Goal: Communication & Community: Answer question/provide support

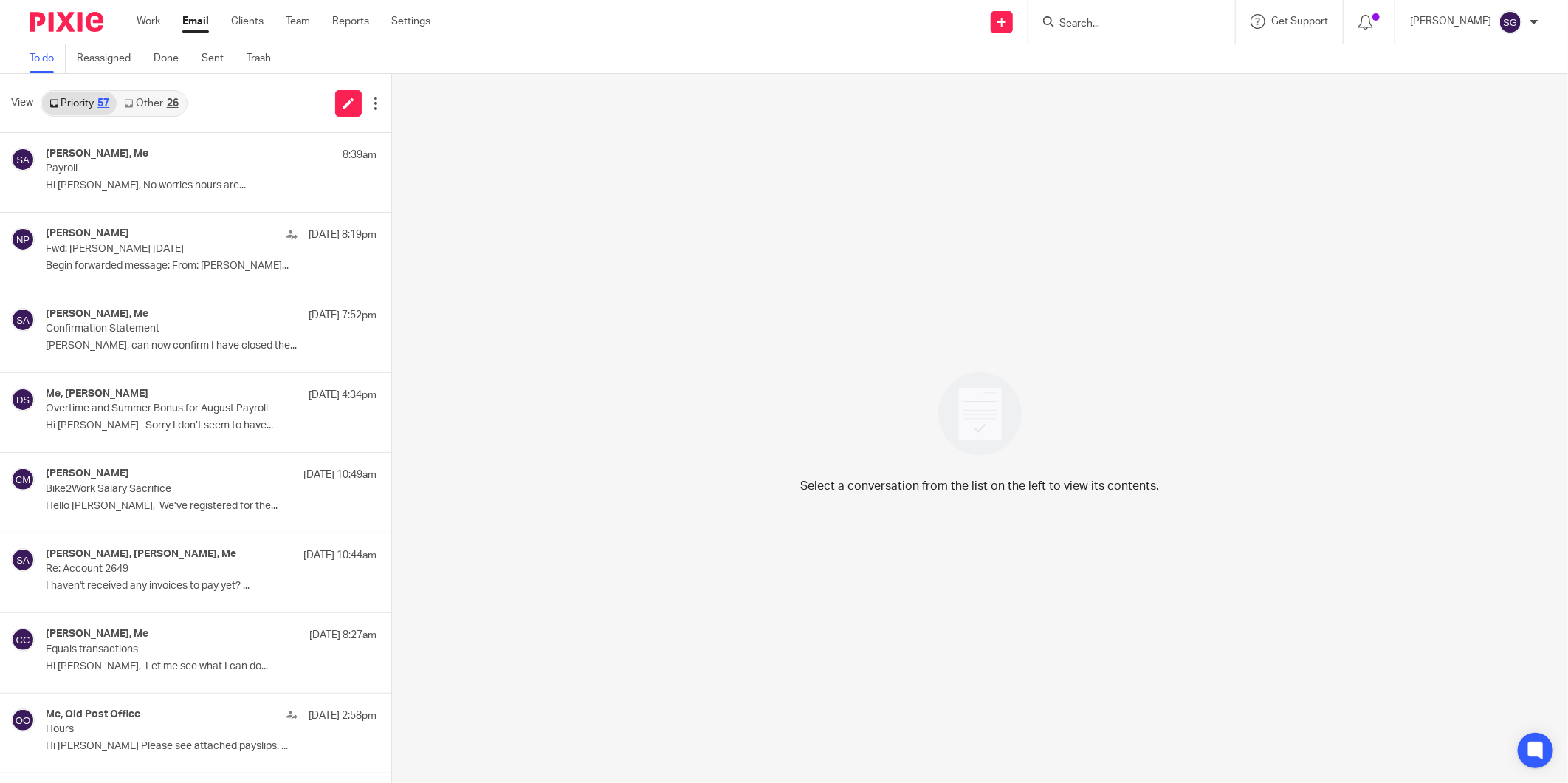
drag, startPoint x: 0, startPoint y: 0, endPoint x: 210, endPoint y: 22, distance: 211.1
click at [189, 22] on link "Email" at bounding box center [195, 20] width 26 height 14
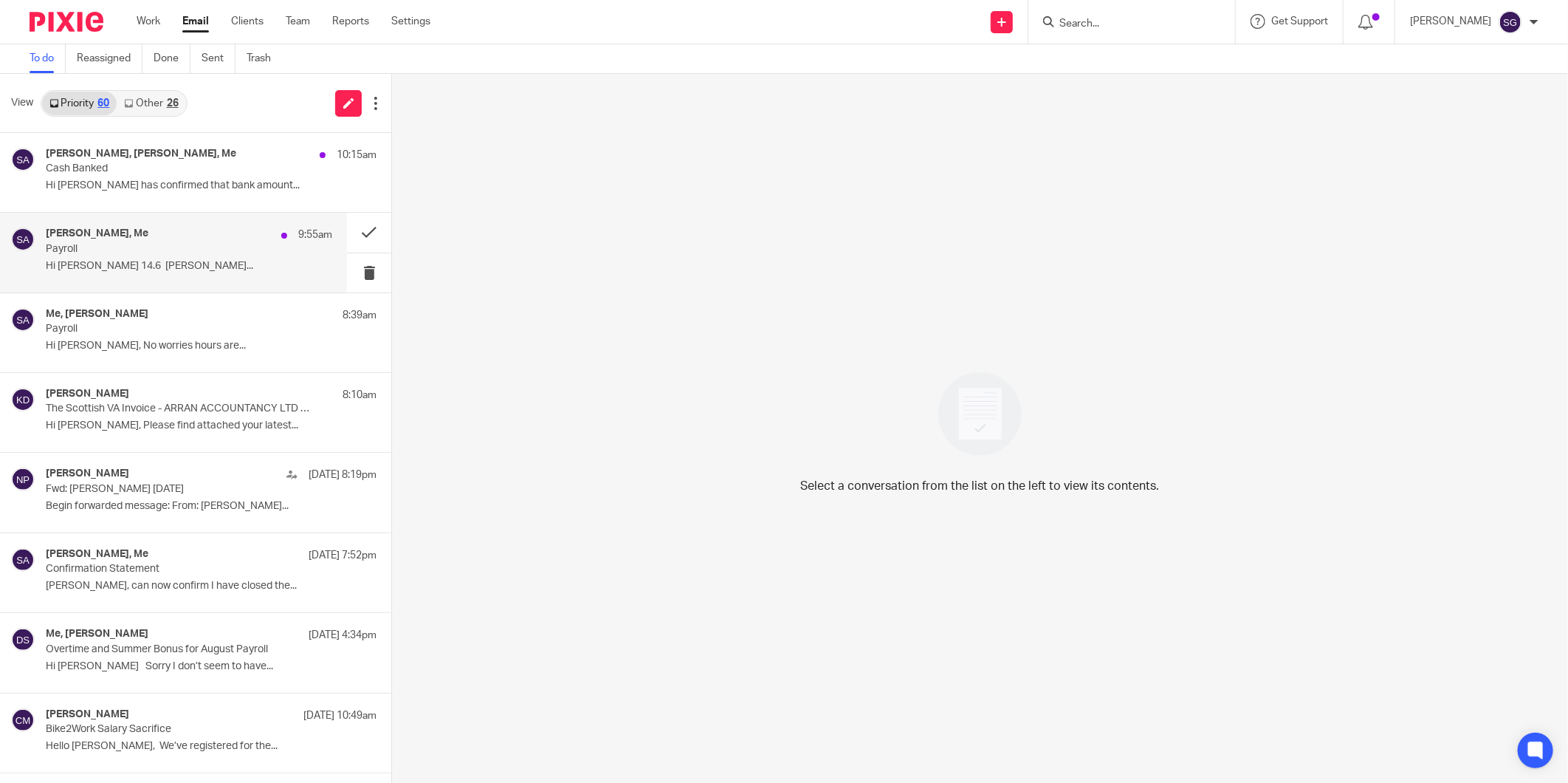
click at [150, 271] on p "Hi [PERSON_NAME] 14.6 [PERSON_NAME]..." at bounding box center [189, 266] width 286 height 13
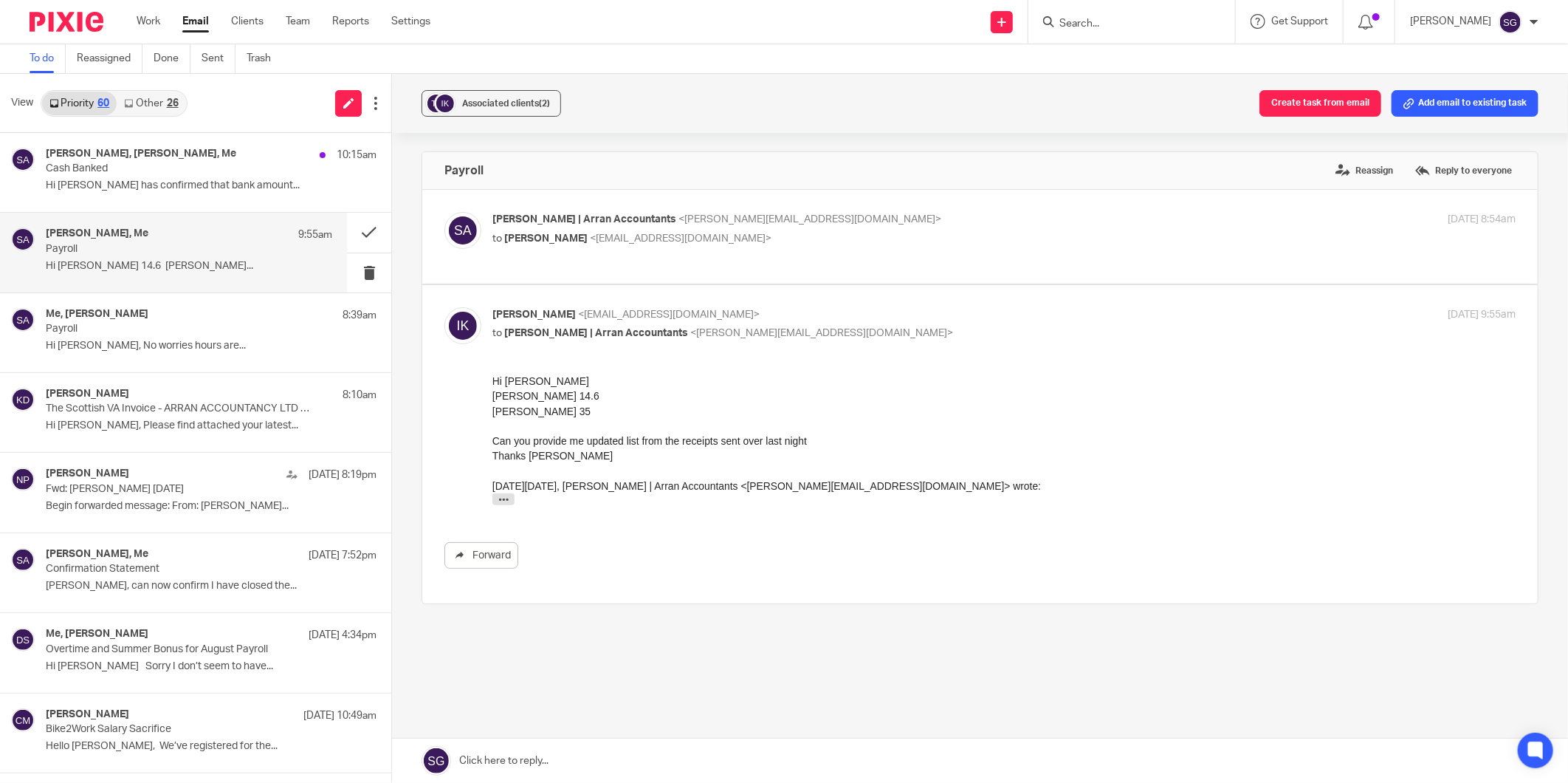
click at [642, 763] on link at bounding box center [979, 761] width 1176 height 44
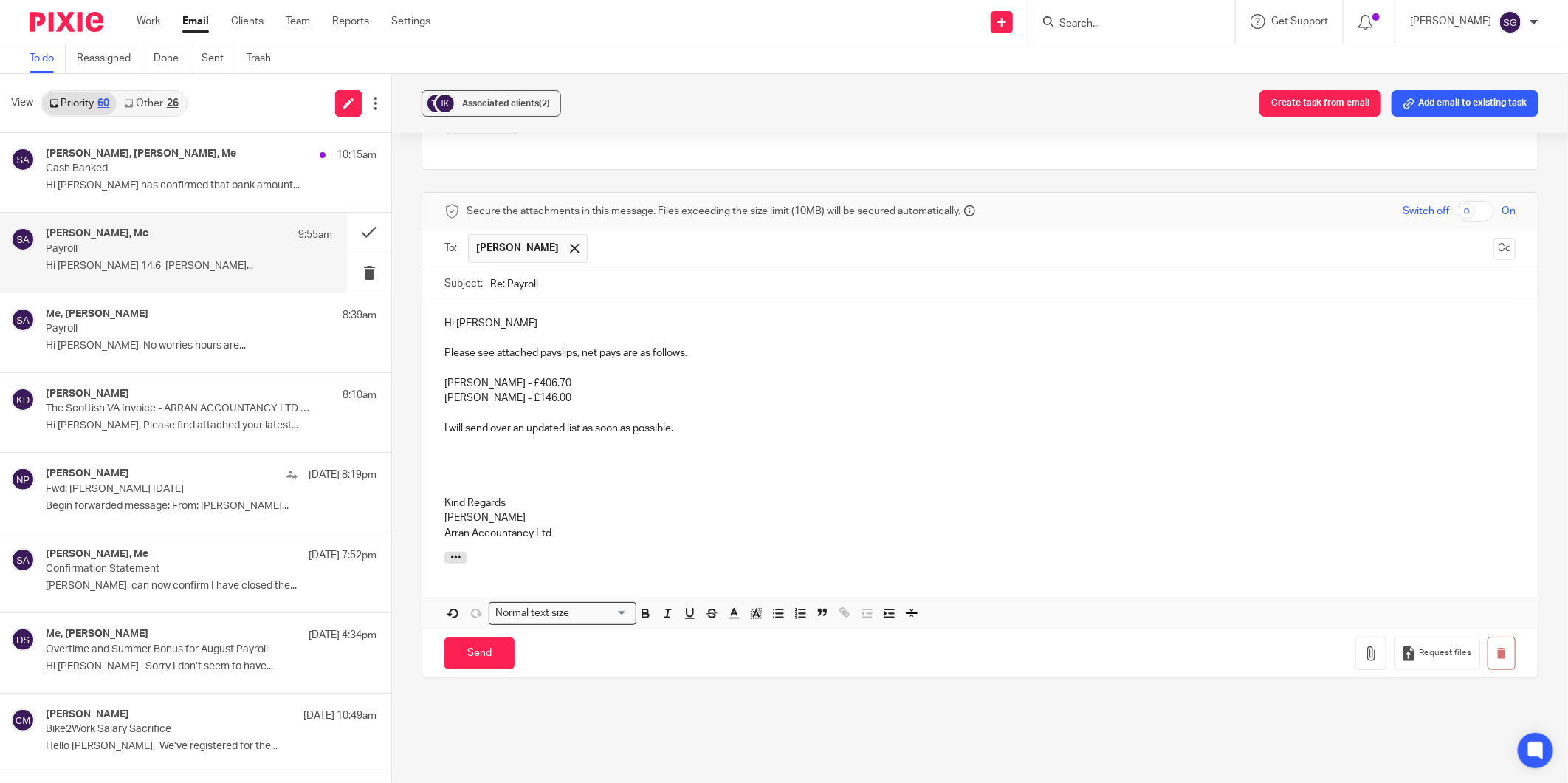
scroll to position [436, 0]
click at [1355, 653] on button "button" at bounding box center [1370, 651] width 31 height 33
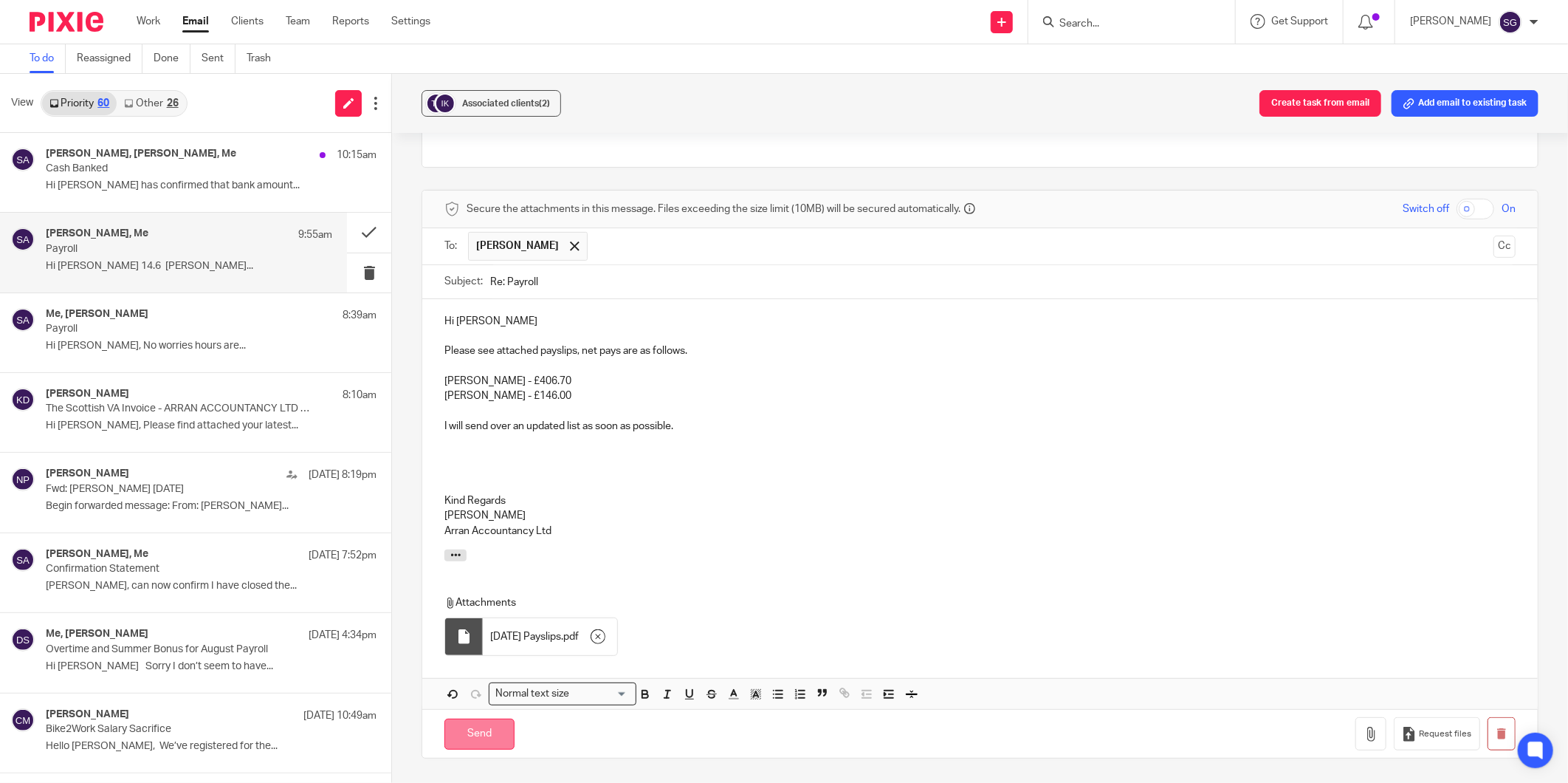
click at [485, 732] on input "Send" at bounding box center [480, 734] width 70 height 32
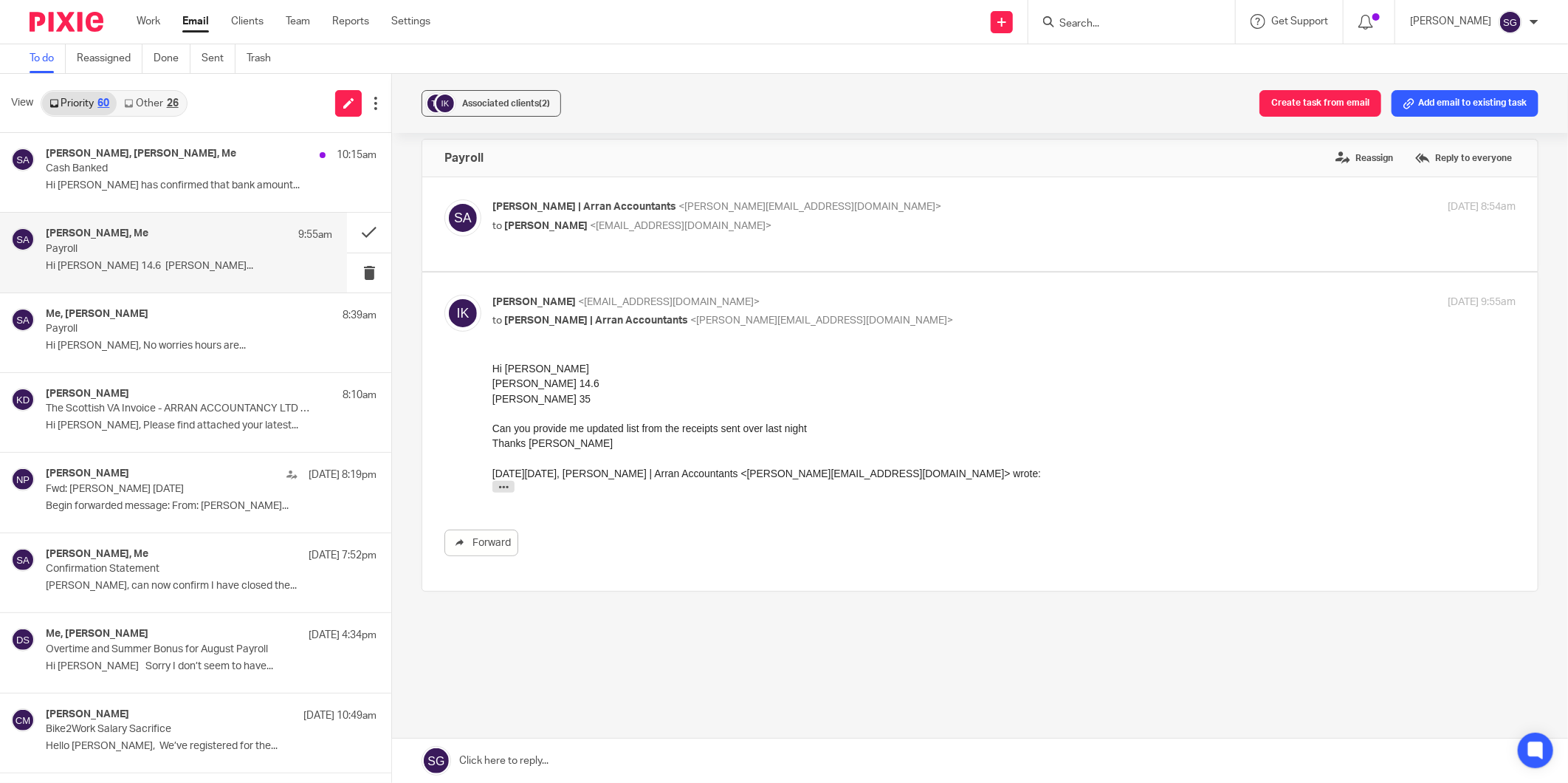
drag, startPoint x: 606, startPoint y: 761, endPoint x: 591, endPoint y: 749, distance: 19.2
click at [606, 761] on link at bounding box center [979, 761] width 1176 height 44
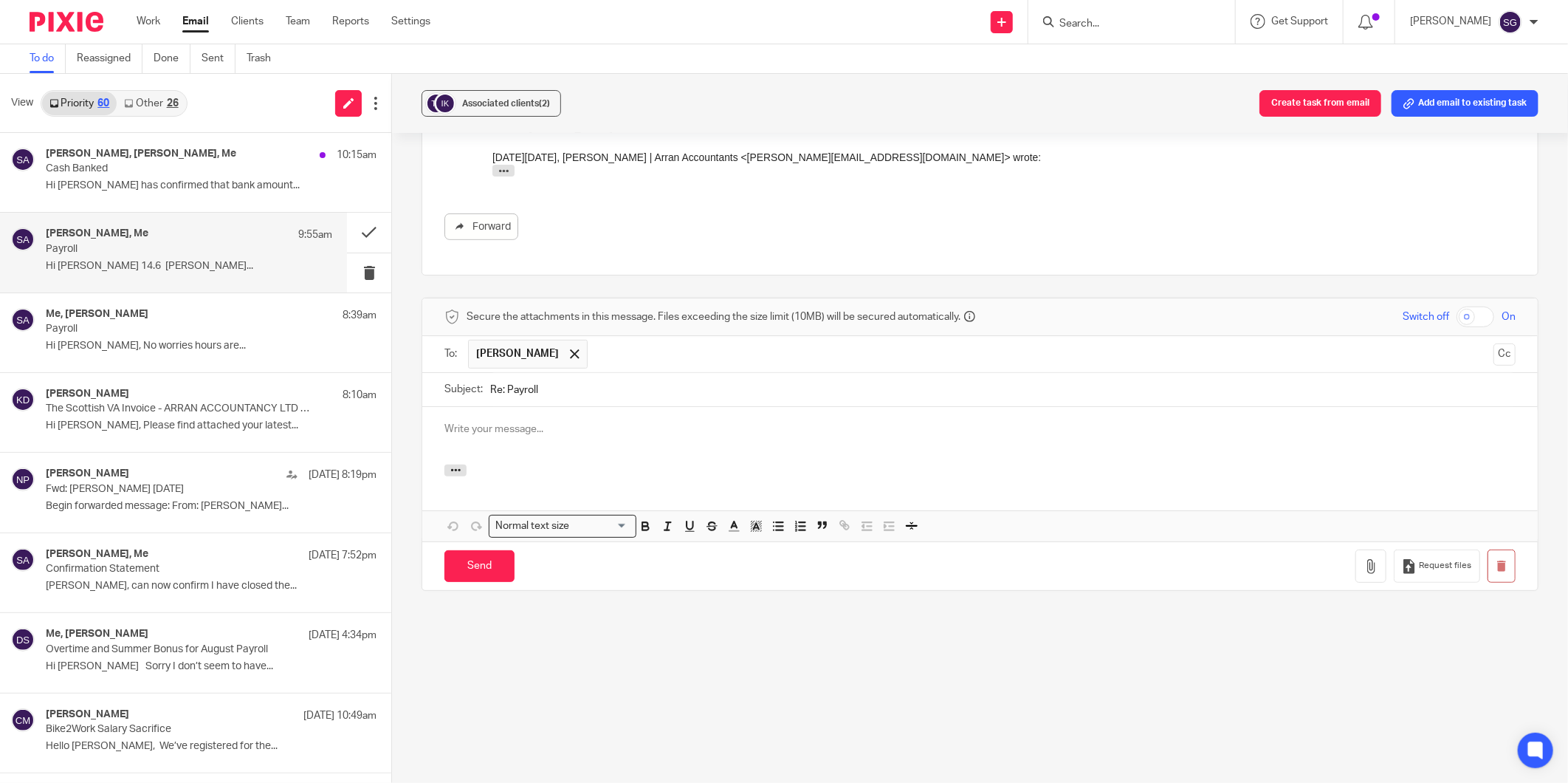
scroll to position [0, 0]
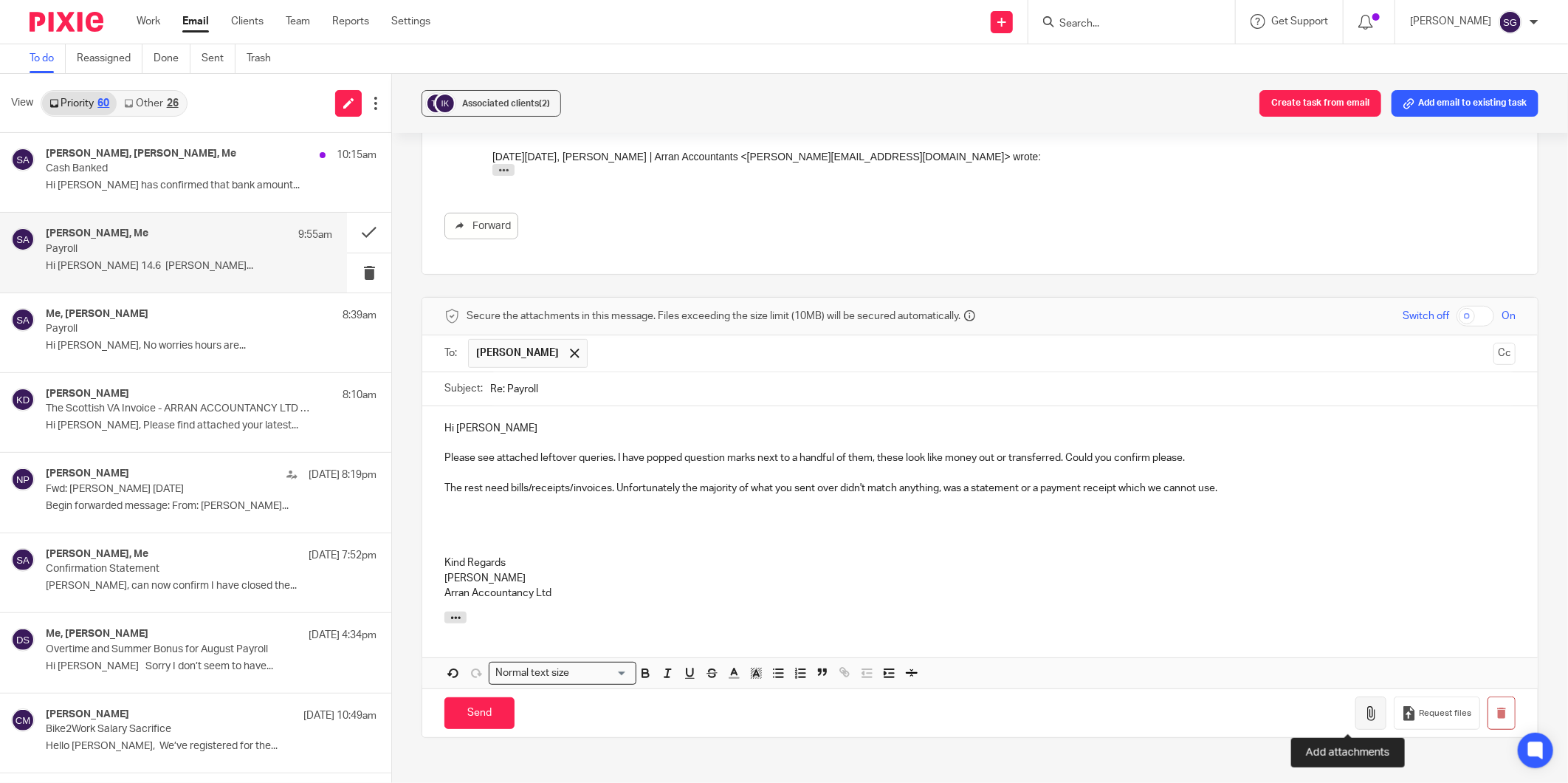
click at [1364, 715] on icon "button" at bounding box center [1370, 713] width 14 height 14
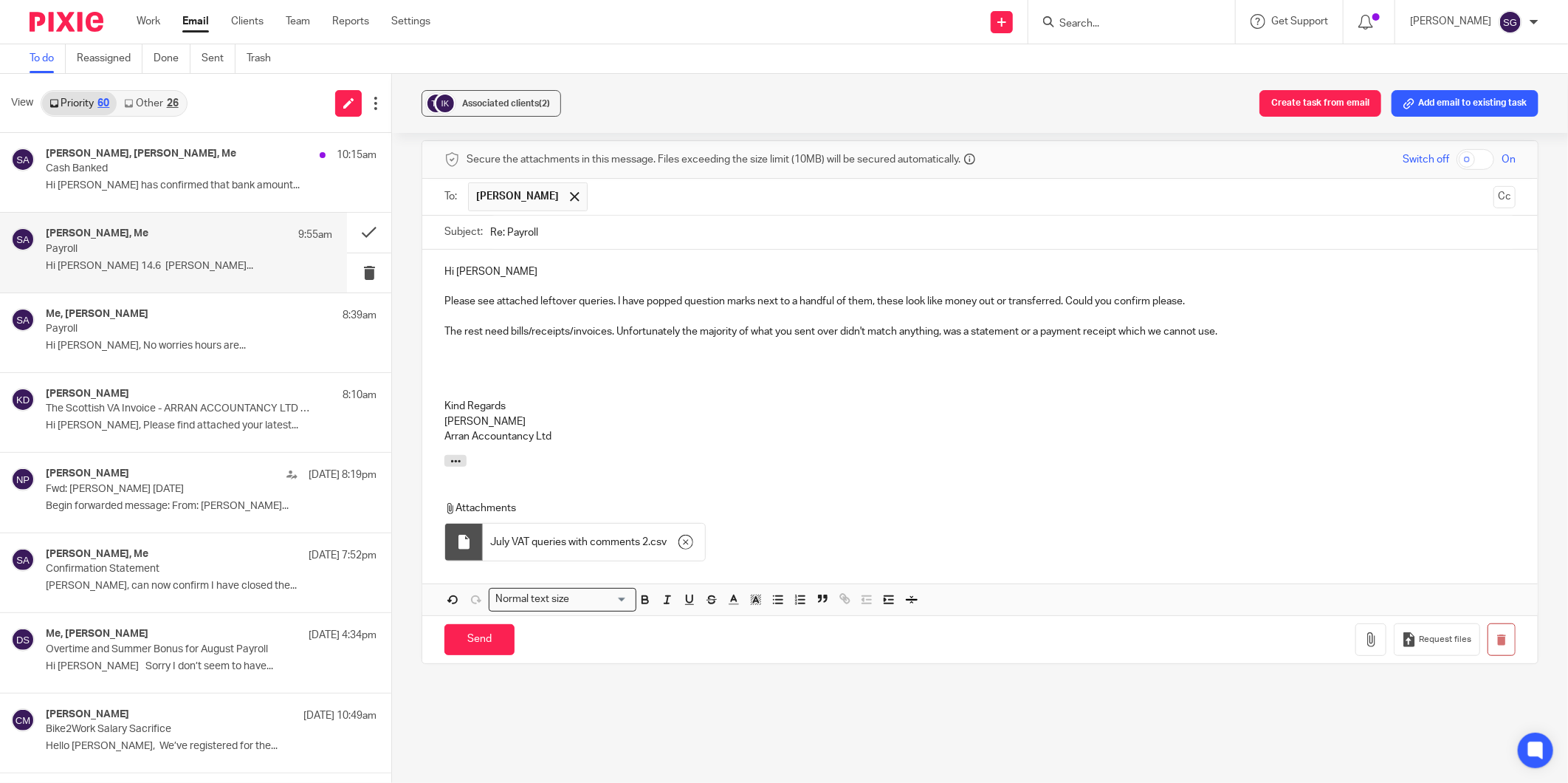
scroll to position [493, 0]
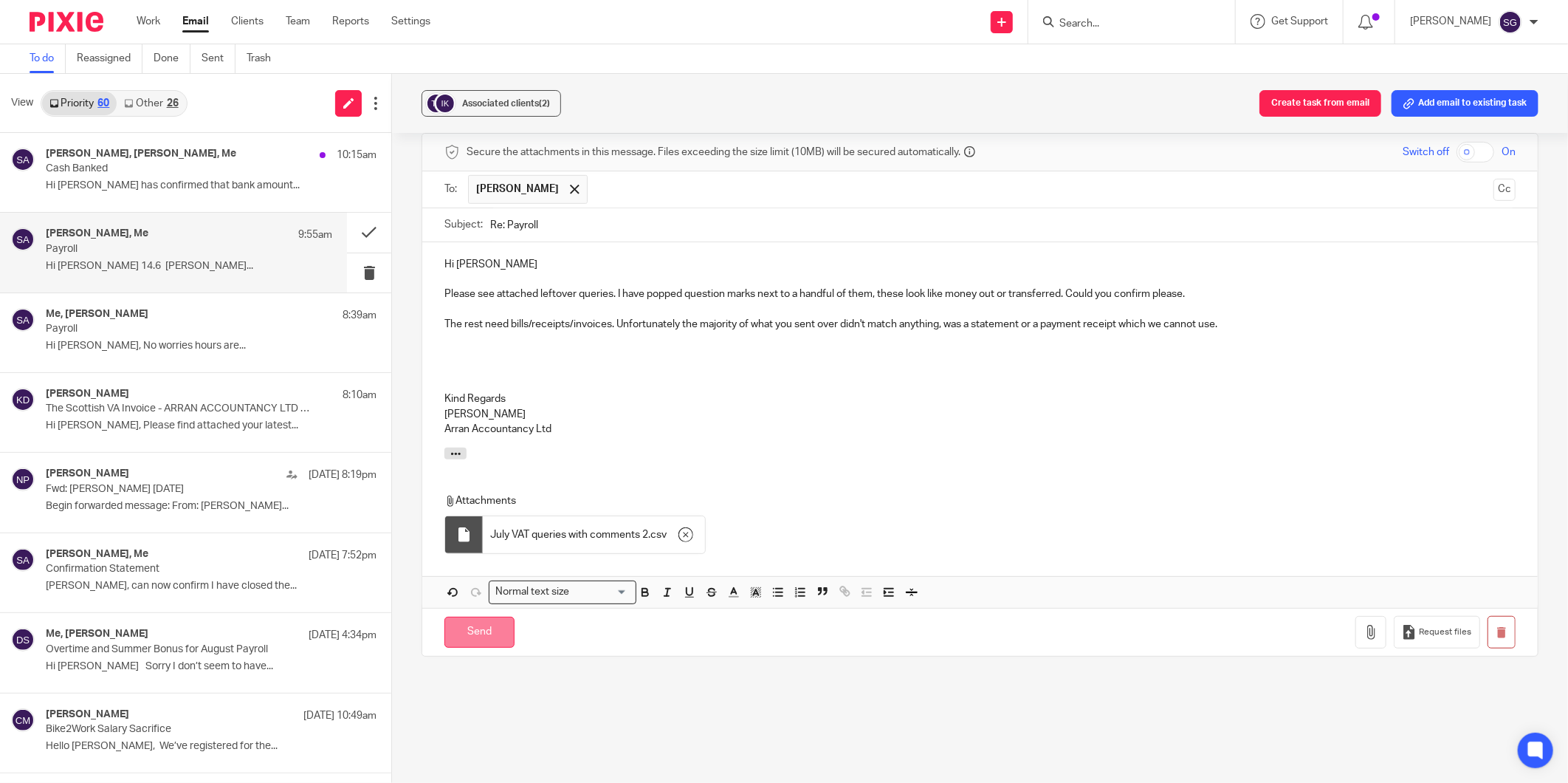
click at [488, 638] on input "Send" at bounding box center [480, 632] width 70 height 32
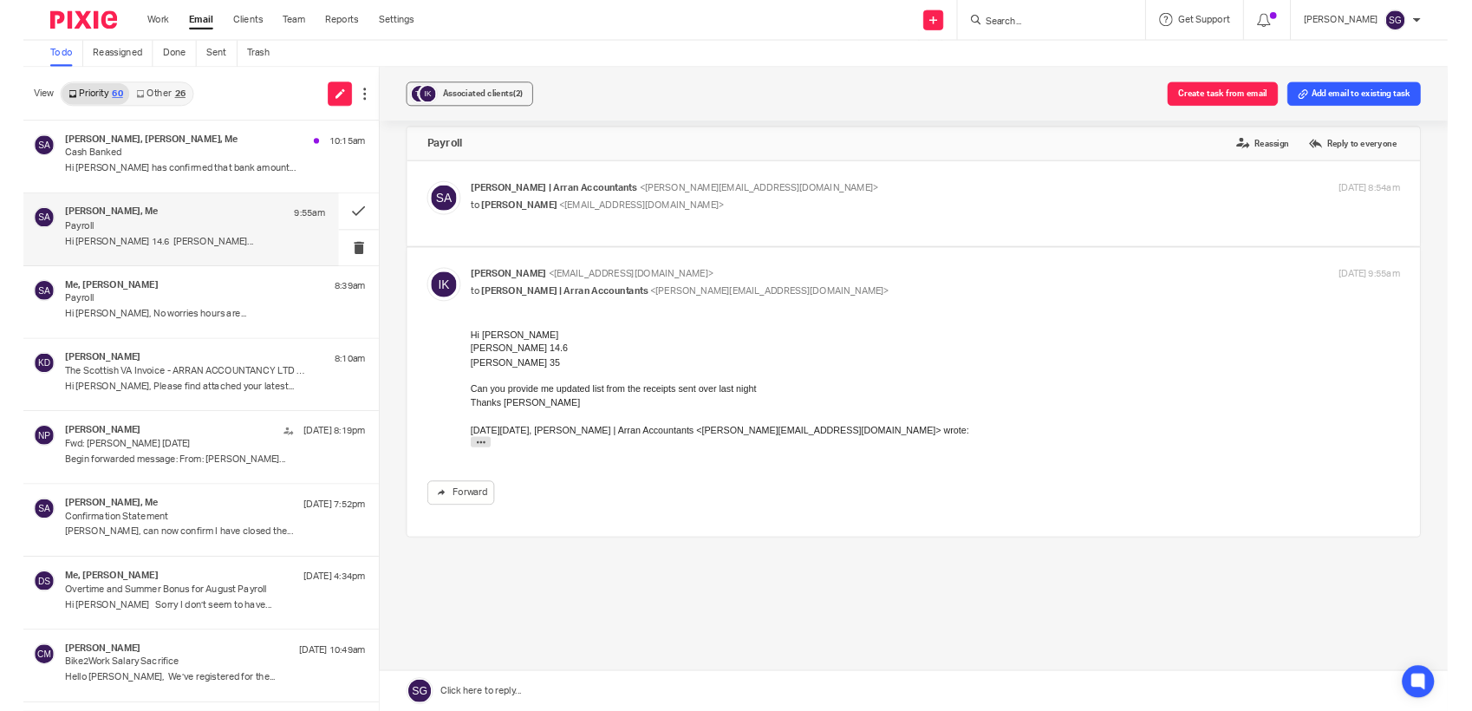
scroll to position [14, 0]
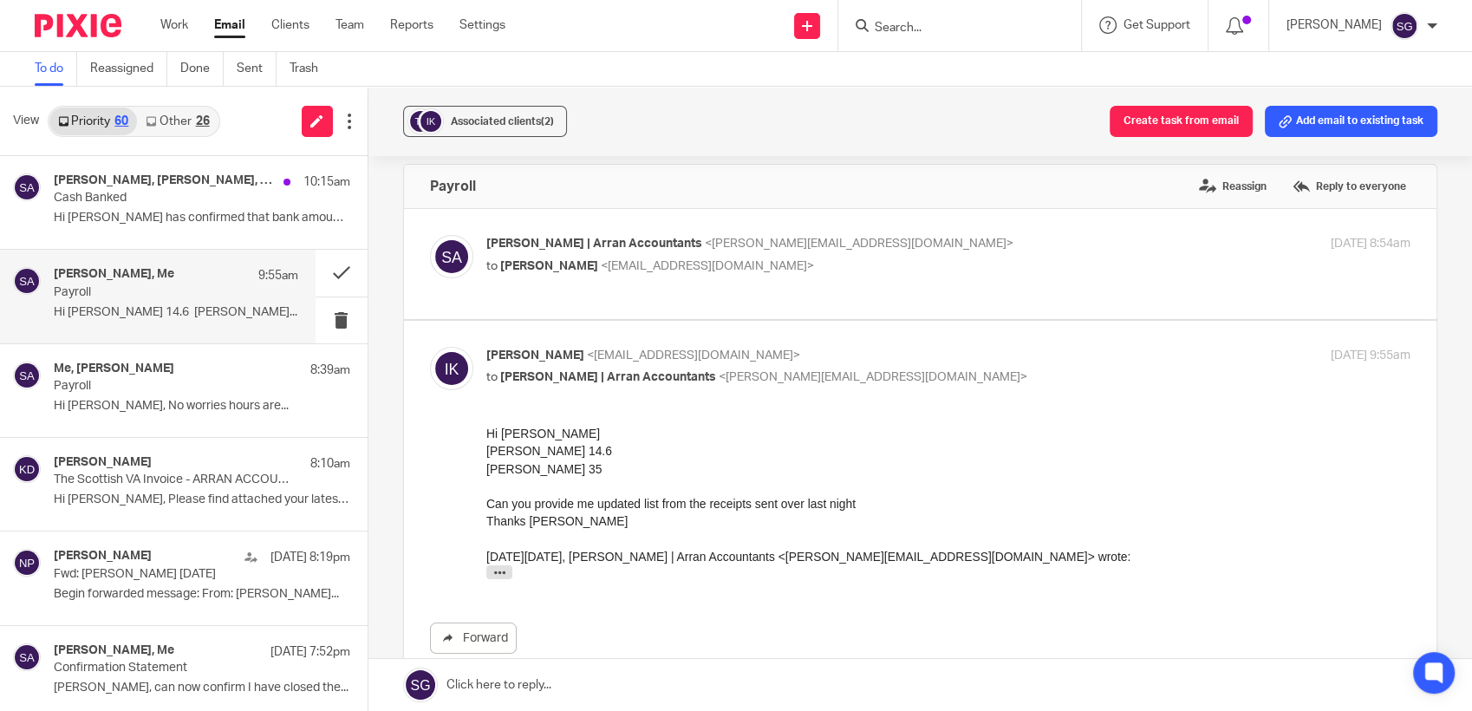
click at [905, 25] on input "Search" at bounding box center [951, 29] width 156 height 16
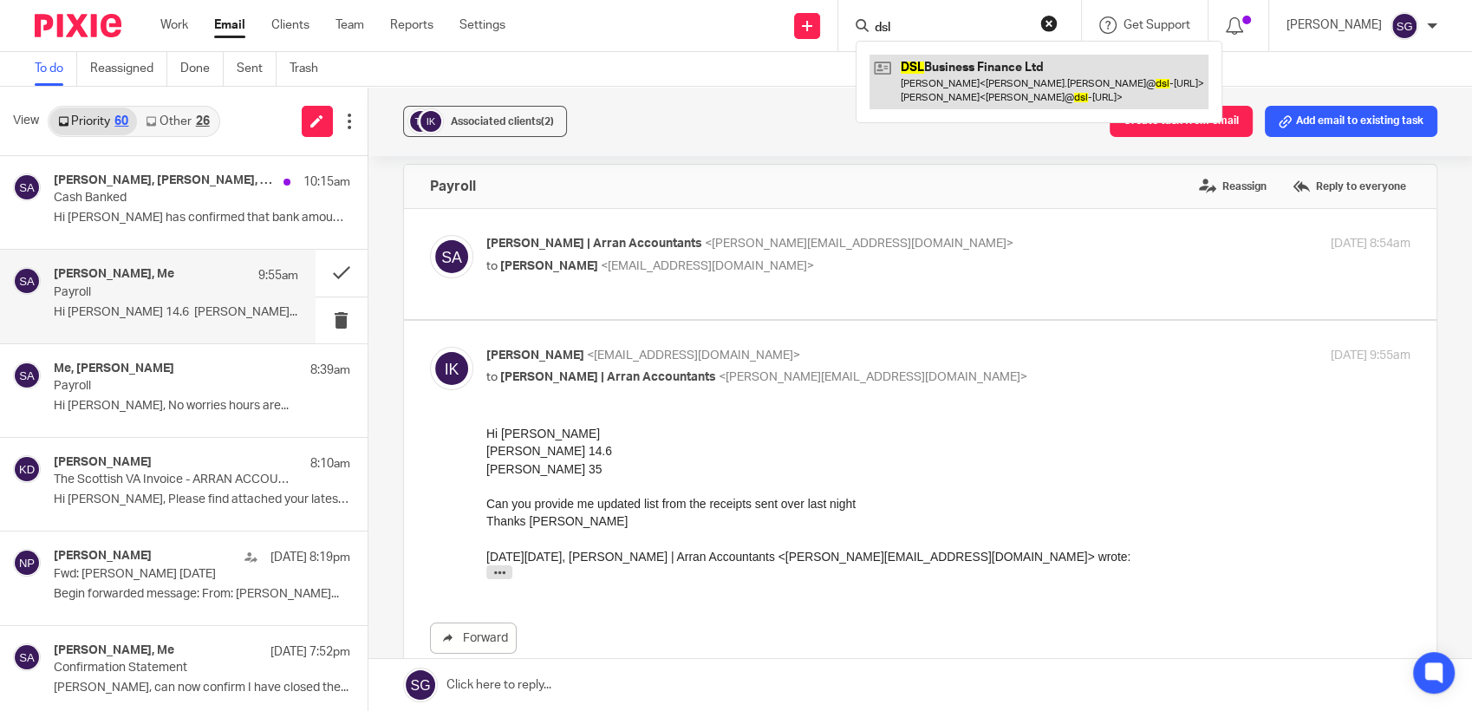
type input "dsl"
click at [950, 87] on link at bounding box center [1038, 82] width 339 height 54
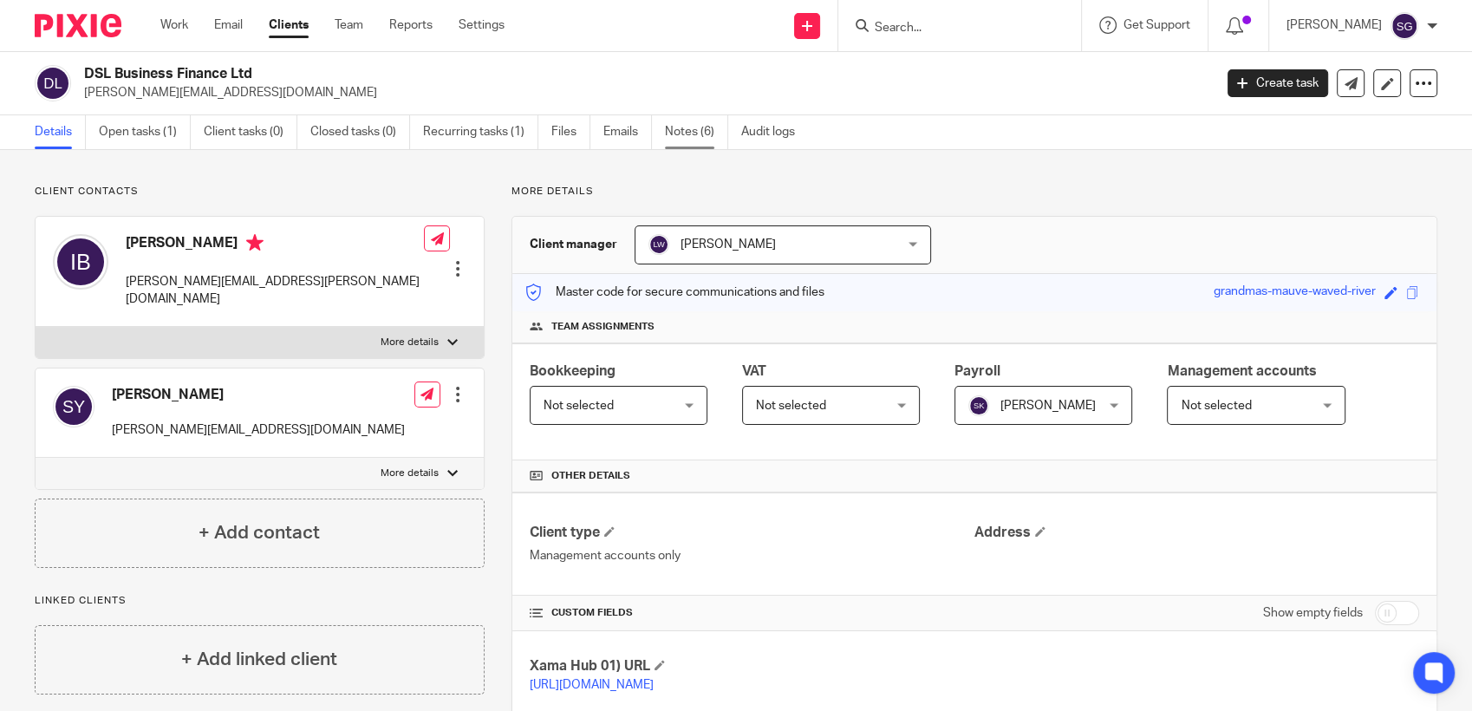
click at [698, 141] on link "Notes (6)" at bounding box center [696, 132] width 63 height 34
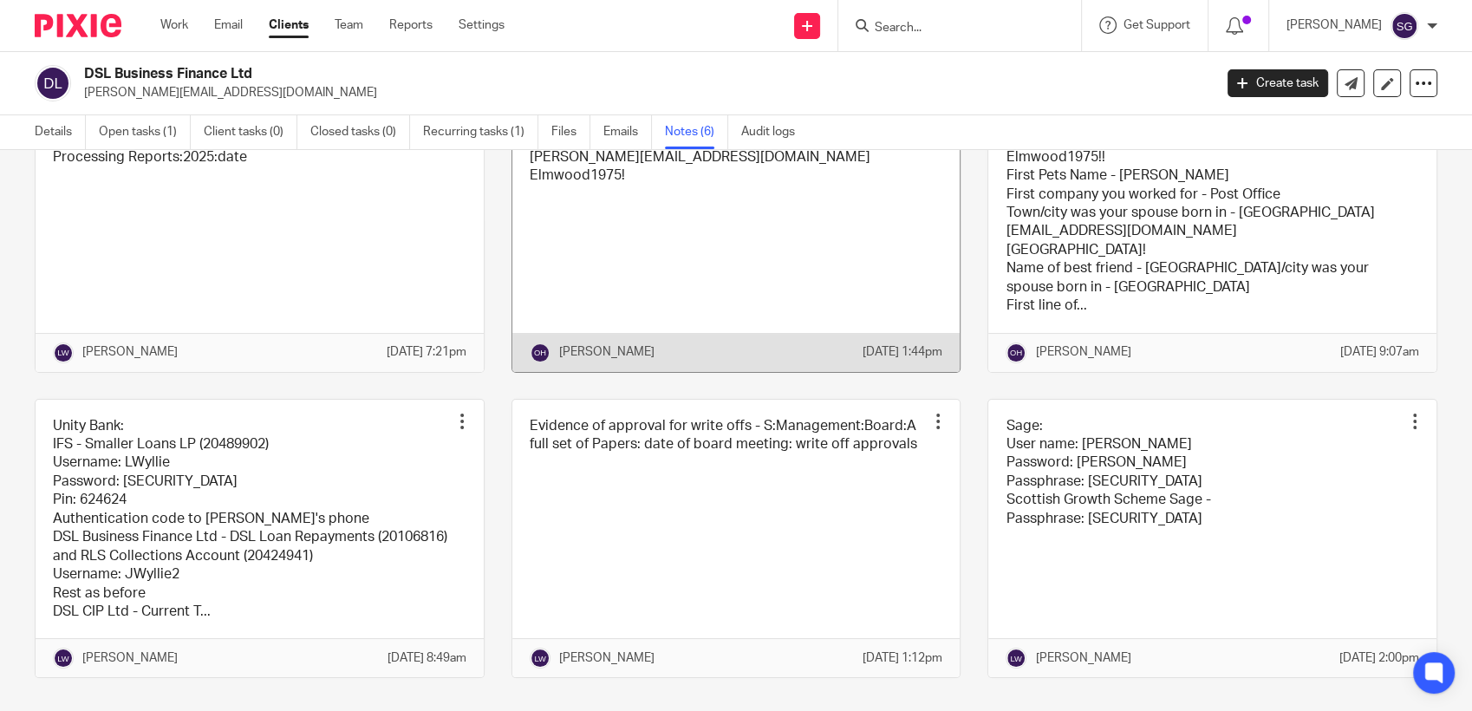
scroll to position [220, 0]
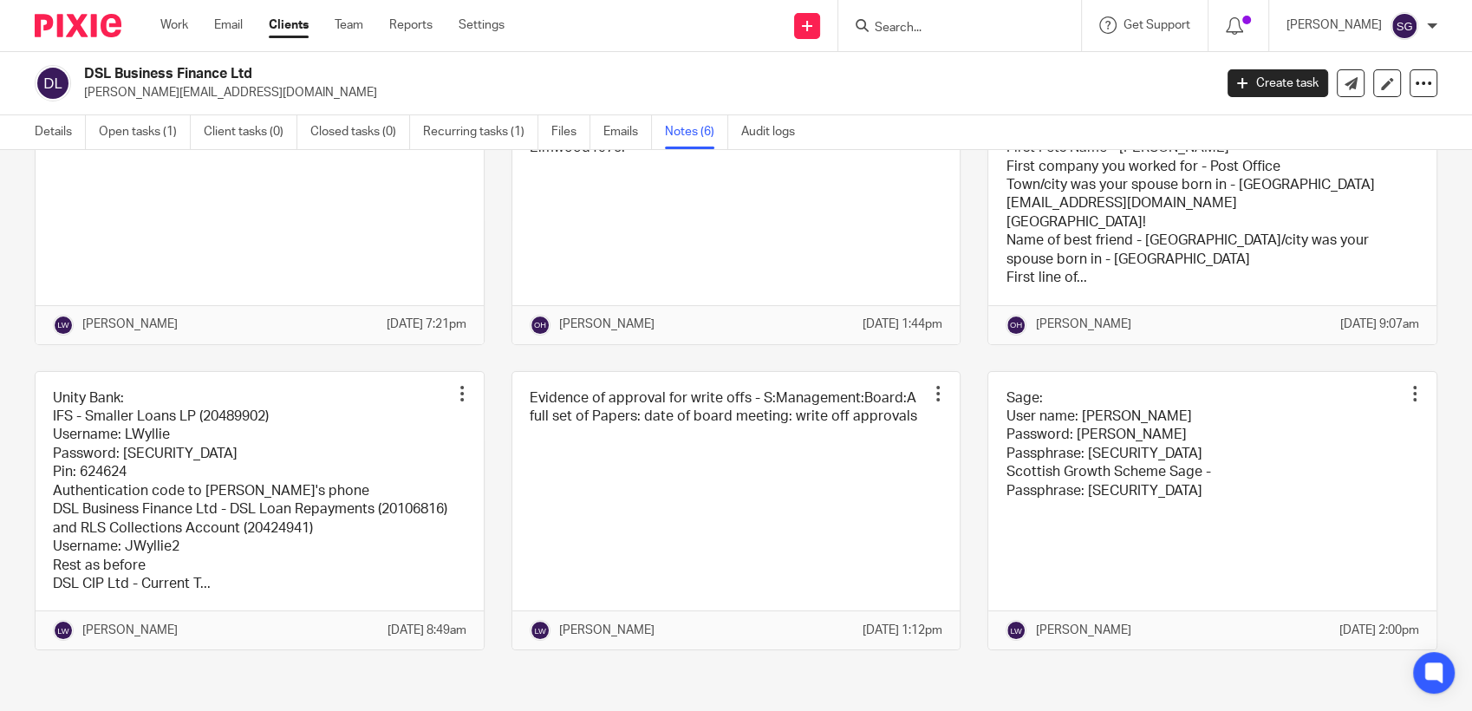
drag, startPoint x: 160, startPoint y: 418, endPoint x: 492, endPoint y: 302, distance: 351.7
click at [162, 420] on link at bounding box center [260, 511] width 448 height 278
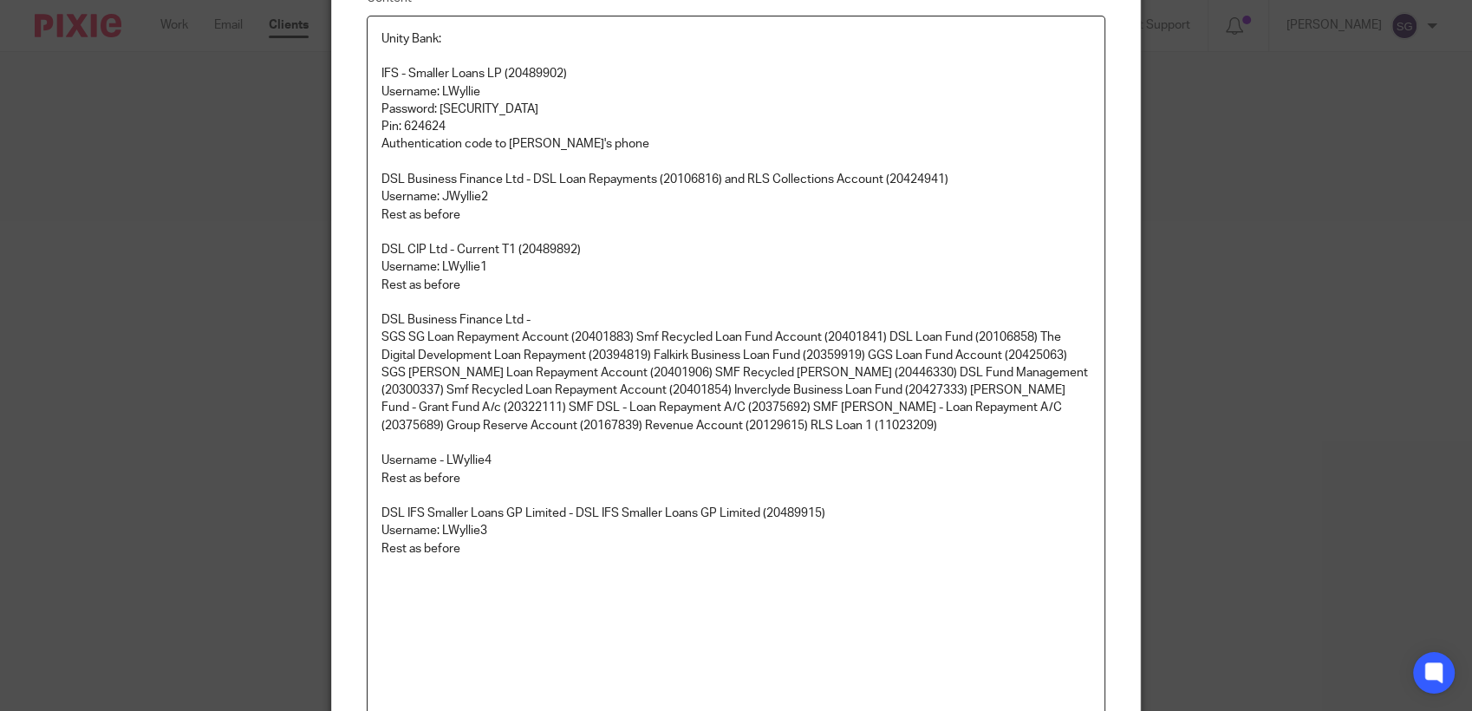
scroll to position [192, 0]
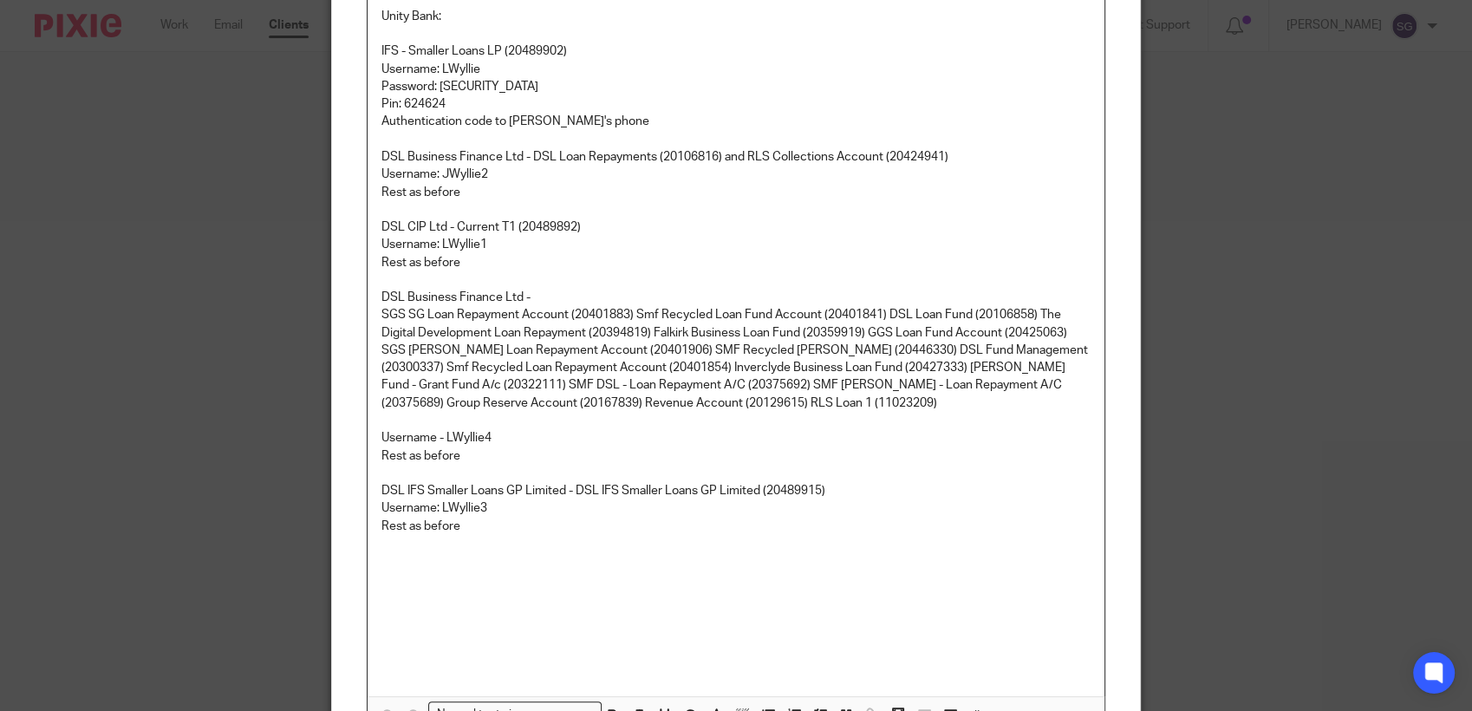
click at [475, 436] on p "Username - LWyllie4" at bounding box center [735, 437] width 709 height 17
copy p "LWyllie4"
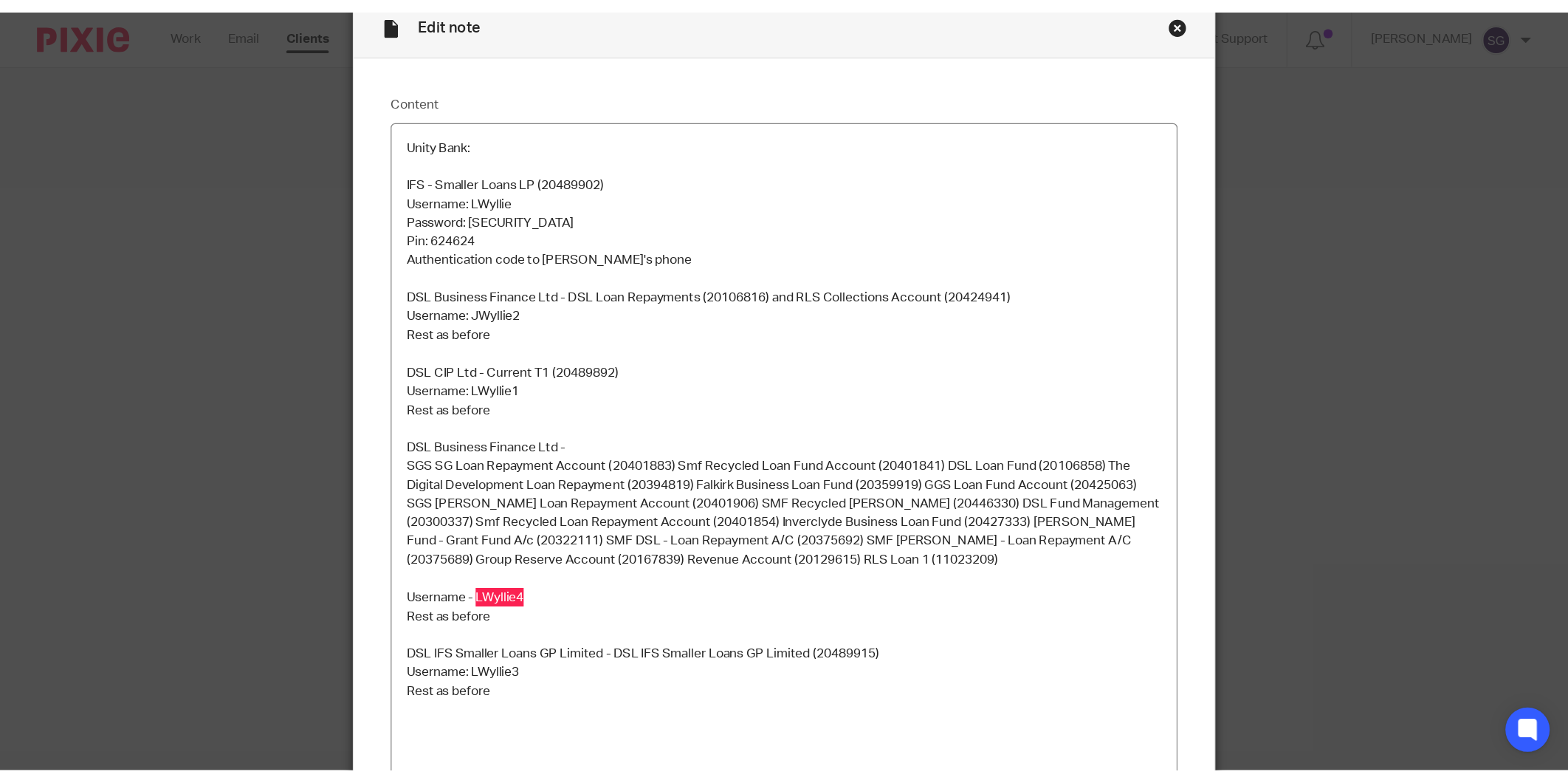
scroll to position [0, 0]
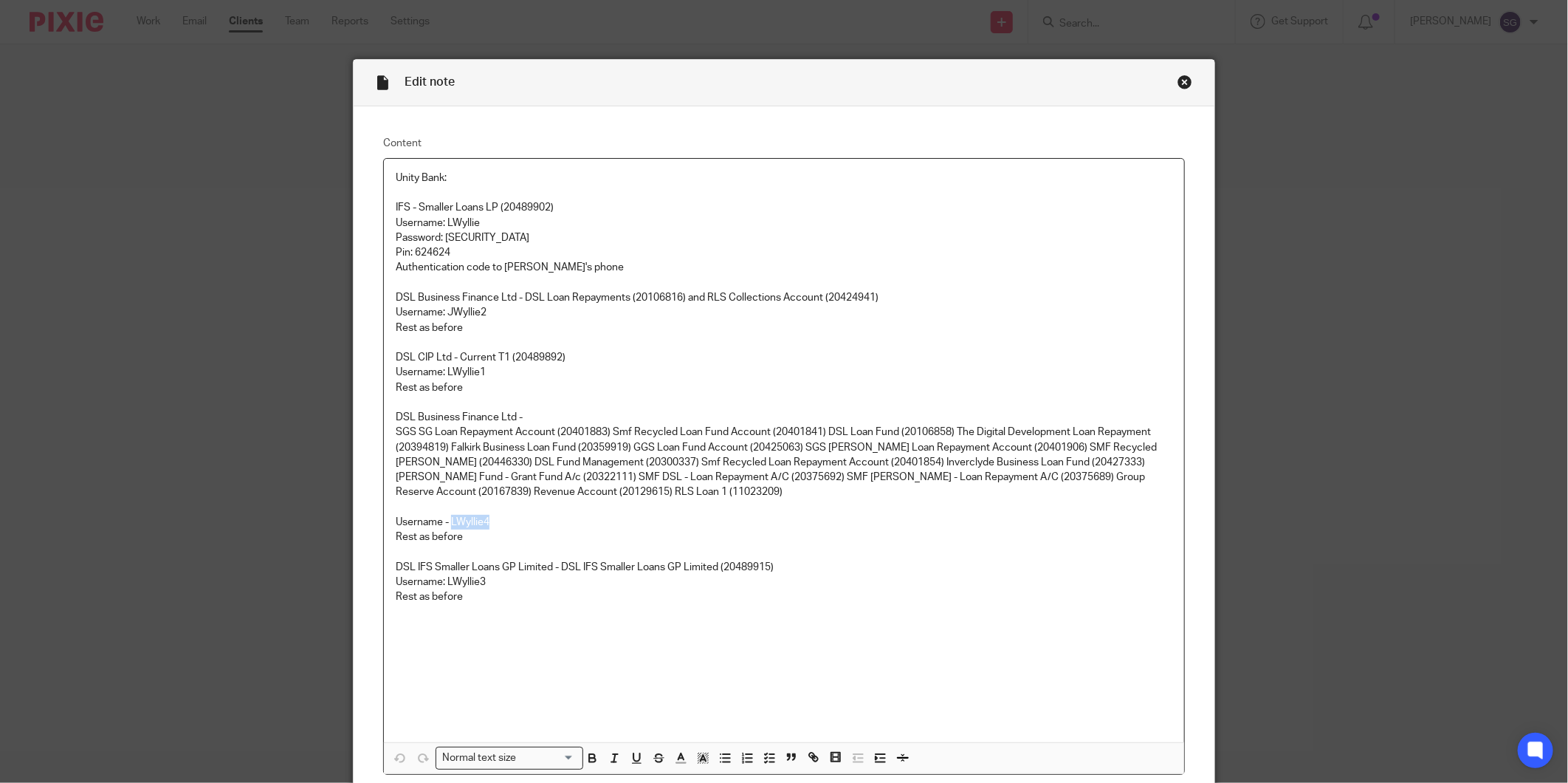
click at [1178, 82] on div "Close this dialog window" at bounding box center [1185, 82] width 14 height 14
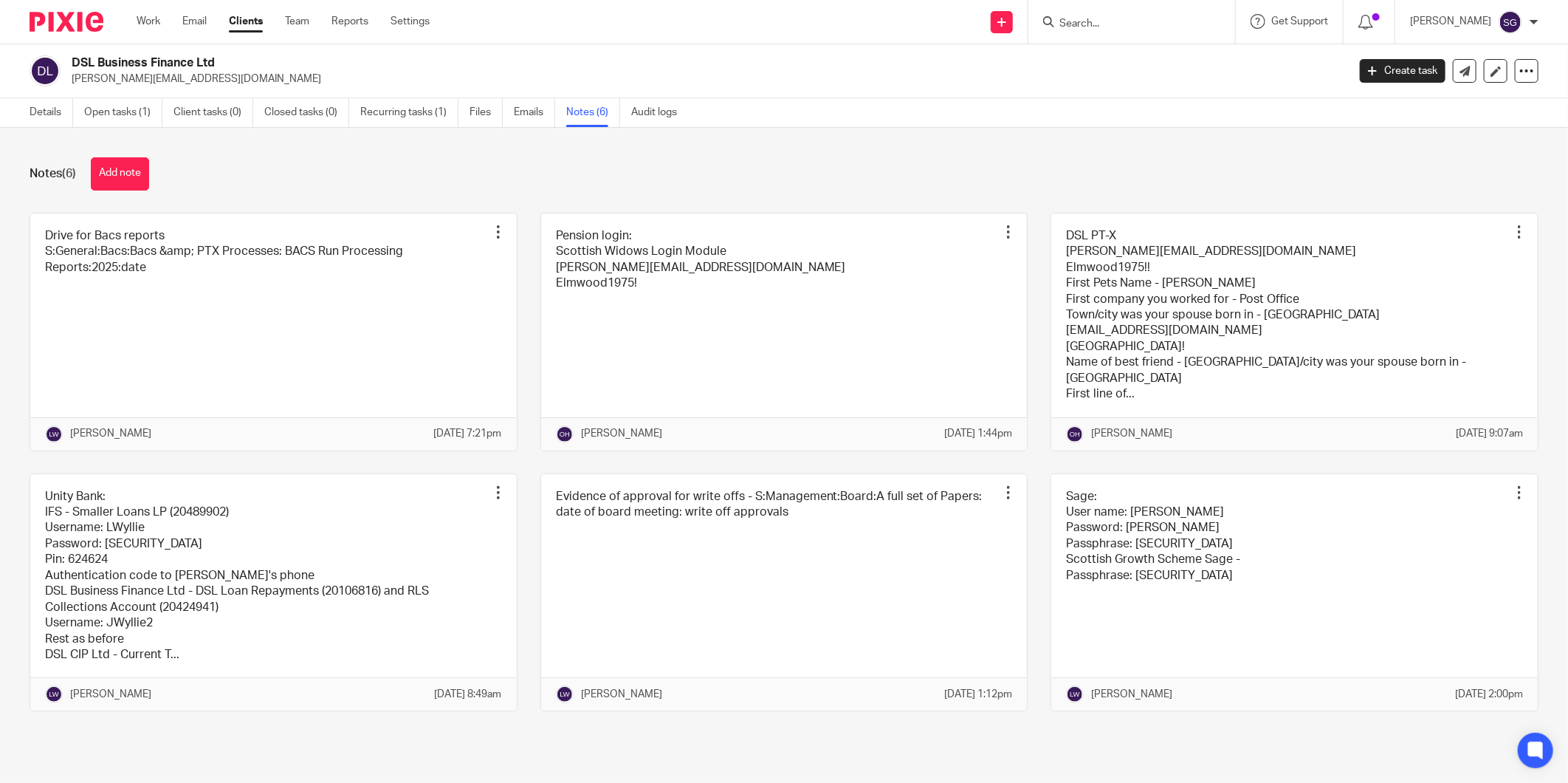
click at [729, 38] on div "Send new email Create task Add client Request signature Get Support Contact via…" at bounding box center [1009, 21] width 1117 height 43
drag, startPoint x: 186, startPoint y: 20, endPoint x: 197, endPoint y: 24, distance: 11.7
click at [186, 20] on link "Email" at bounding box center [194, 20] width 25 height 14
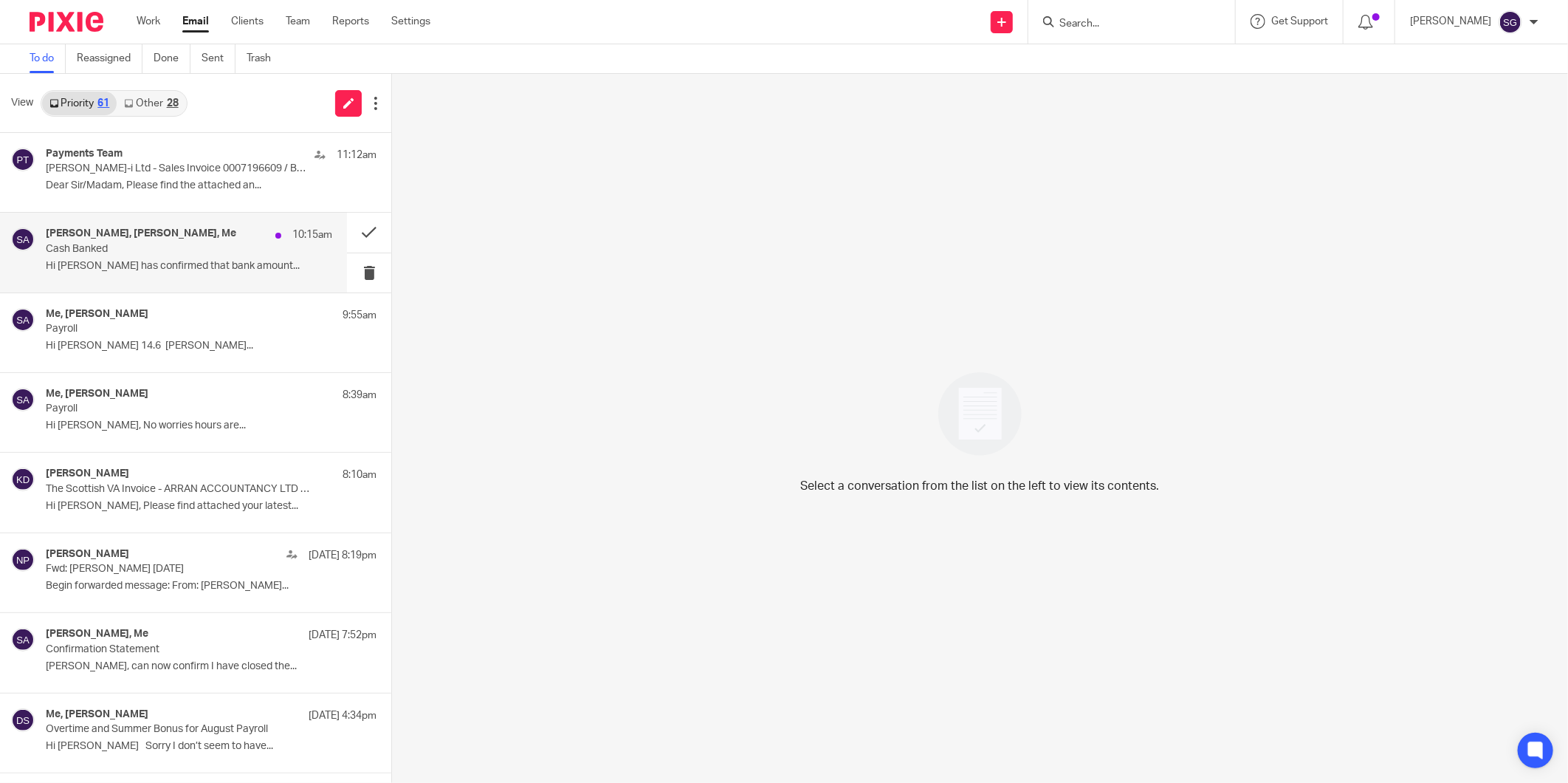
click at [190, 233] on h4 "[PERSON_NAME], [PERSON_NAME], Me" at bounding box center [141, 233] width 191 height 13
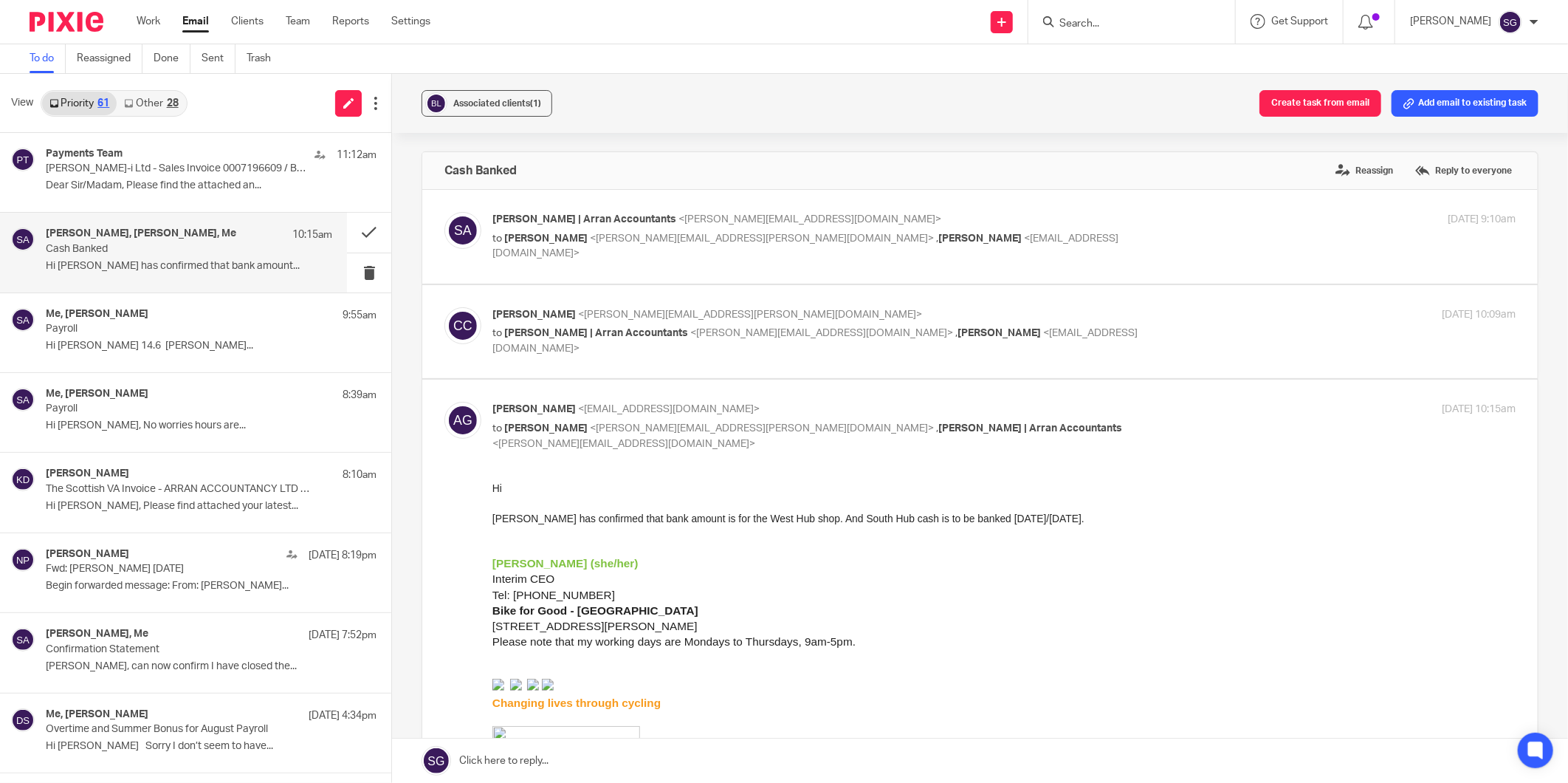
click at [689, 42] on div "Send new email Create task Add client Request signature Get Support Contact via…" at bounding box center [1010, 21] width 1116 height 43
click at [1089, 23] on input "Search" at bounding box center [1124, 25] width 133 height 14
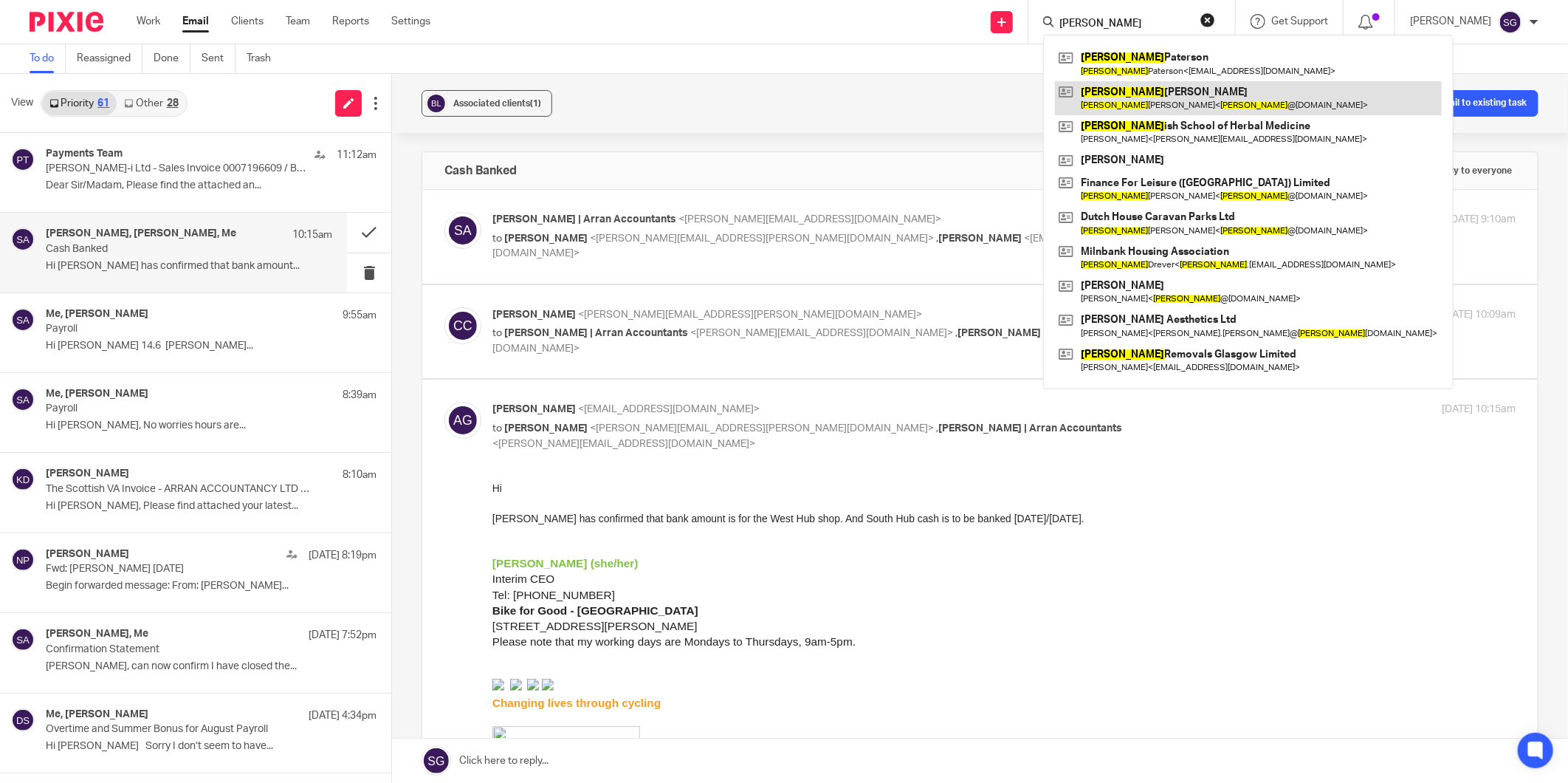
type input "SCOTT"
drag, startPoint x: 1127, startPoint y: 95, endPoint x: 1042, endPoint y: 105, distance: 85.6
click at [1127, 96] on link at bounding box center [1249, 98] width 387 height 34
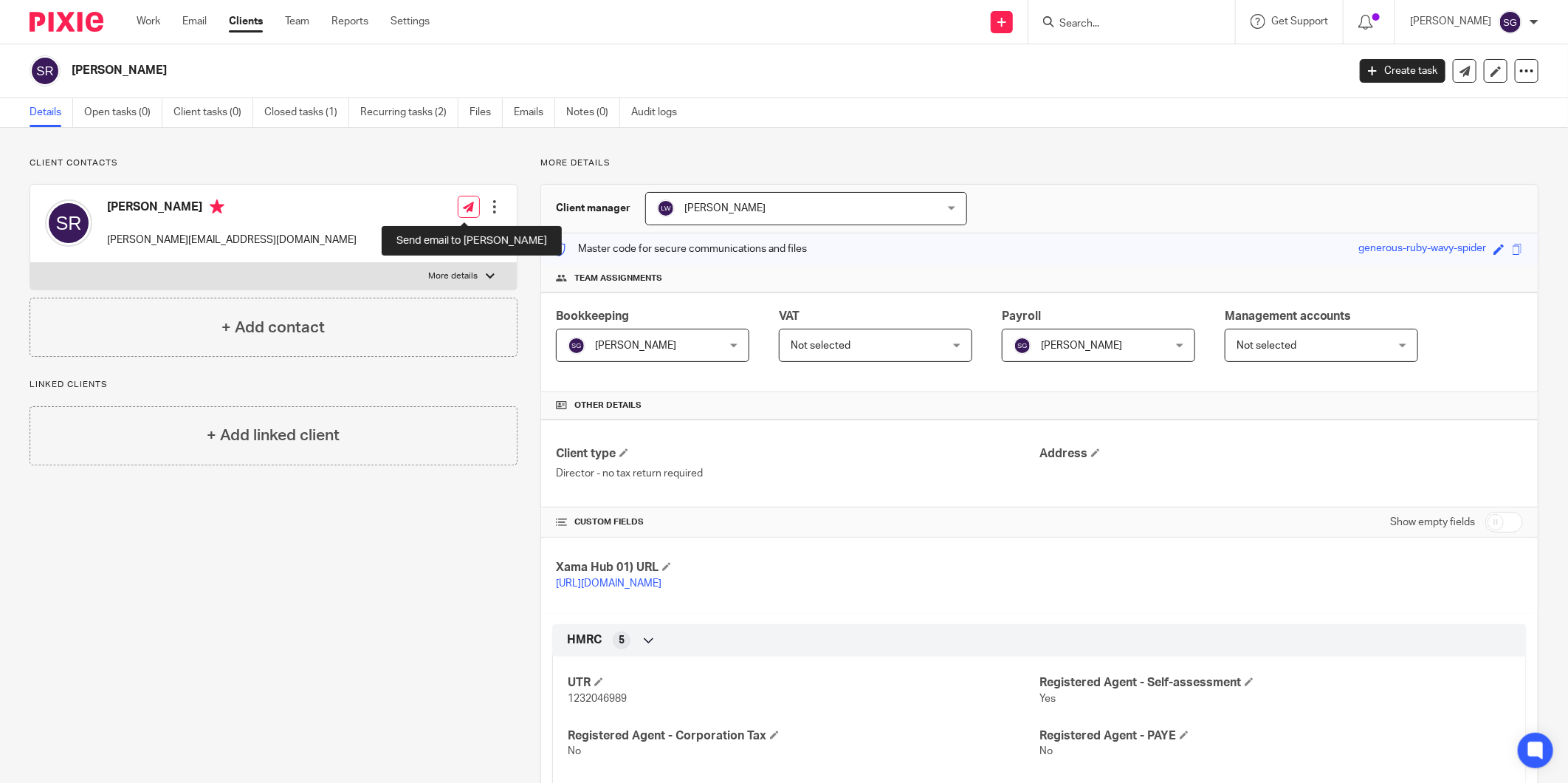
drag, startPoint x: 468, startPoint y: 204, endPoint x: 491, endPoint y: 204, distance: 23.0
click at [468, 204] on icon at bounding box center [468, 207] width 11 height 11
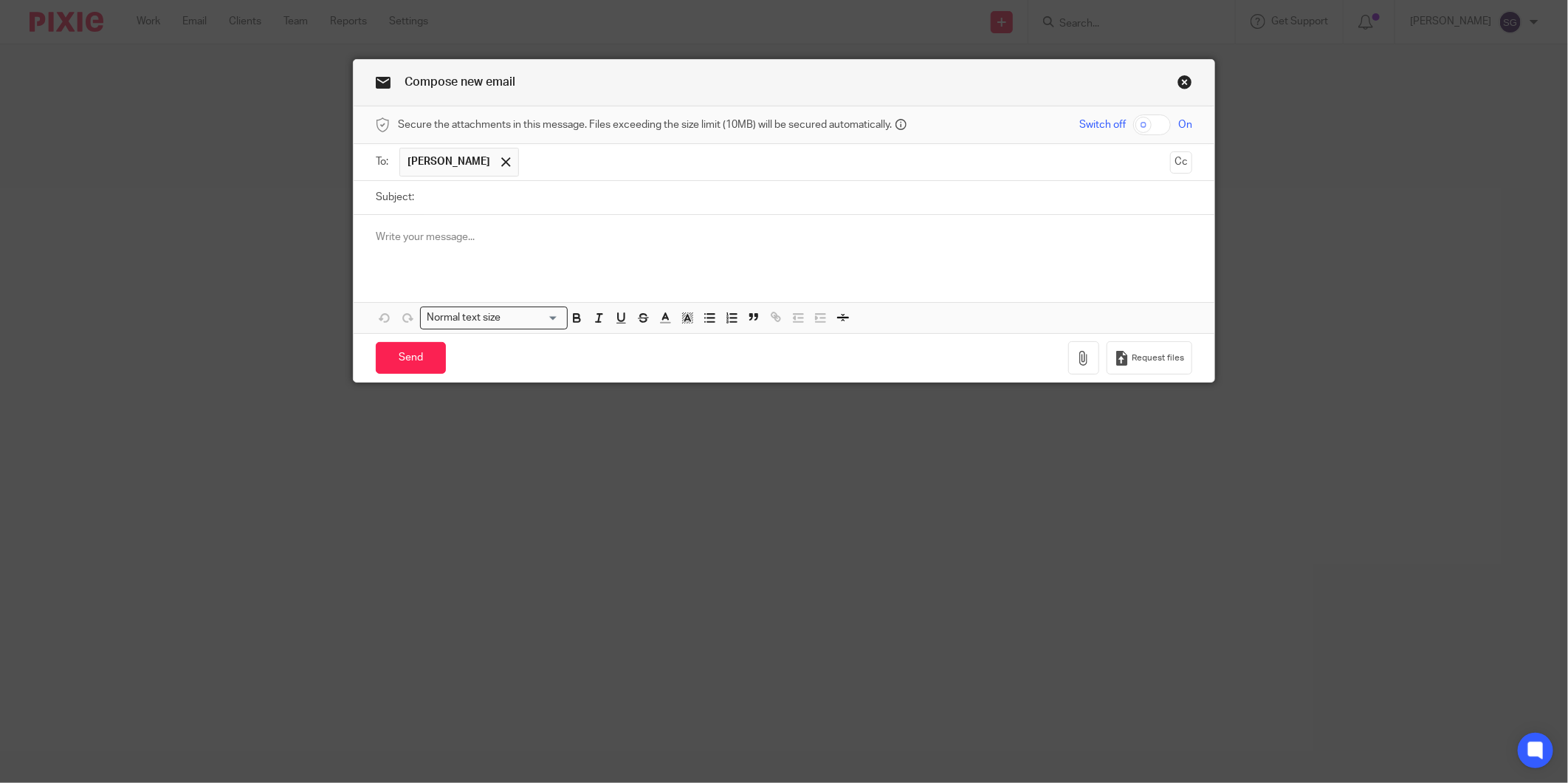
click at [449, 193] on input "Subject:" at bounding box center [807, 197] width 771 height 33
type input "pAYROLL"
click at [460, 197] on input "pAYROLL" at bounding box center [807, 197] width 771 height 33
type input "p"
type input "Payroll"
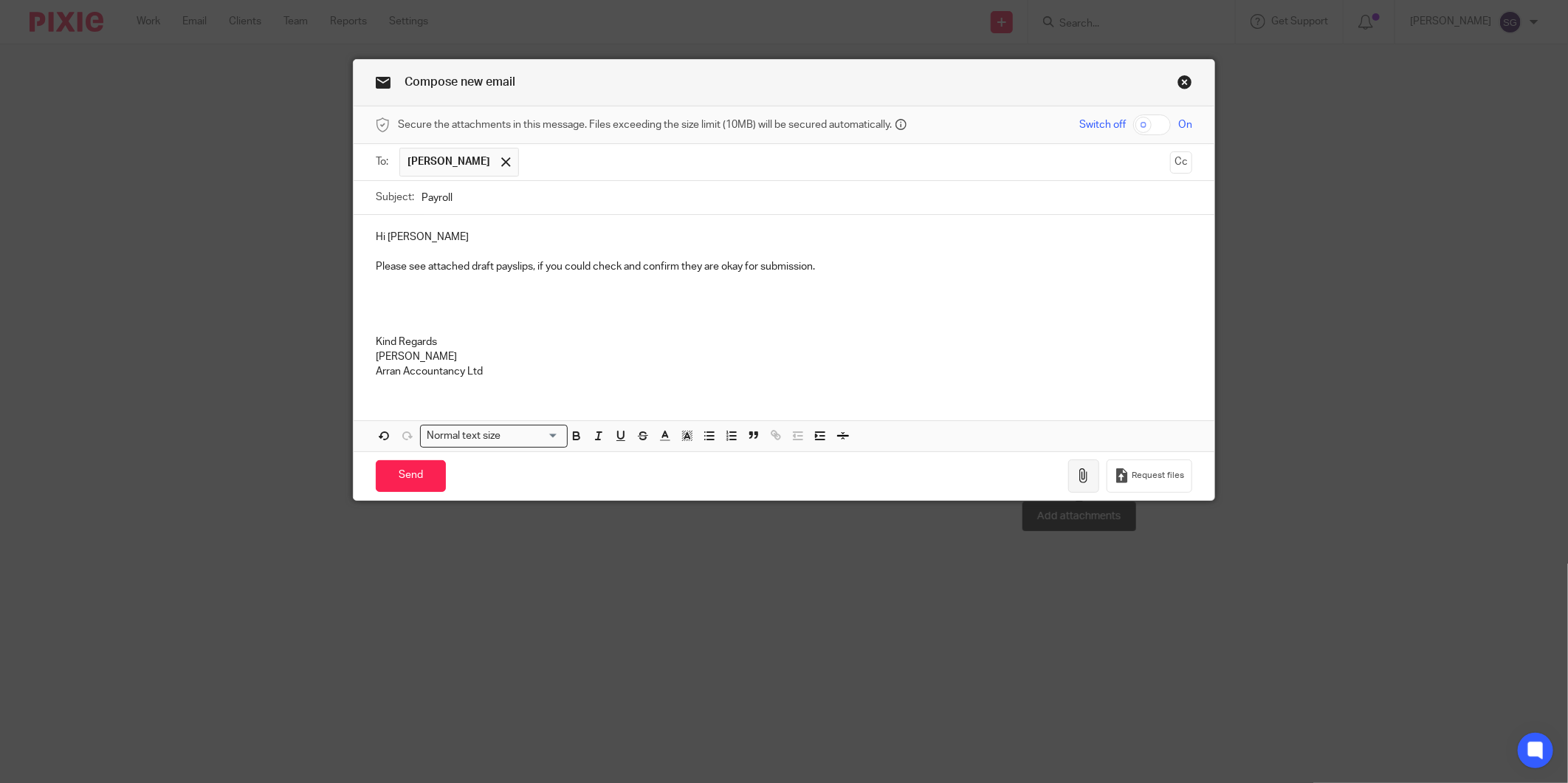
click at [1077, 479] on icon "button" at bounding box center [1083, 475] width 14 height 14
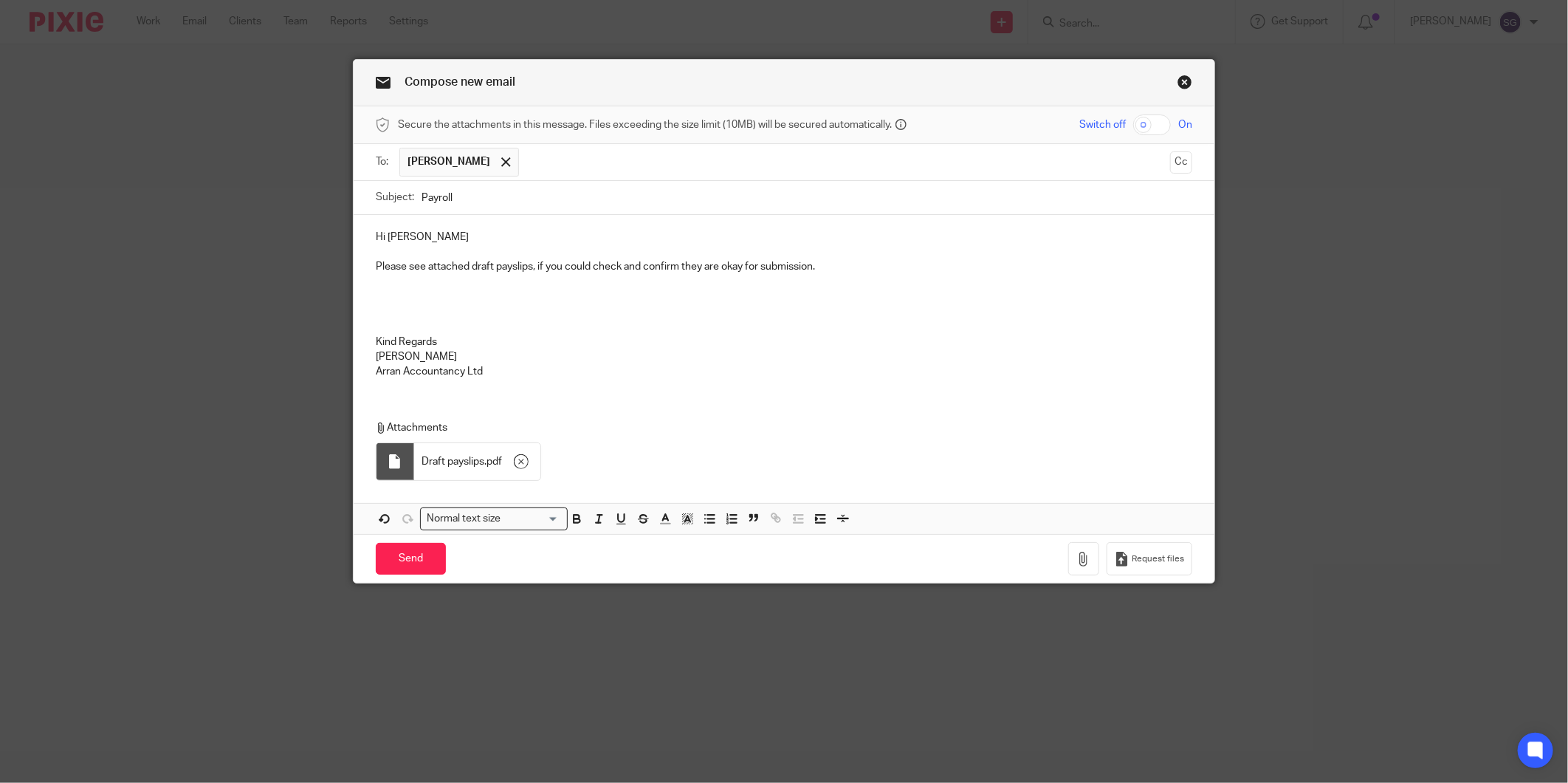
click at [507, 341] on p "Kind Regards" at bounding box center [784, 342] width 817 height 14
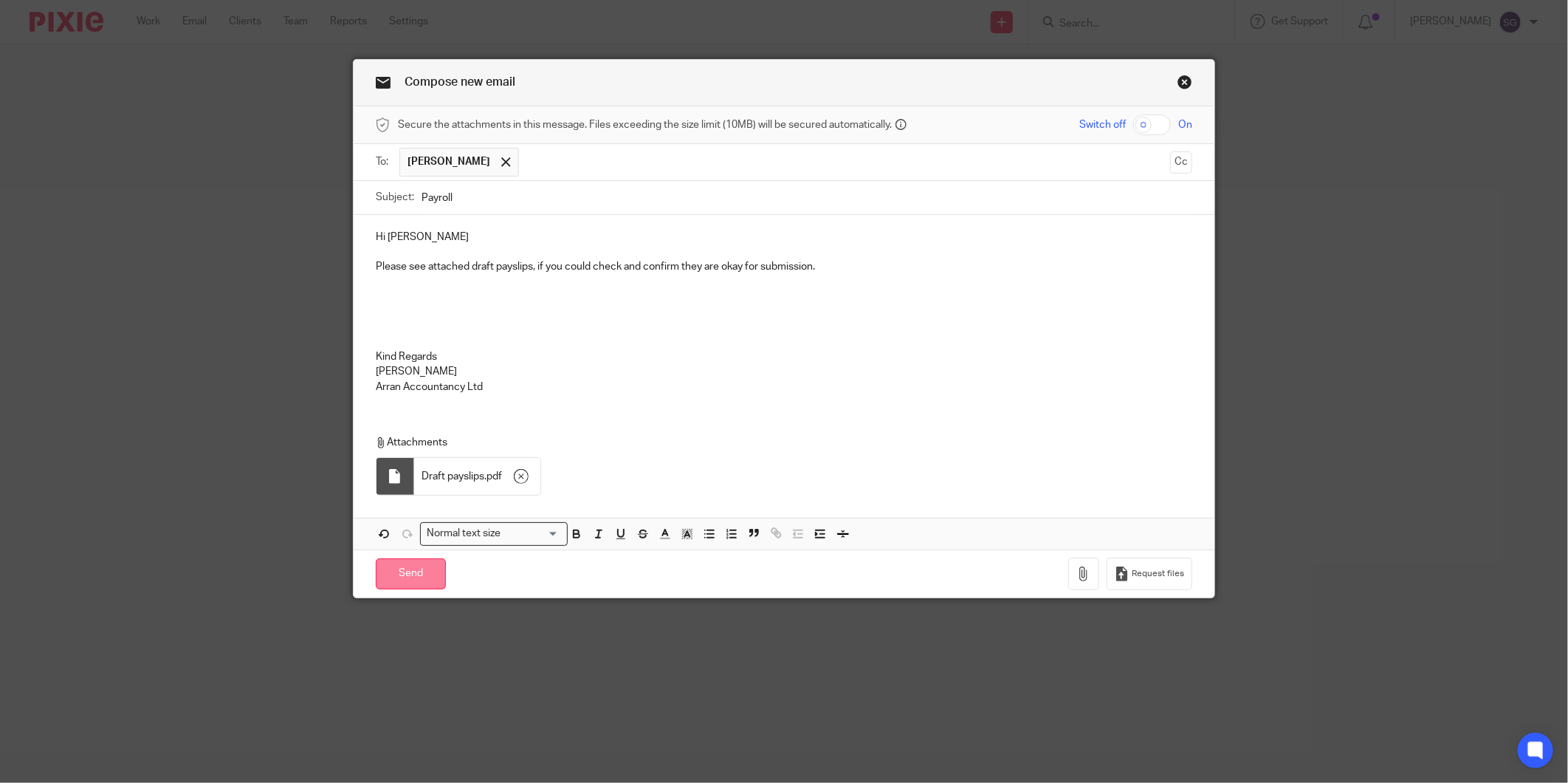
click at [400, 574] on input "Send" at bounding box center [411, 573] width 70 height 32
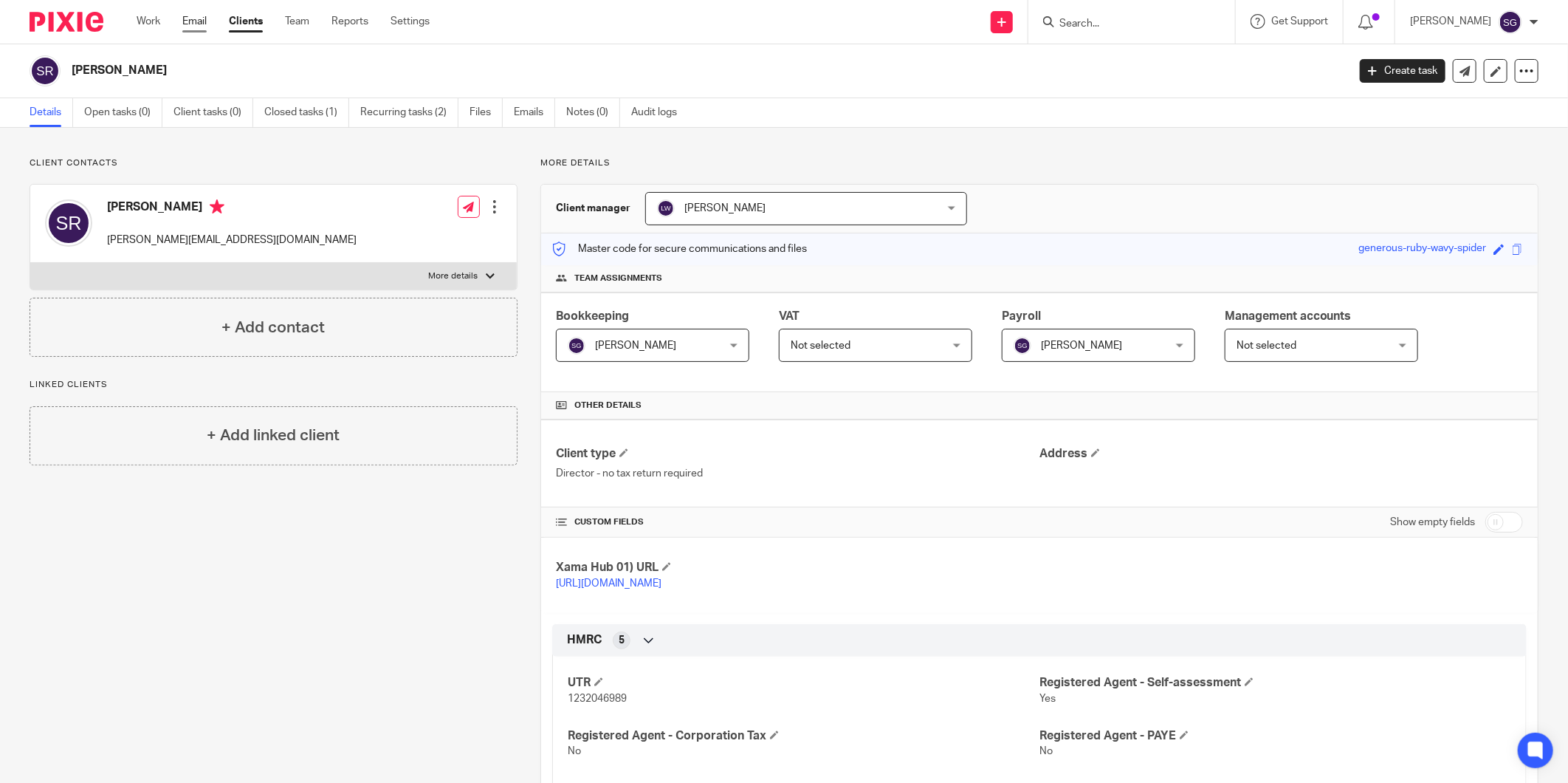
click at [192, 17] on link "Email" at bounding box center [194, 20] width 25 height 14
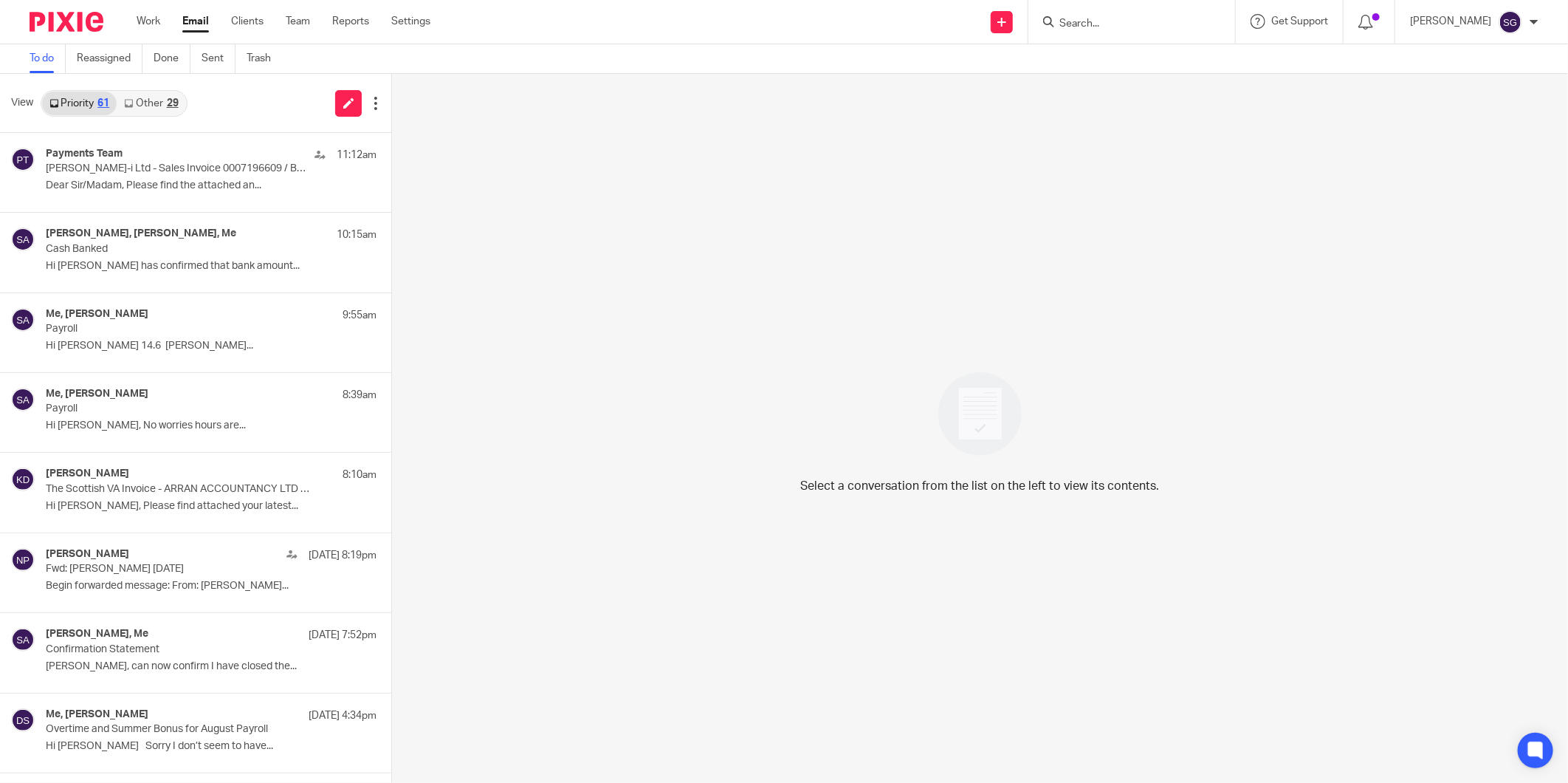
click at [589, 16] on div "Send new email Create task Add client Request signature Get Support Contact via…" at bounding box center [1010, 21] width 1116 height 43
drag, startPoint x: 203, startPoint y: 20, endPoint x: 213, endPoint y: 22, distance: 10.2
click at [203, 20] on link "Email" at bounding box center [195, 20] width 26 height 14
click at [192, 27] on link "Email" at bounding box center [195, 20] width 26 height 14
click at [160, 101] on link "Other 29" at bounding box center [151, 103] width 69 height 24
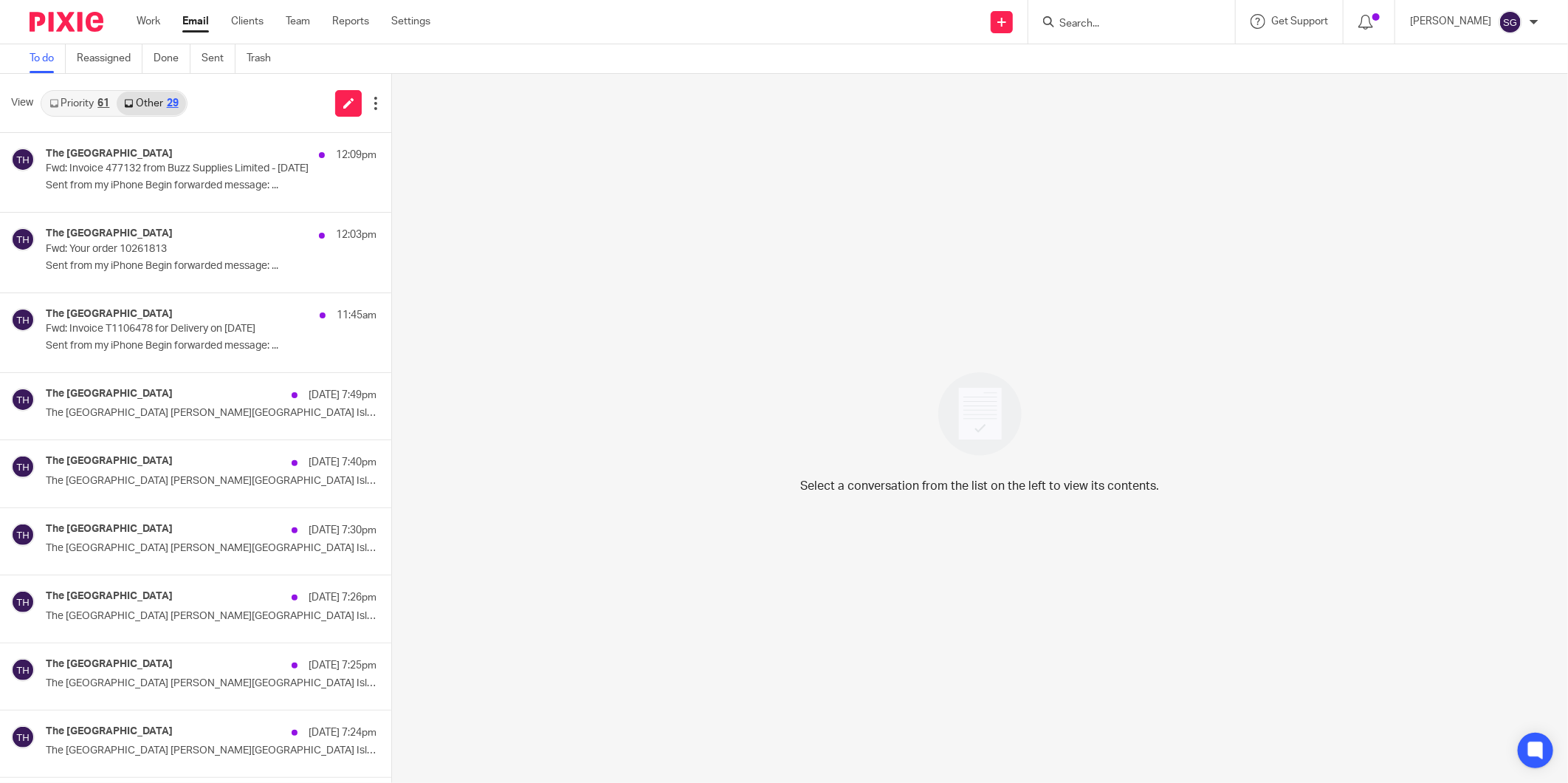
click at [91, 101] on link "Priority 61" at bounding box center [79, 103] width 75 height 24
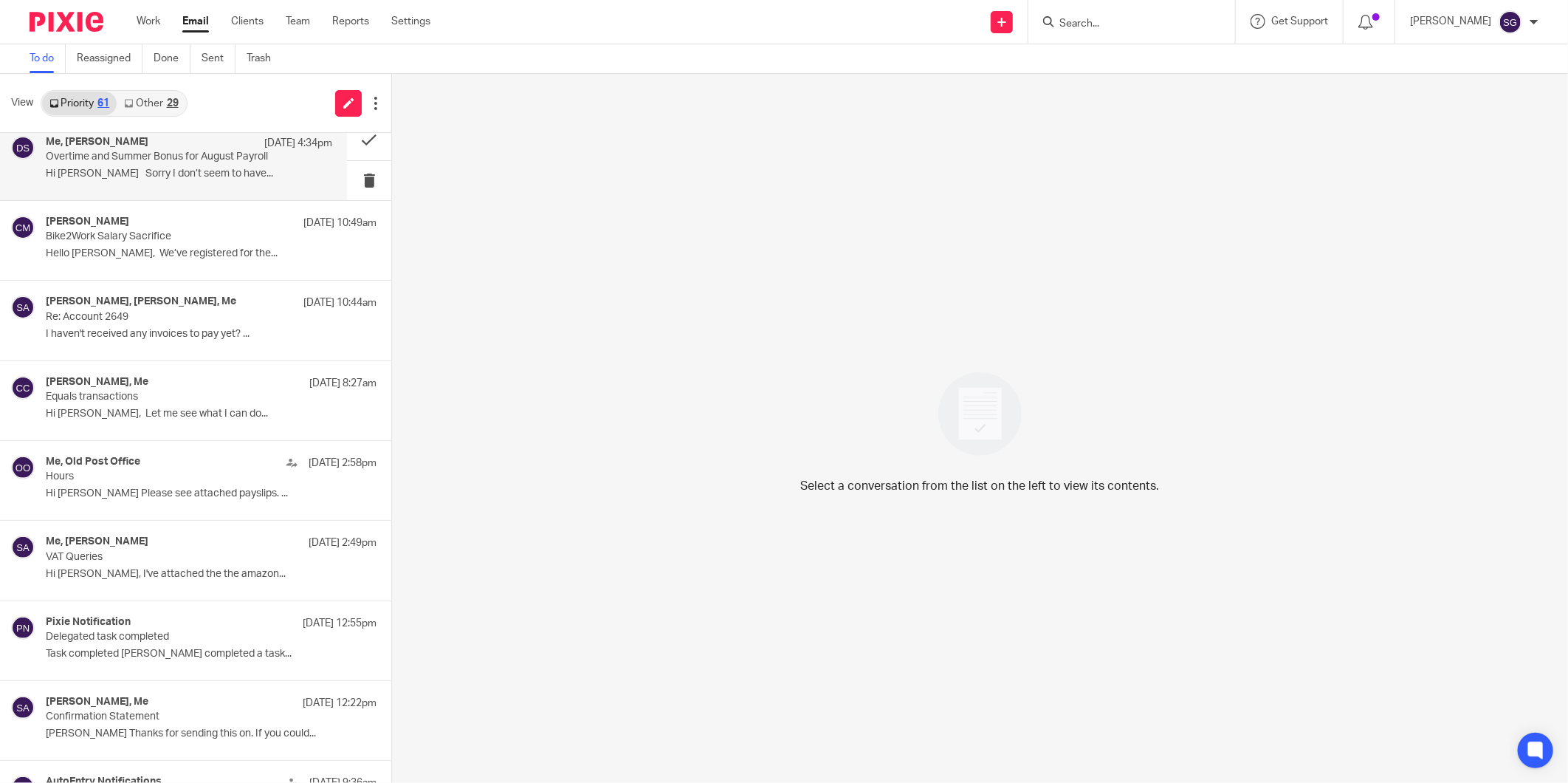
scroll to position [574, 0]
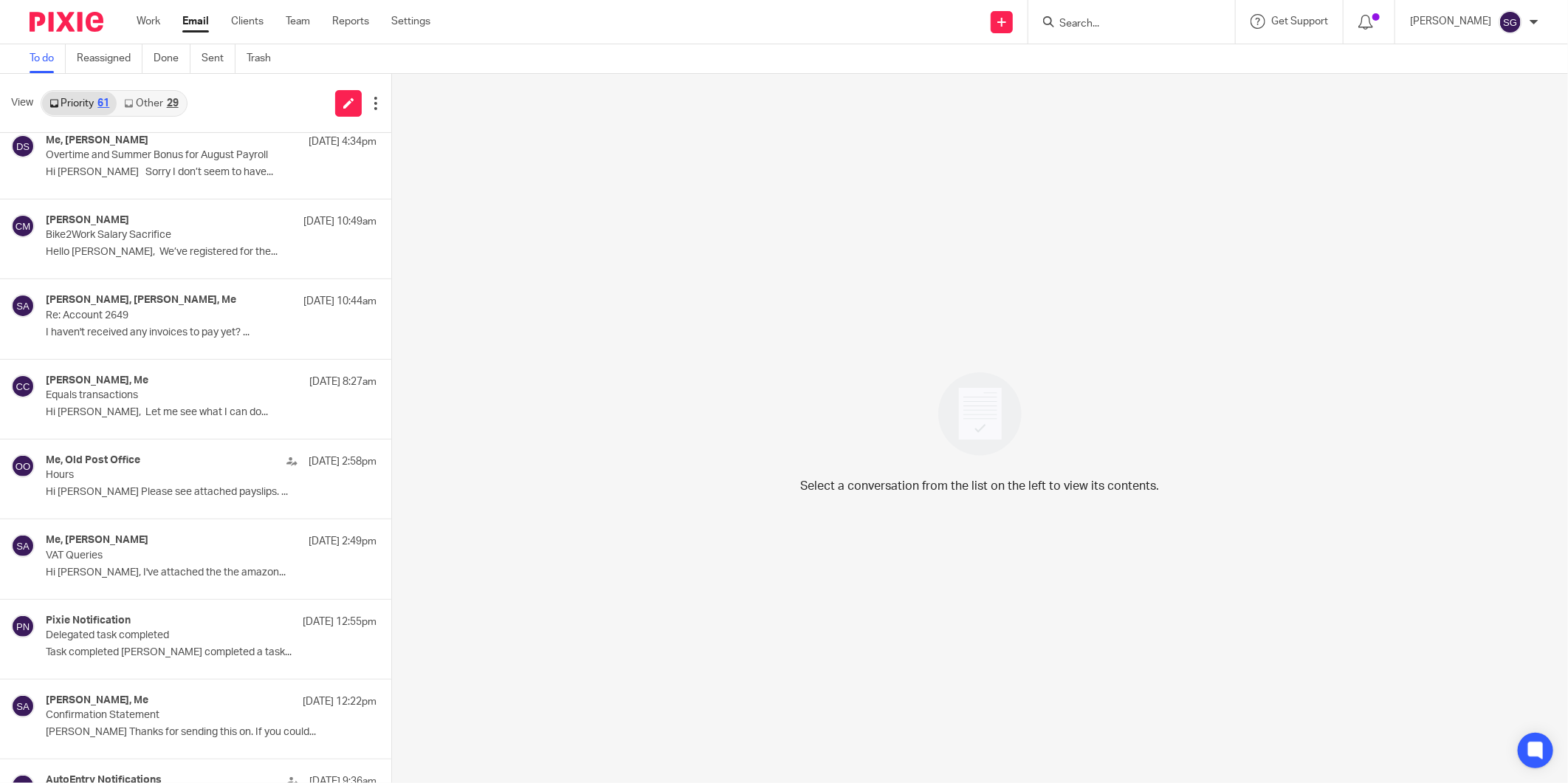
click at [169, 106] on div "29" at bounding box center [173, 103] width 12 height 10
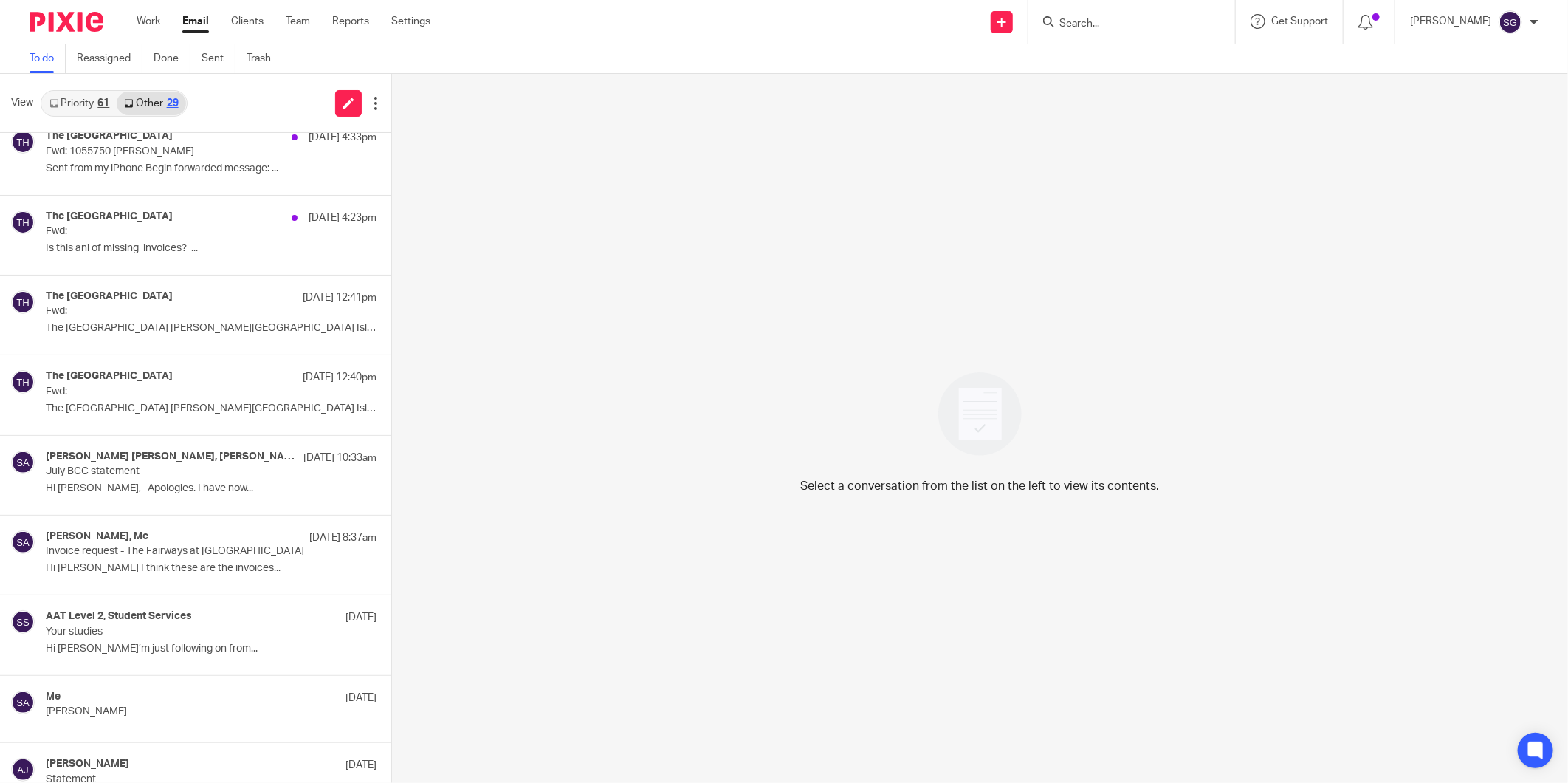
scroll to position [984, 0]
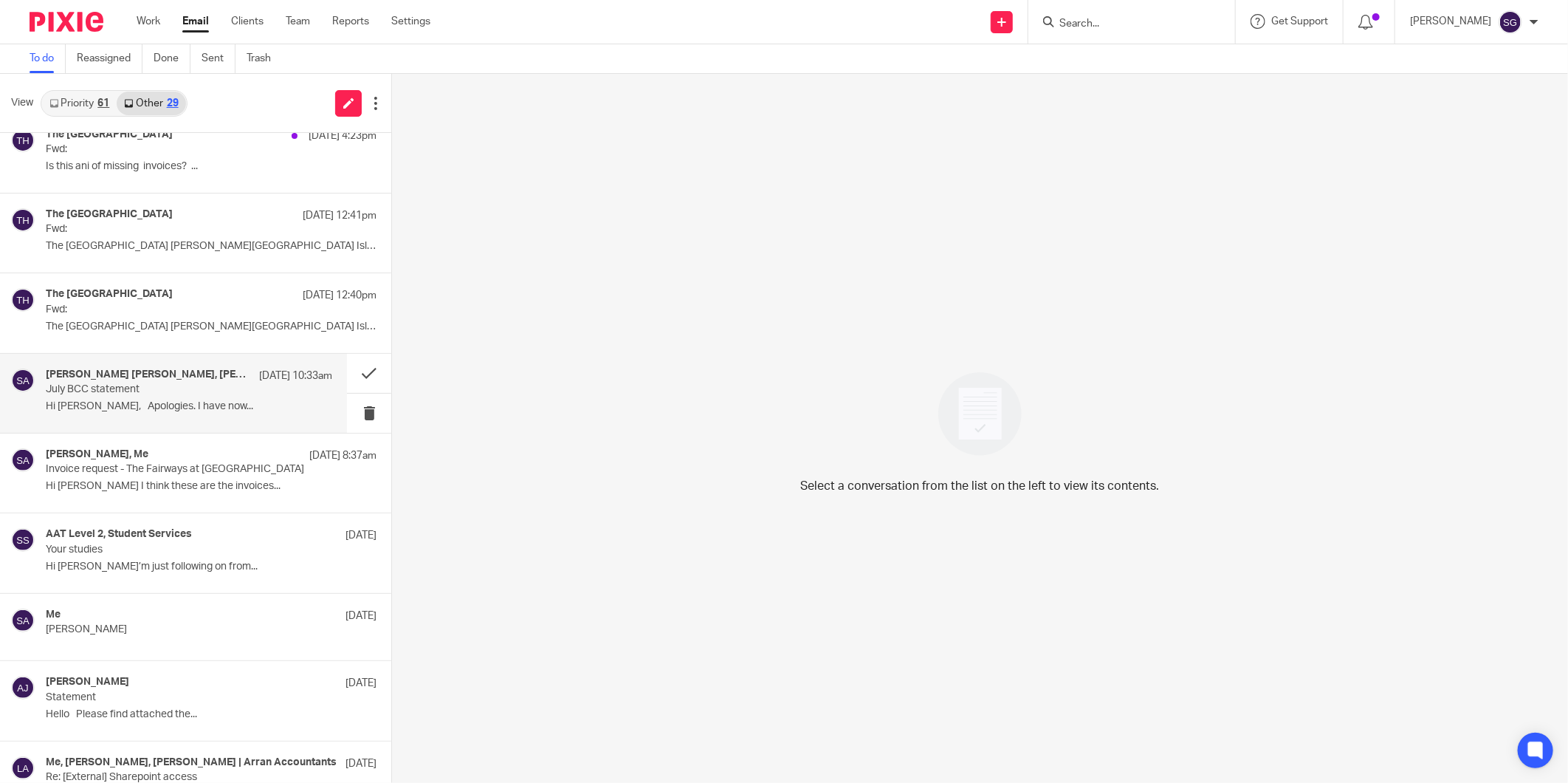
click at [164, 406] on p "Hi Sarah, Apologies. I have now..." at bounding box center [189, 406] width 286 height 13
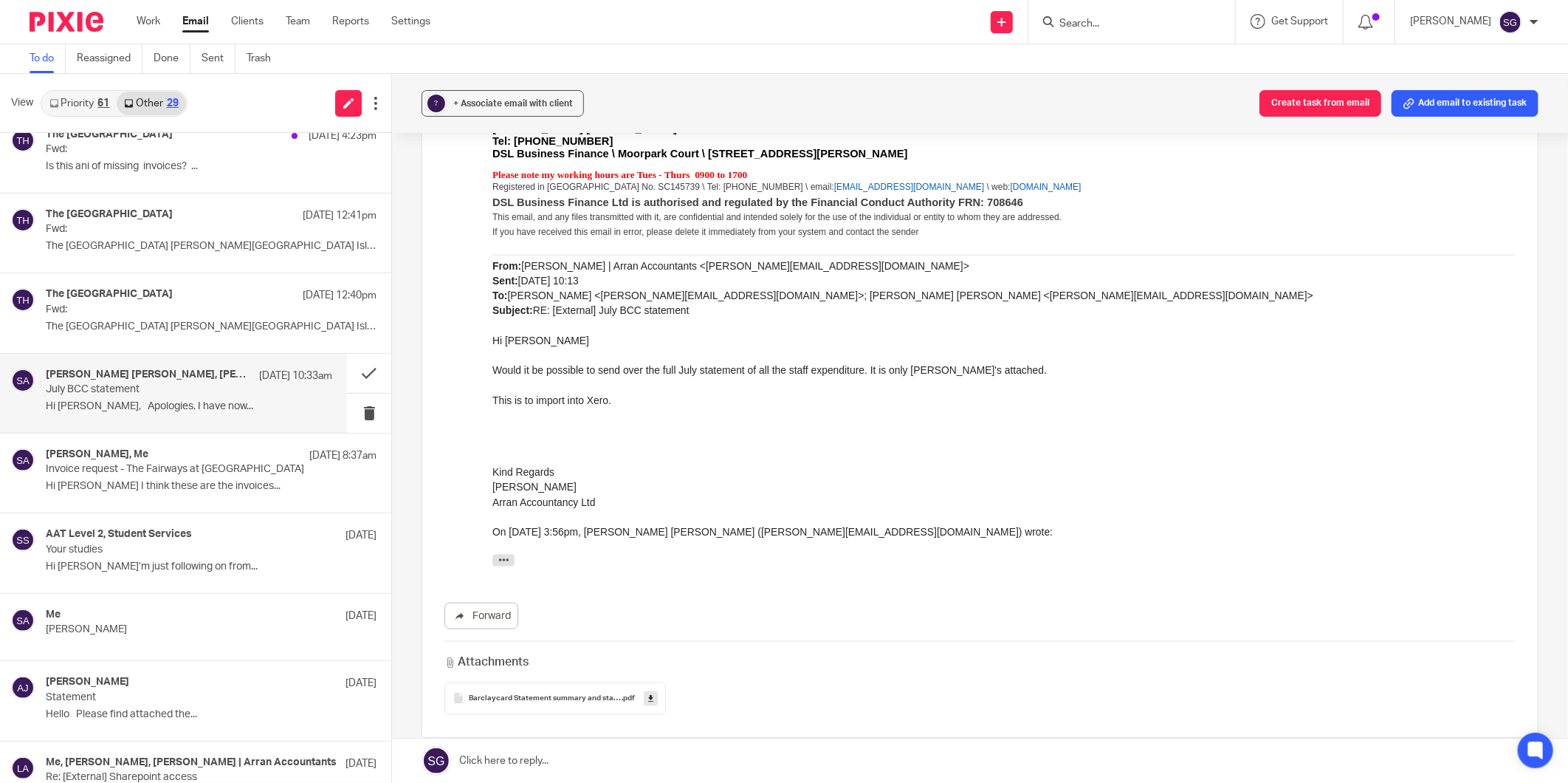
click at [557, 694] on span "Barclaycard Statement summary and statements - July" at bounding box center [544, 699] width 152 height 9
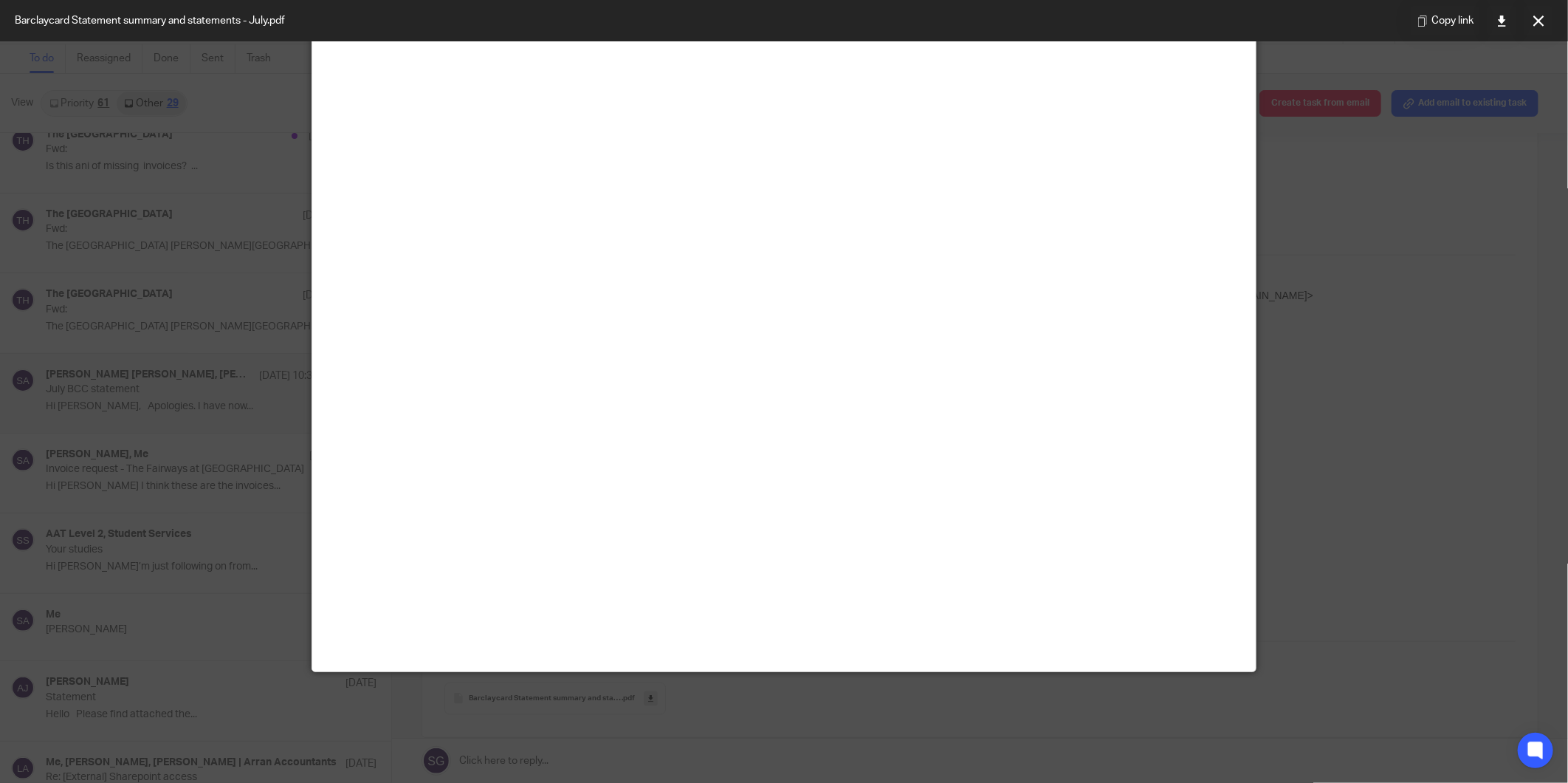
scroll to position [0, 0]
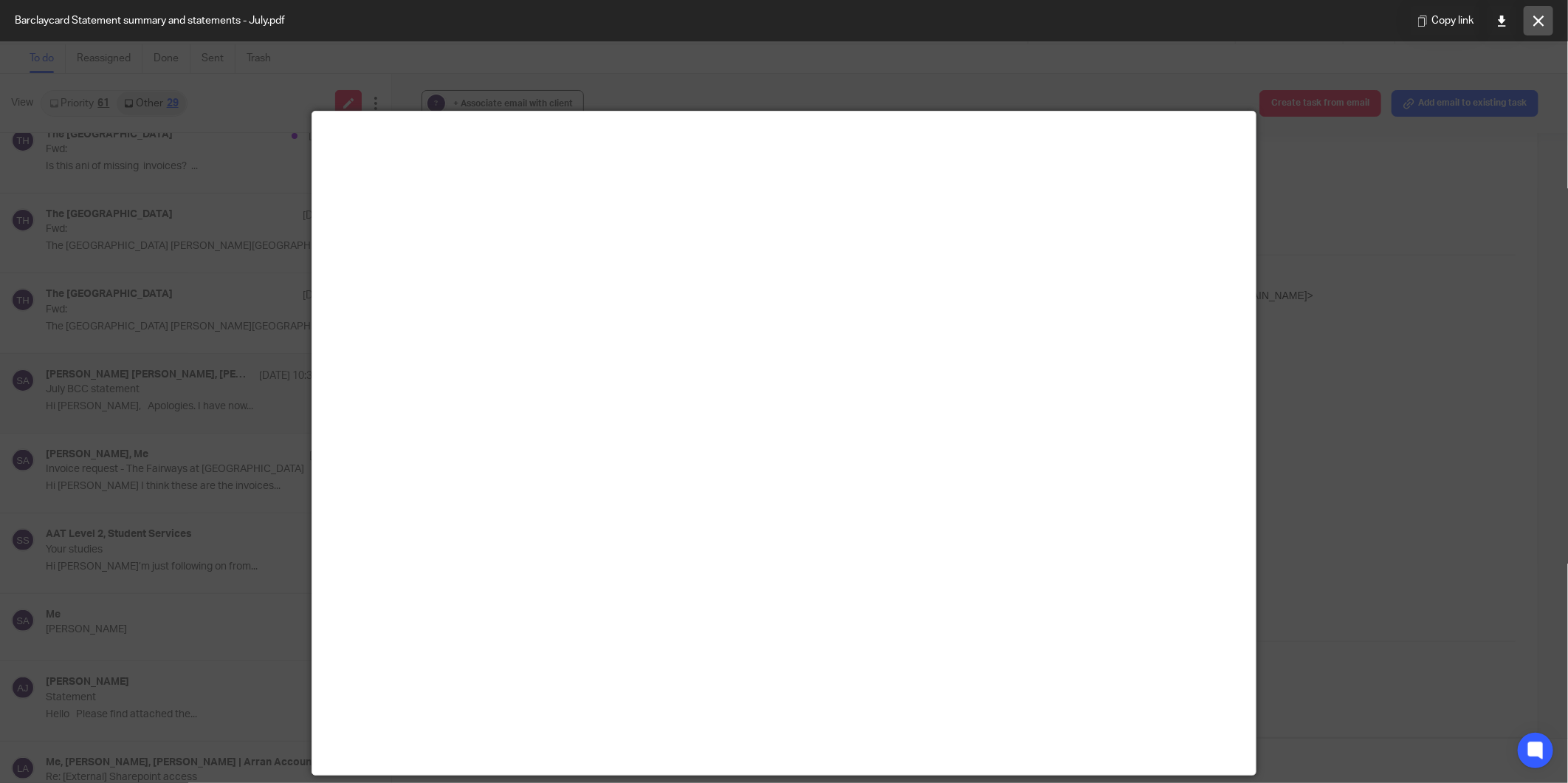
click at [1536, 24] on icon at bounding box center [1538, 20] width 11 height 11
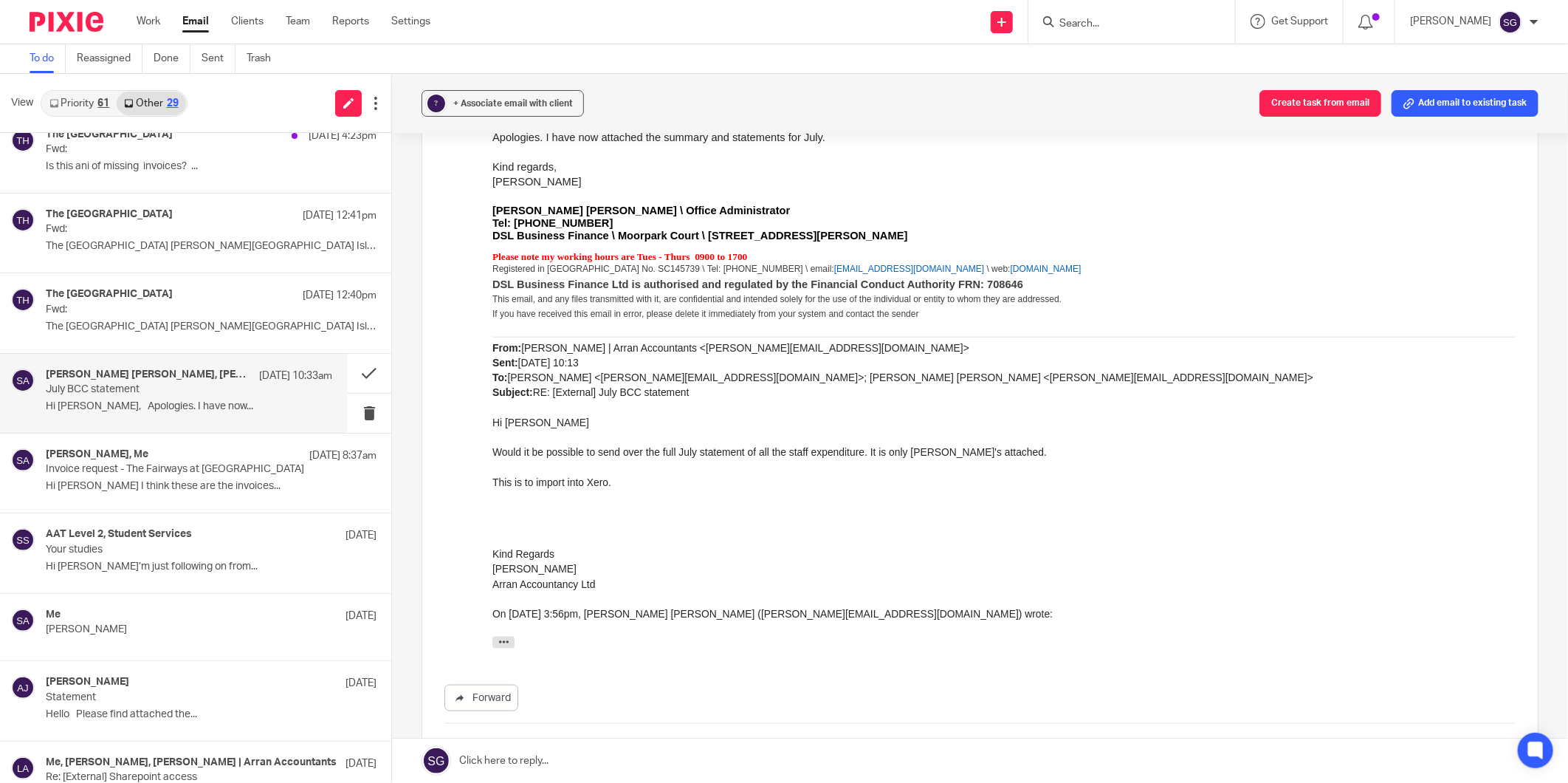
scroll to position [1102, 0]
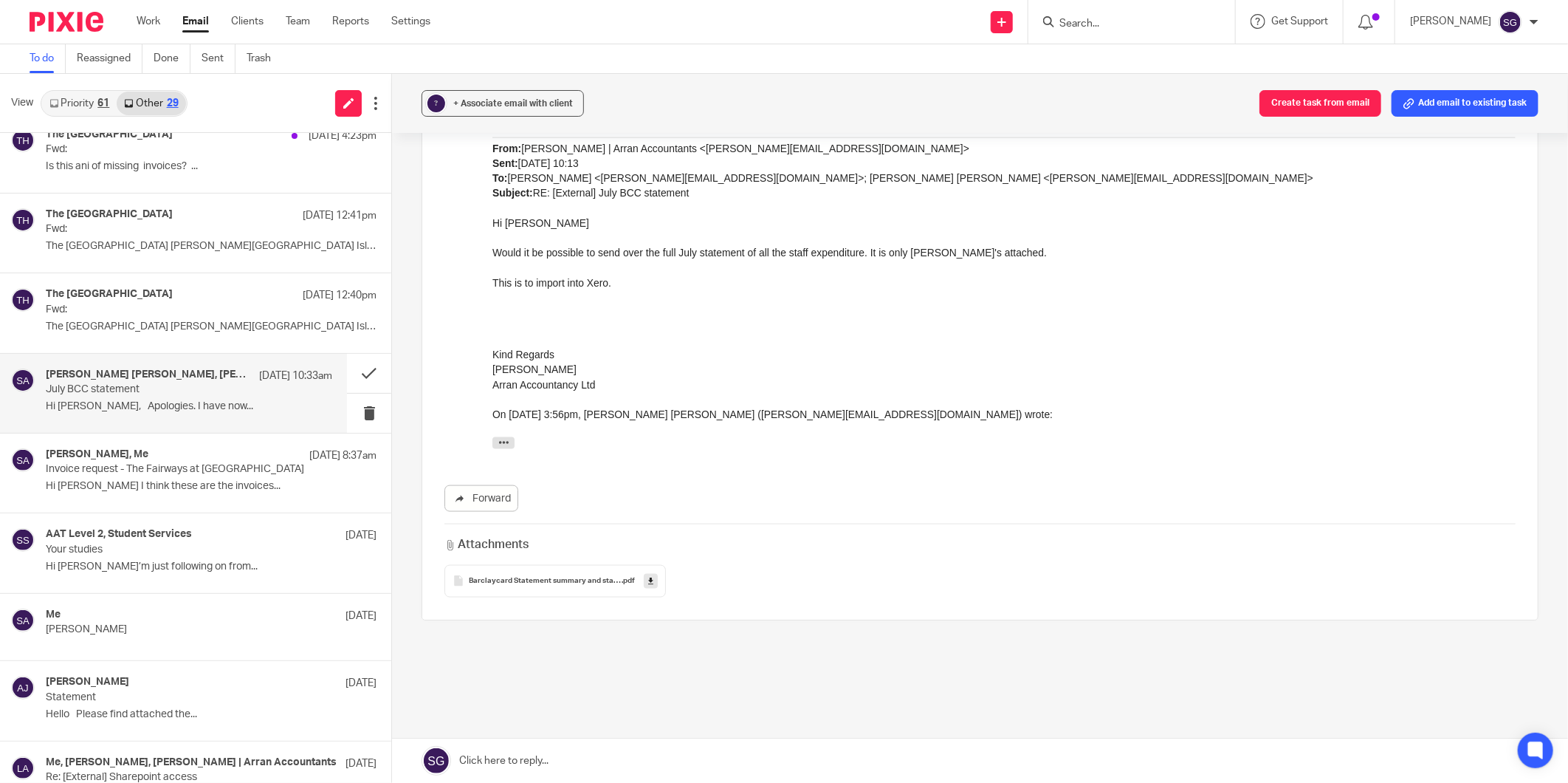
drag, startPoint x: 579, startPoint y: 544, endPoint x: 595, endPoint y: 534, distance: 18.9
click at [579, 565] on div "Barclaycard Statement summary and statements - July .pdf" at bounding box center [555, 581] width 221 height 32
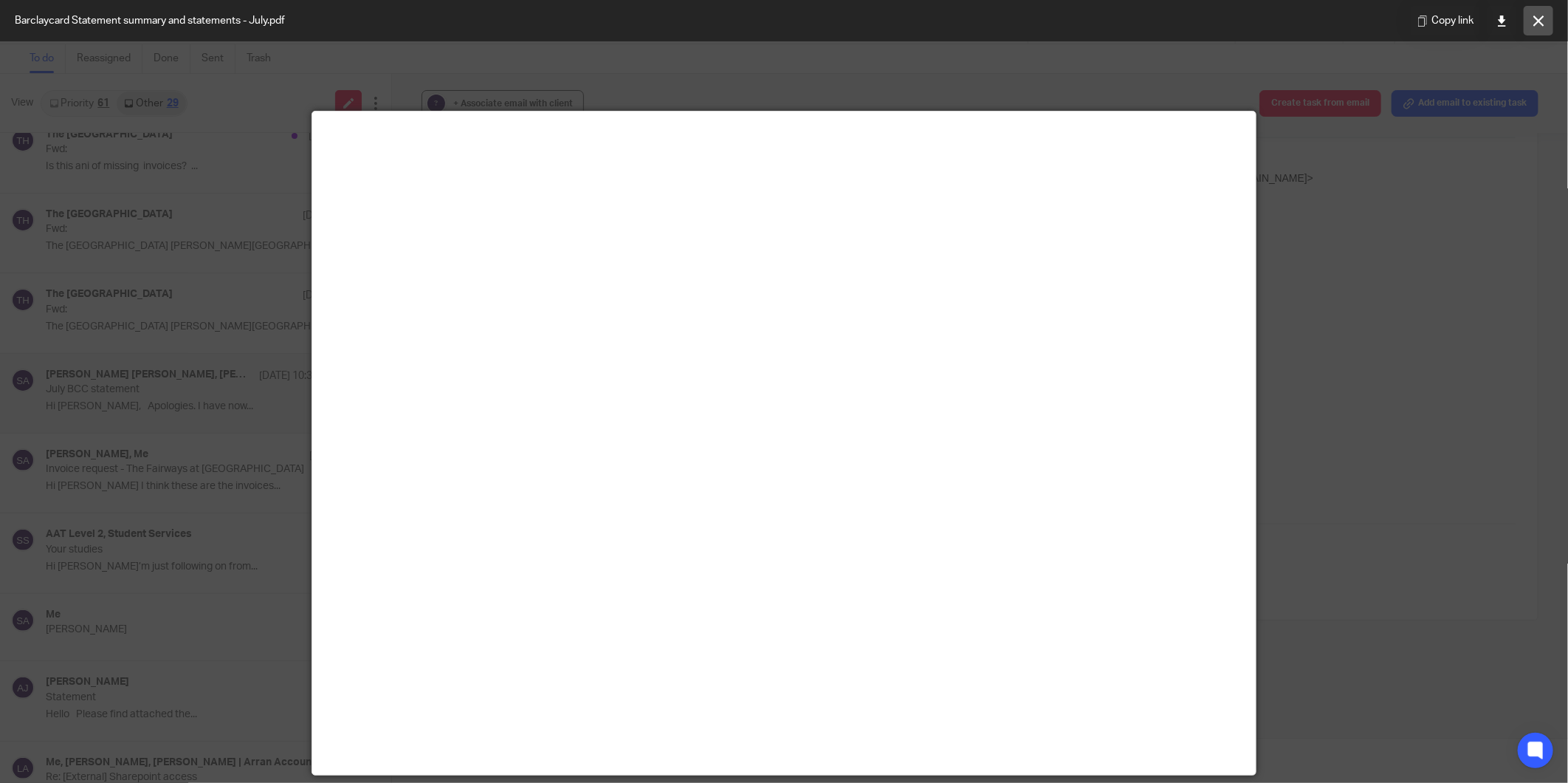
click at [1543, 20] on icon at bounding box center [1538, 20] width 11 height 11
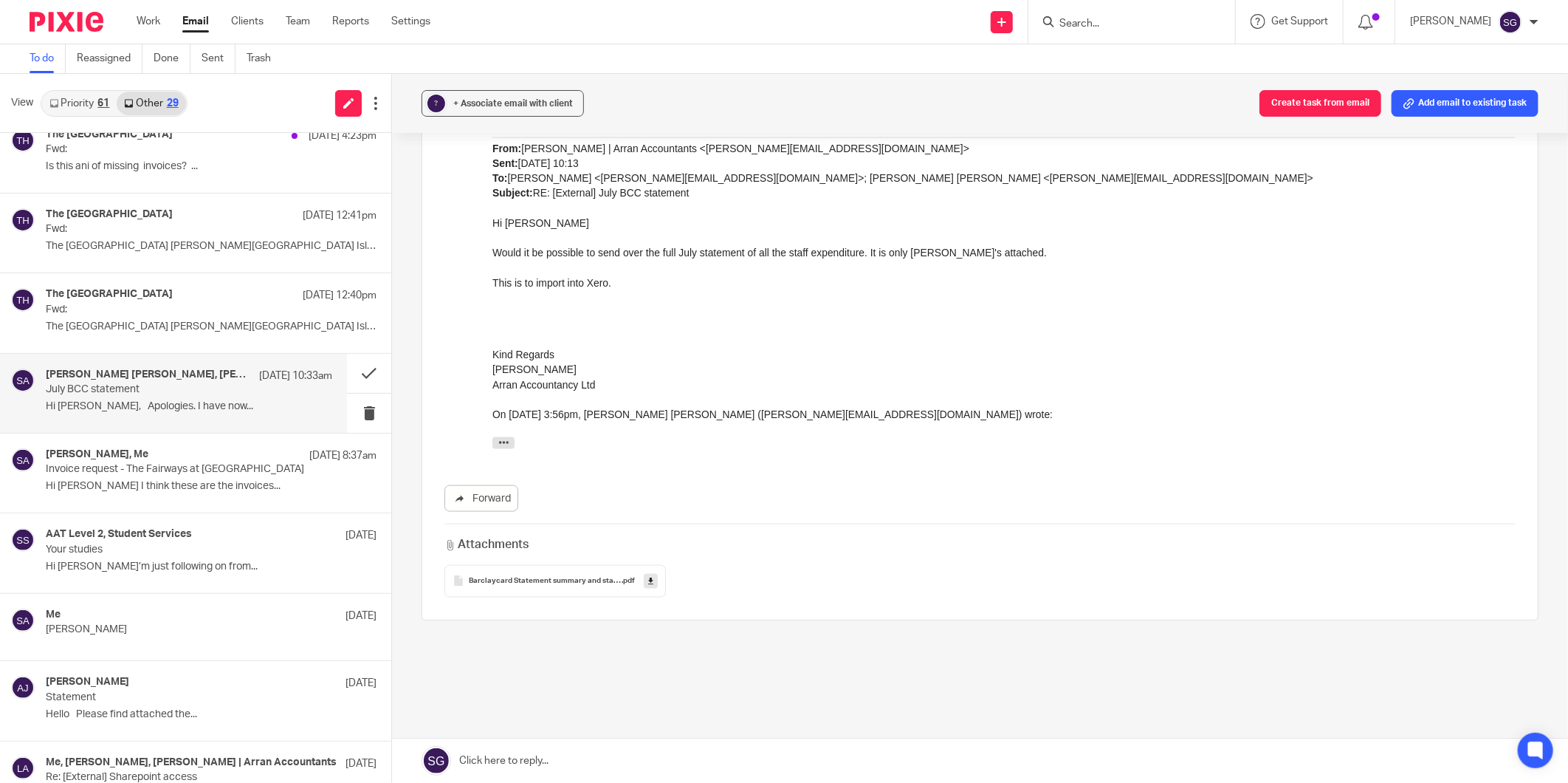
click at [877, 749] on link at bounding box center [979, 761] width 1176 height 44
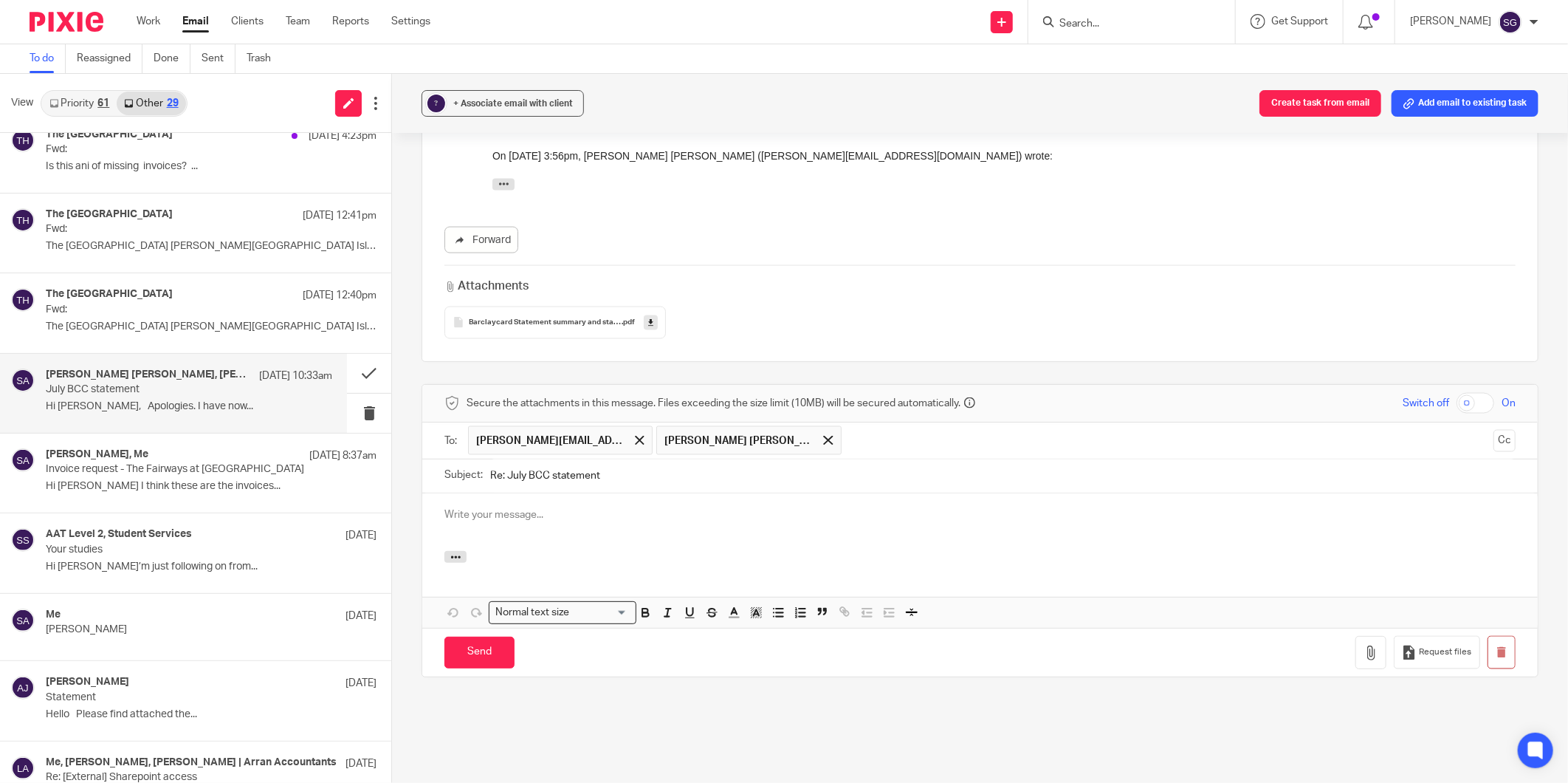
scroll to position [0, 0]
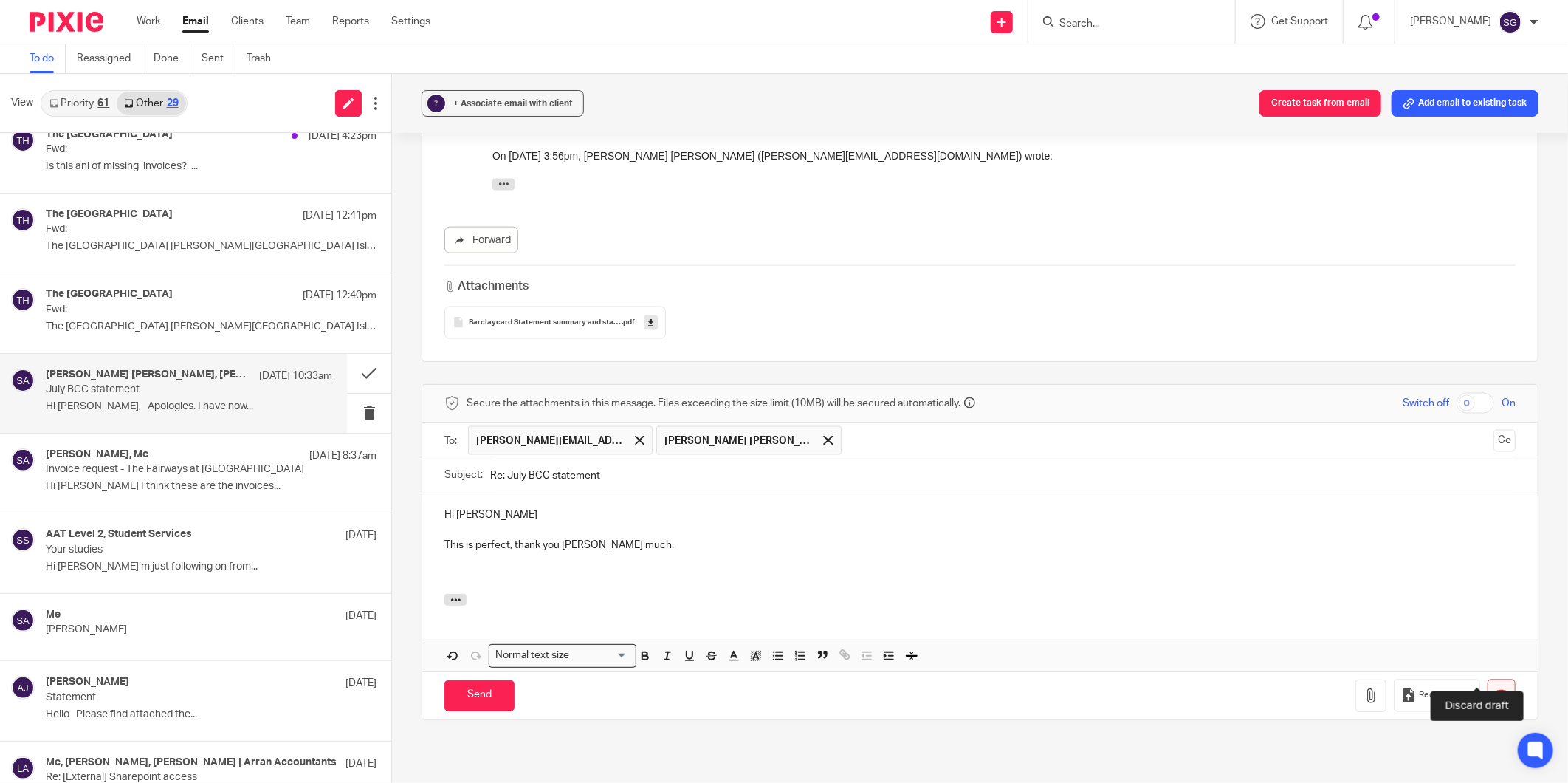
click at [1496, 690] on icon "button" at bounding box center [1501, 695] width 11 height 11
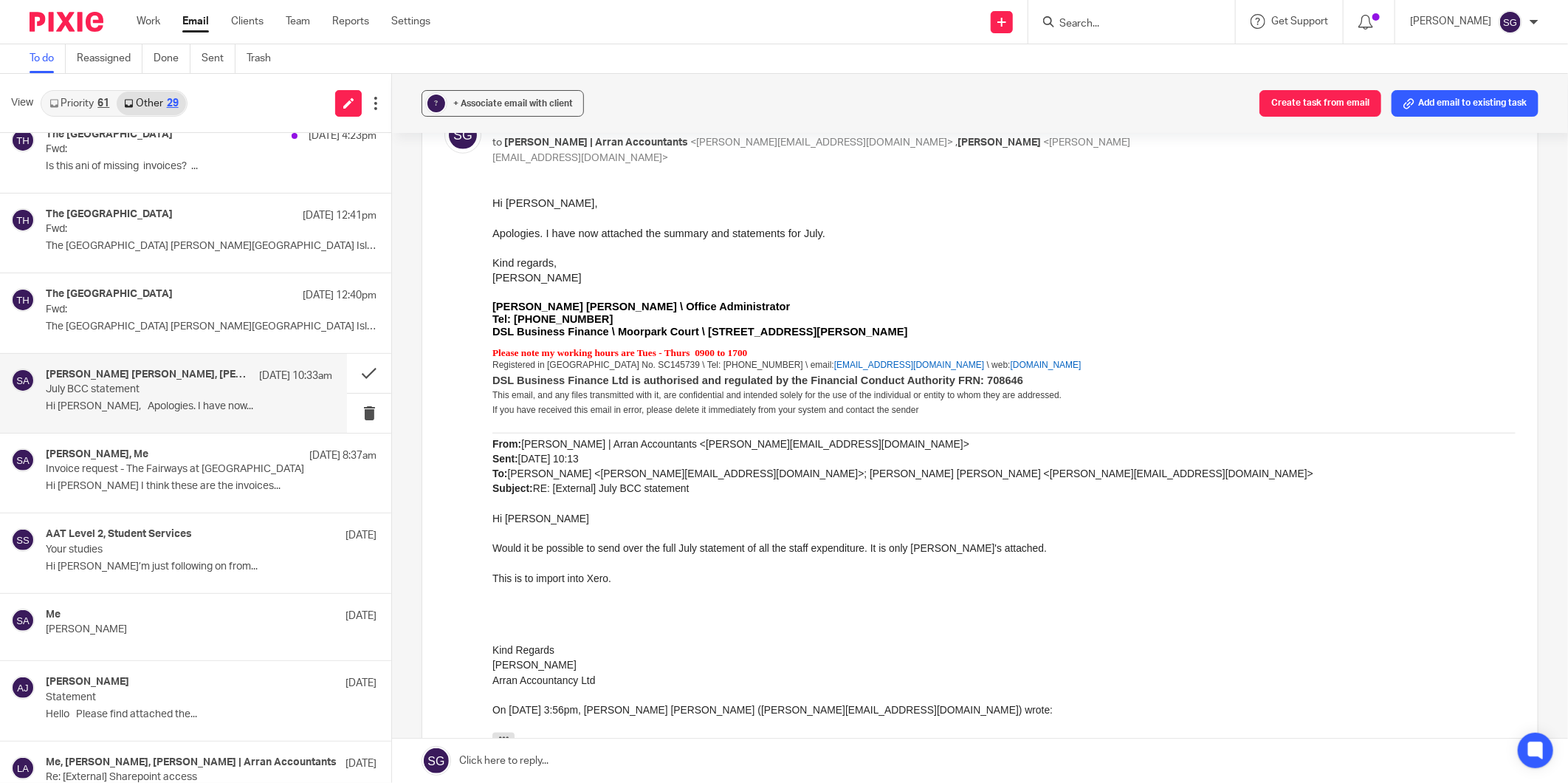
scroll to position [609, 0]
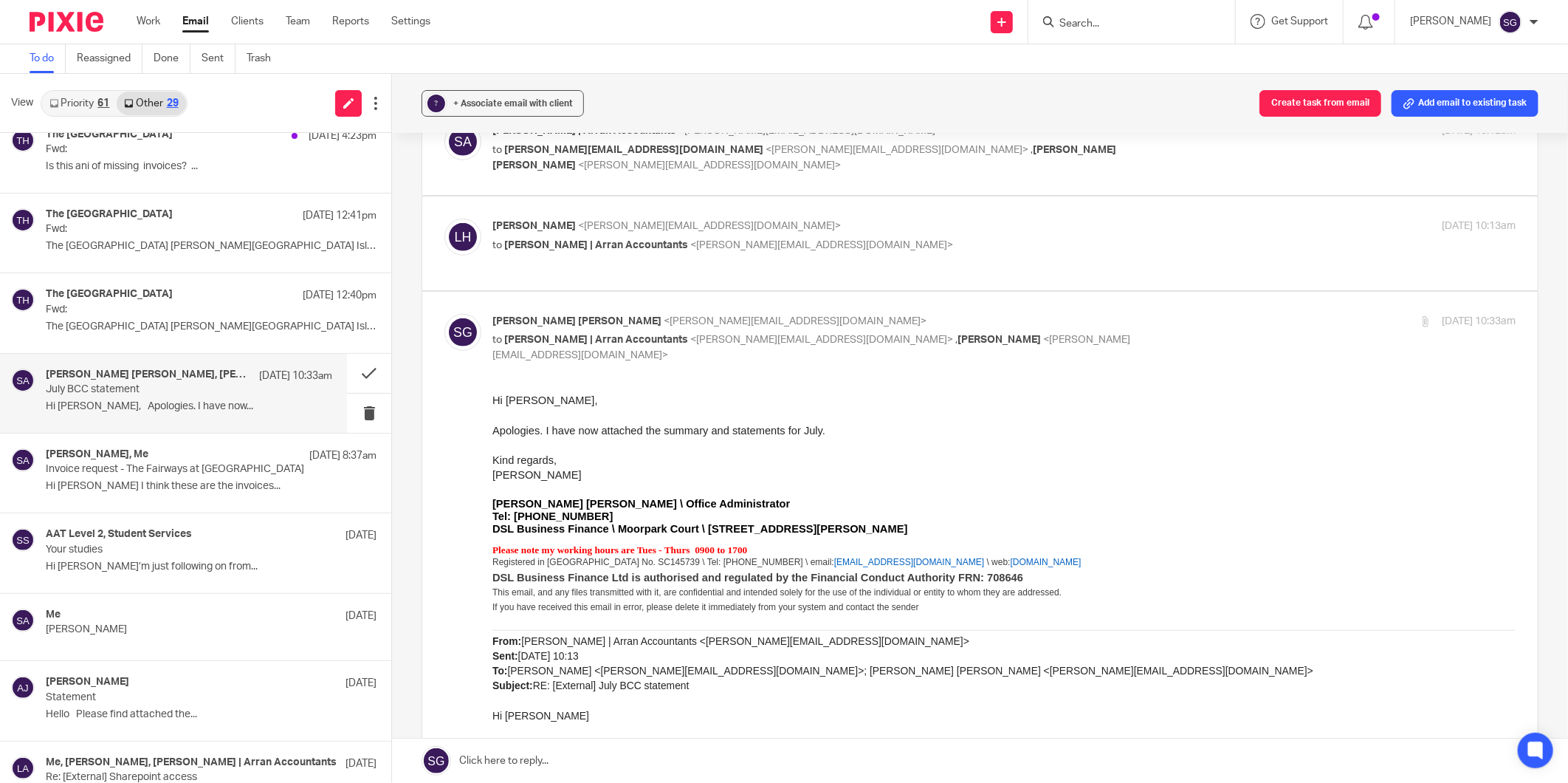
click at [1078, 25] on input "Search" at bounding box center [1124, 25] width 133 height 14
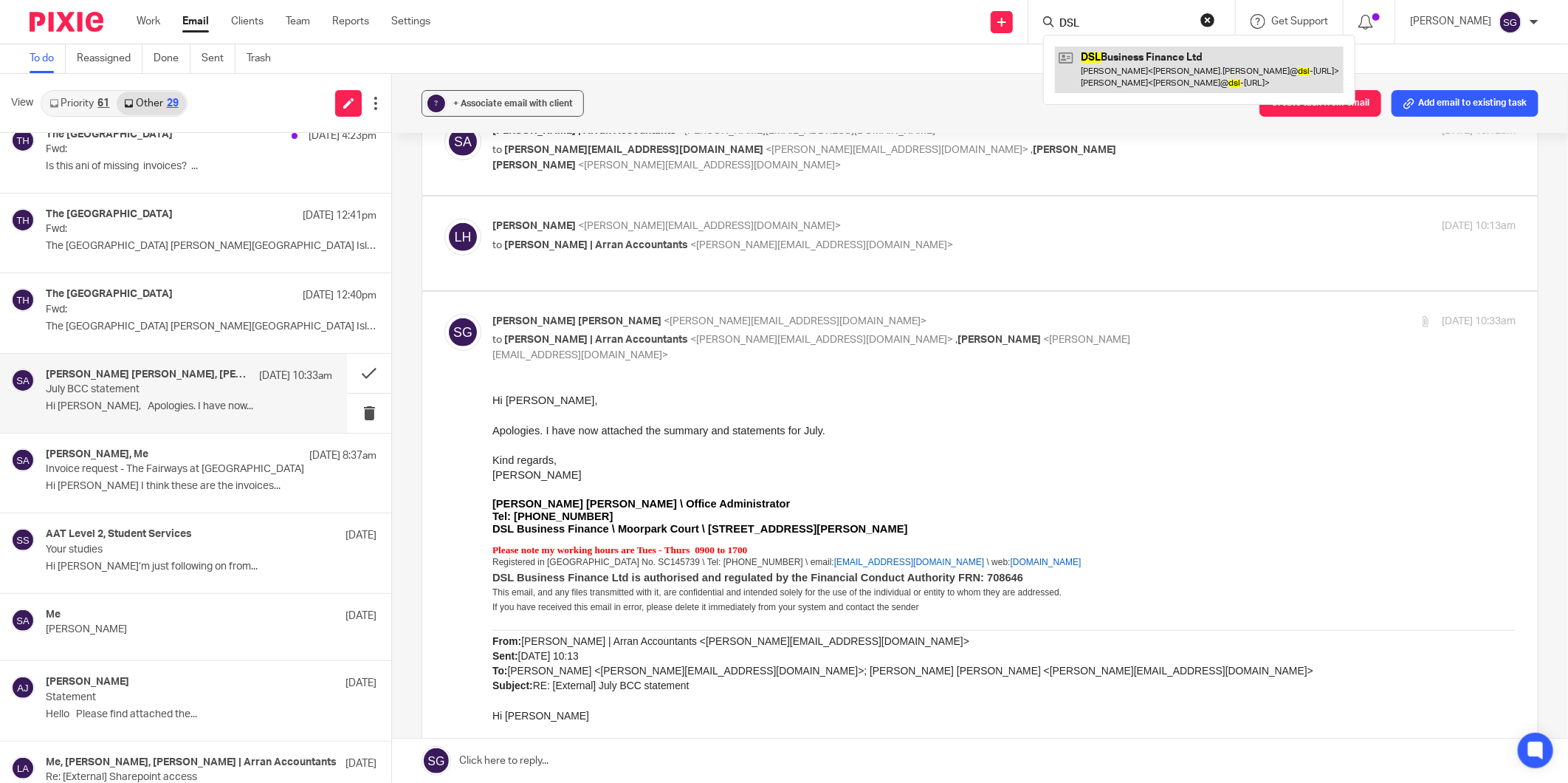
type input "DSL"
click at [1107, 69] on link at bounding box center [1199, 70] width 289 height 46
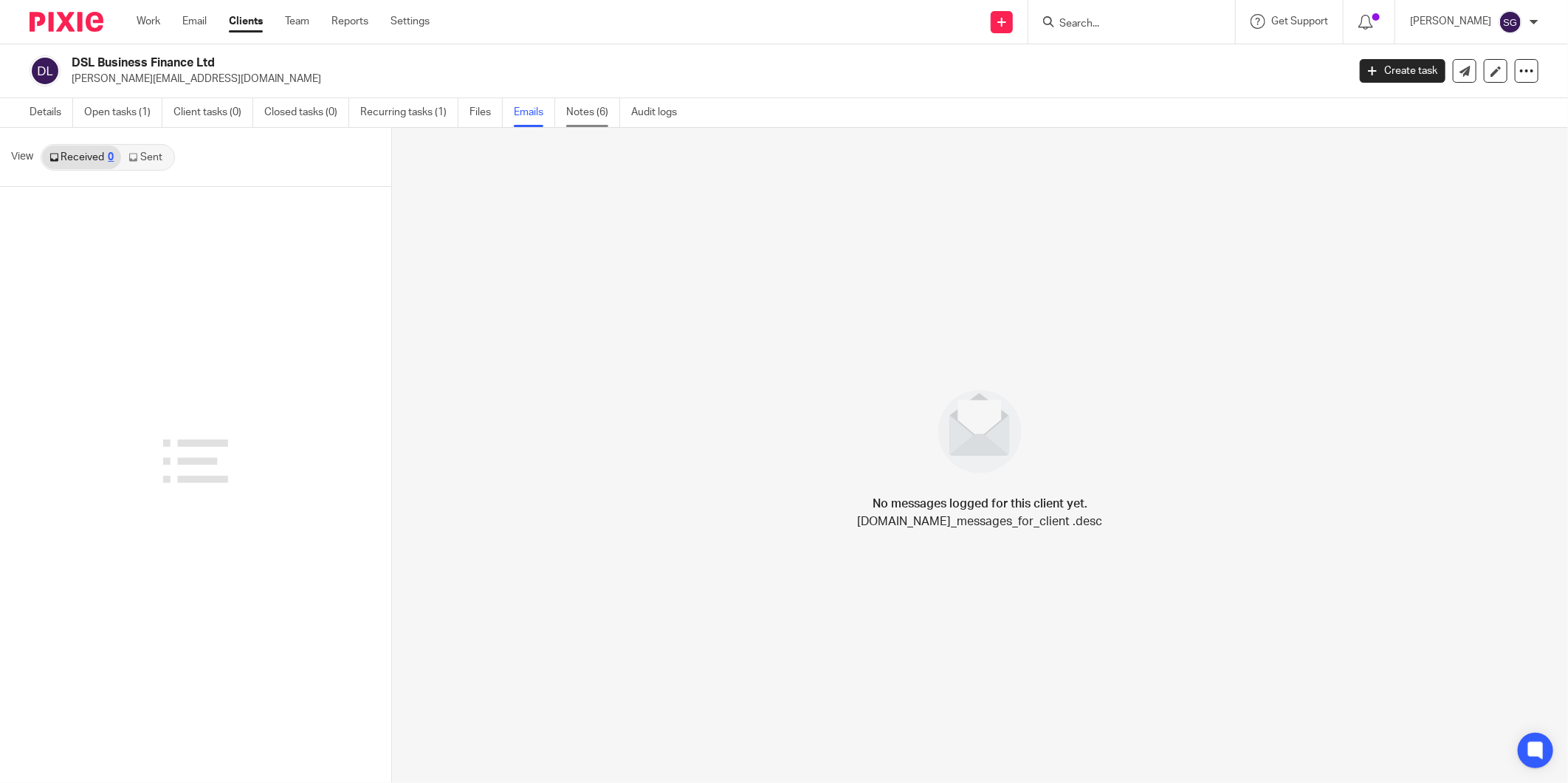
click at [587, 116] on link "Notes (6)" at bounding box center [593, 112] width 54 height 29
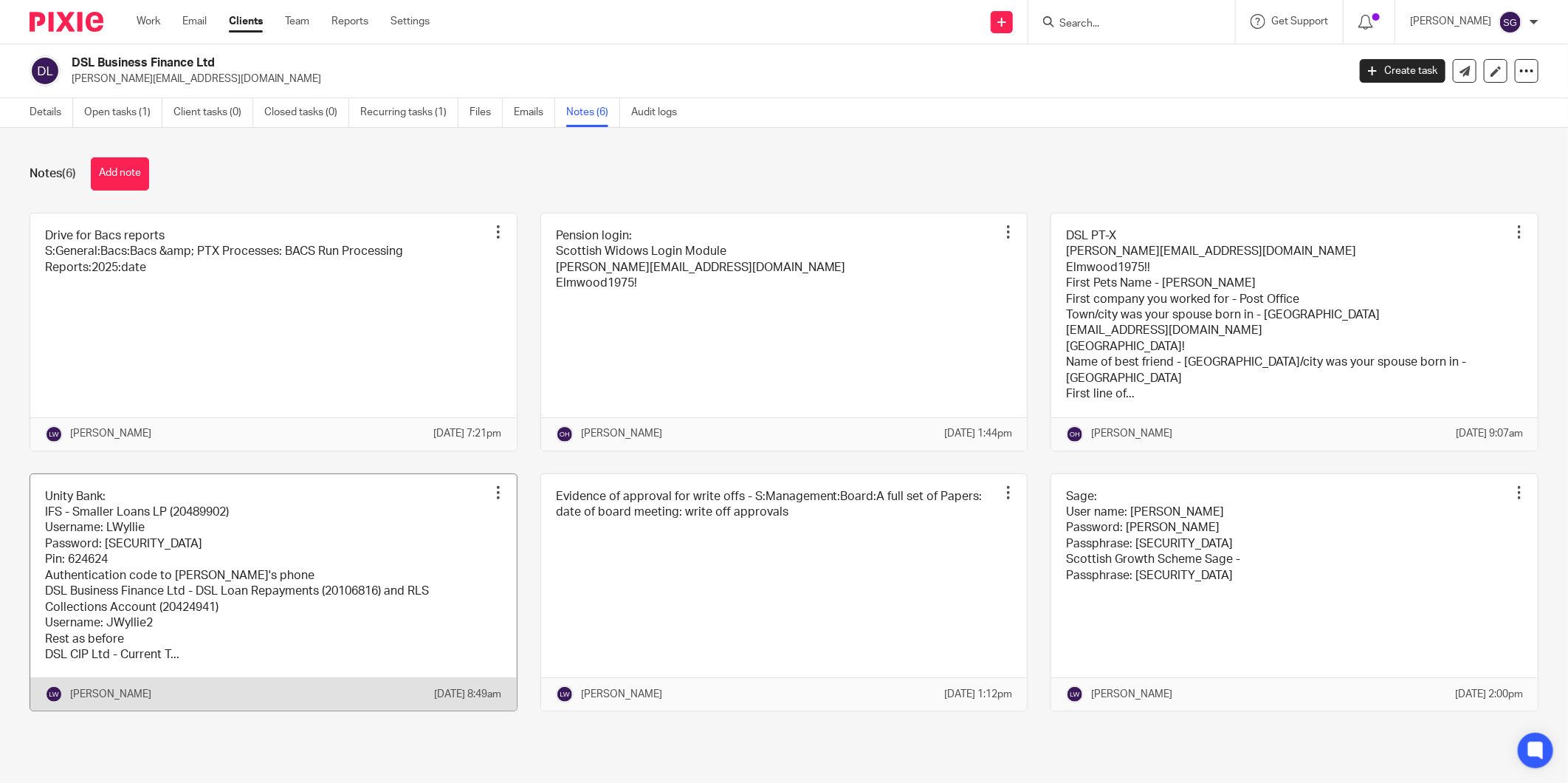
click at [273, 576] on link at bounding box center [273, 592] width 486 height 237
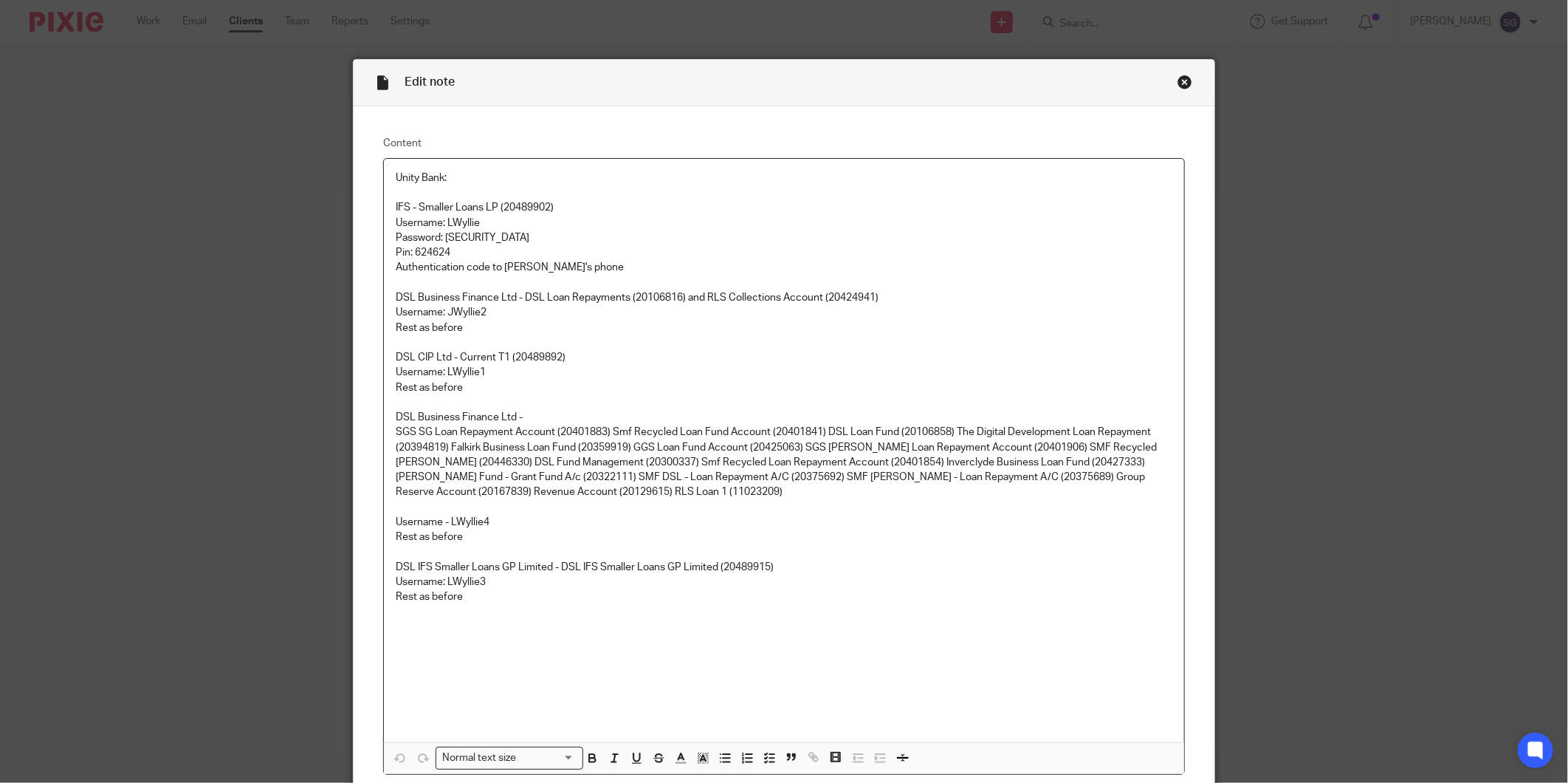
click at [468, 520] on p "Username - LWyllie4" at bounding box center [784, 521] width 777 height 14
copy p "LWyllie4"
drag, startPoint x: 1348, startPoint y: 203, endPoint x: 1335, endPoint y: 198, distance: 13.9
click at [1348, 203] on div "Edit note Content Unity Bank: IFS - Smaller Loans LP (20489902) Username: LWyll…" at bounding box center [784, 391] width 1568 height 783
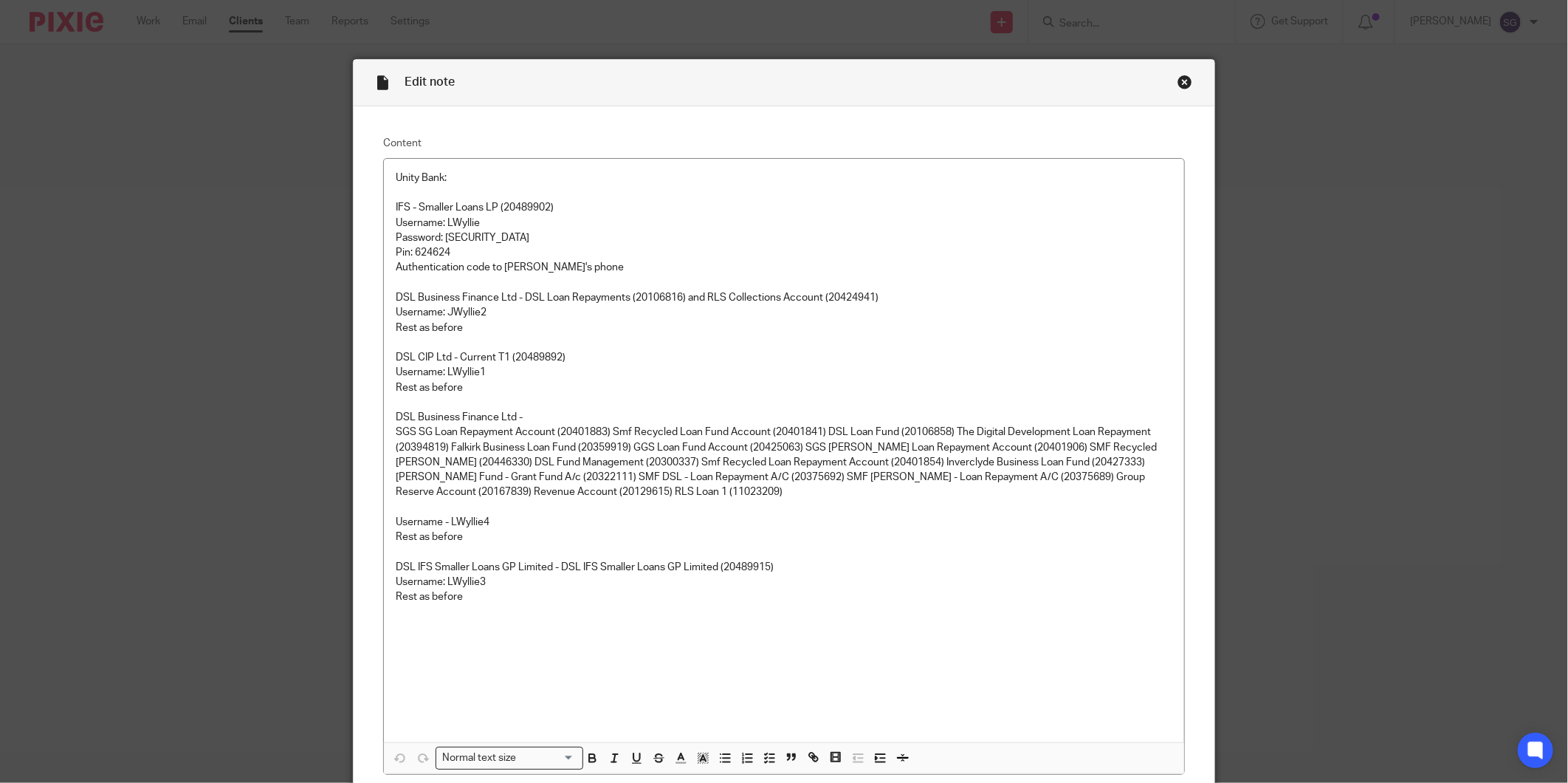
click at [1178, 79] on div "Close this dialog window" at bounding box center [1185, 82] width 14 height 14
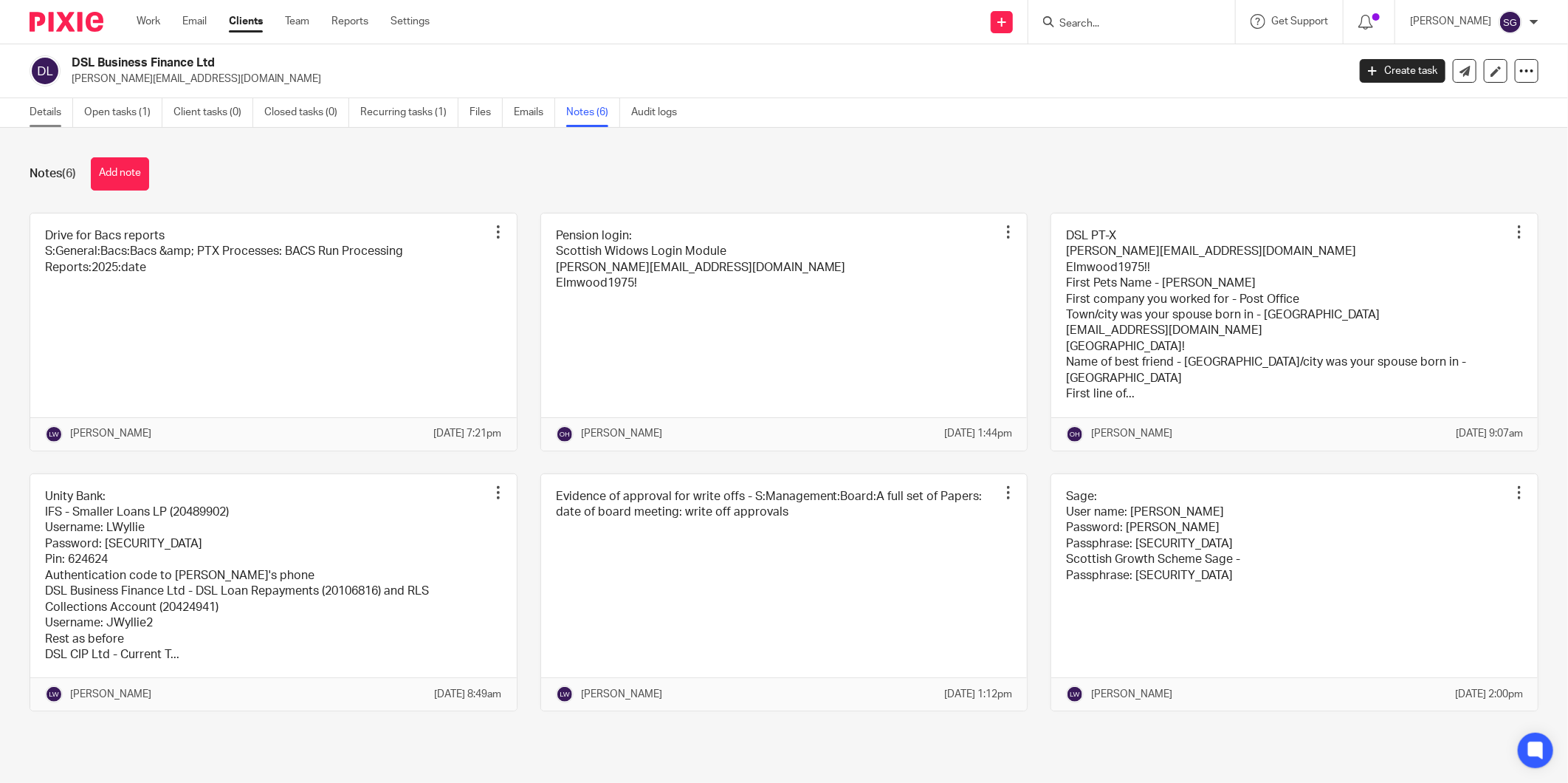
drag, startPoint x: 25, startPoint y: 113, endPoint x: 37, endPoint y: 113, distance: 12.0
click at [26, 113] on div "Details Open tasks (1) Client tasks (0) Closed tasks (0) Recurring tasks (1) Fi…" at bounding box center [357, 112] width 714 height 29
click at [55, 108] on link "Details" at bounding box center [51, 112] width 43 height 29
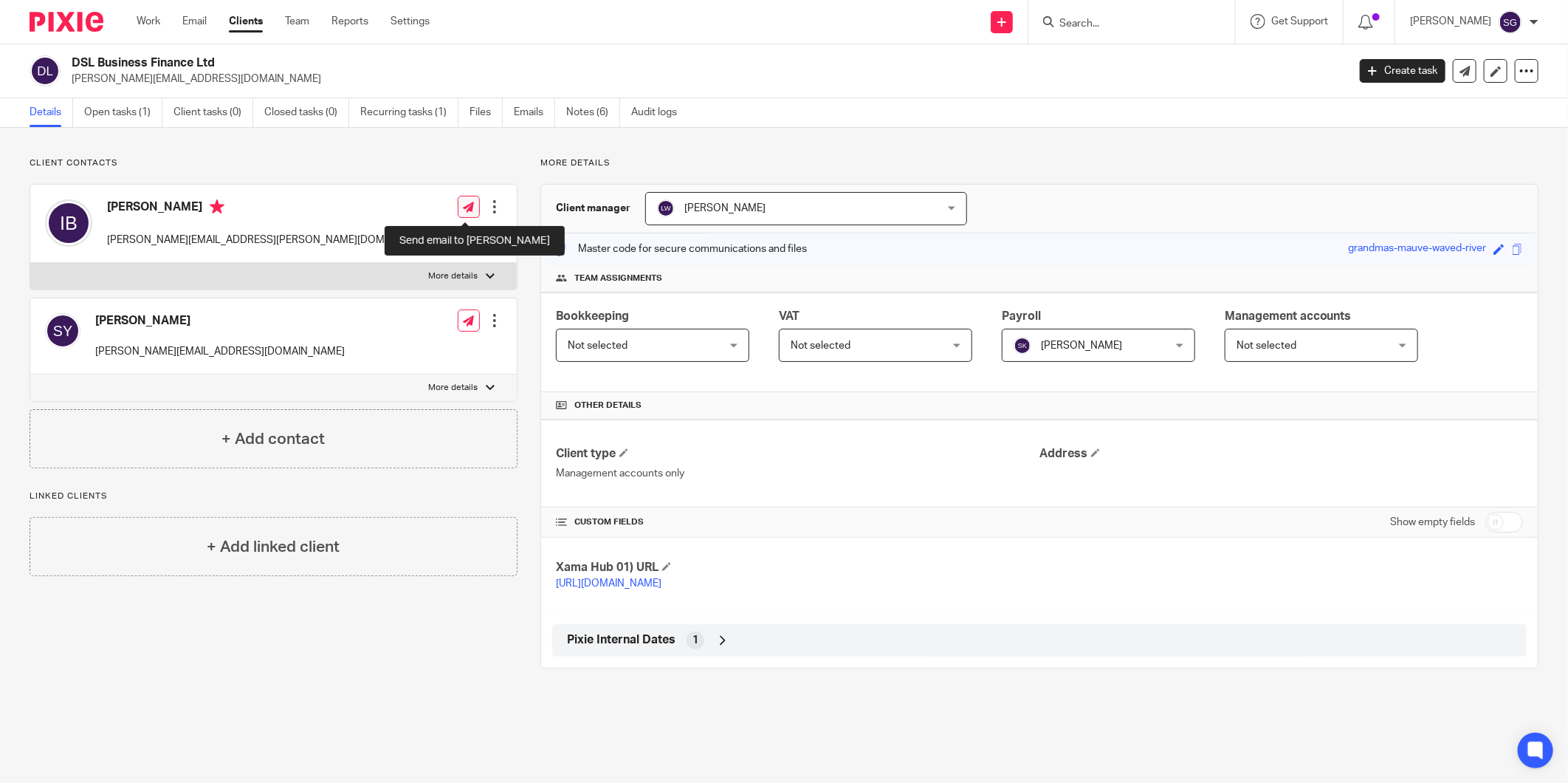
click at [465, 210] on icon at bounding box center [468, 207] width 11 height 11
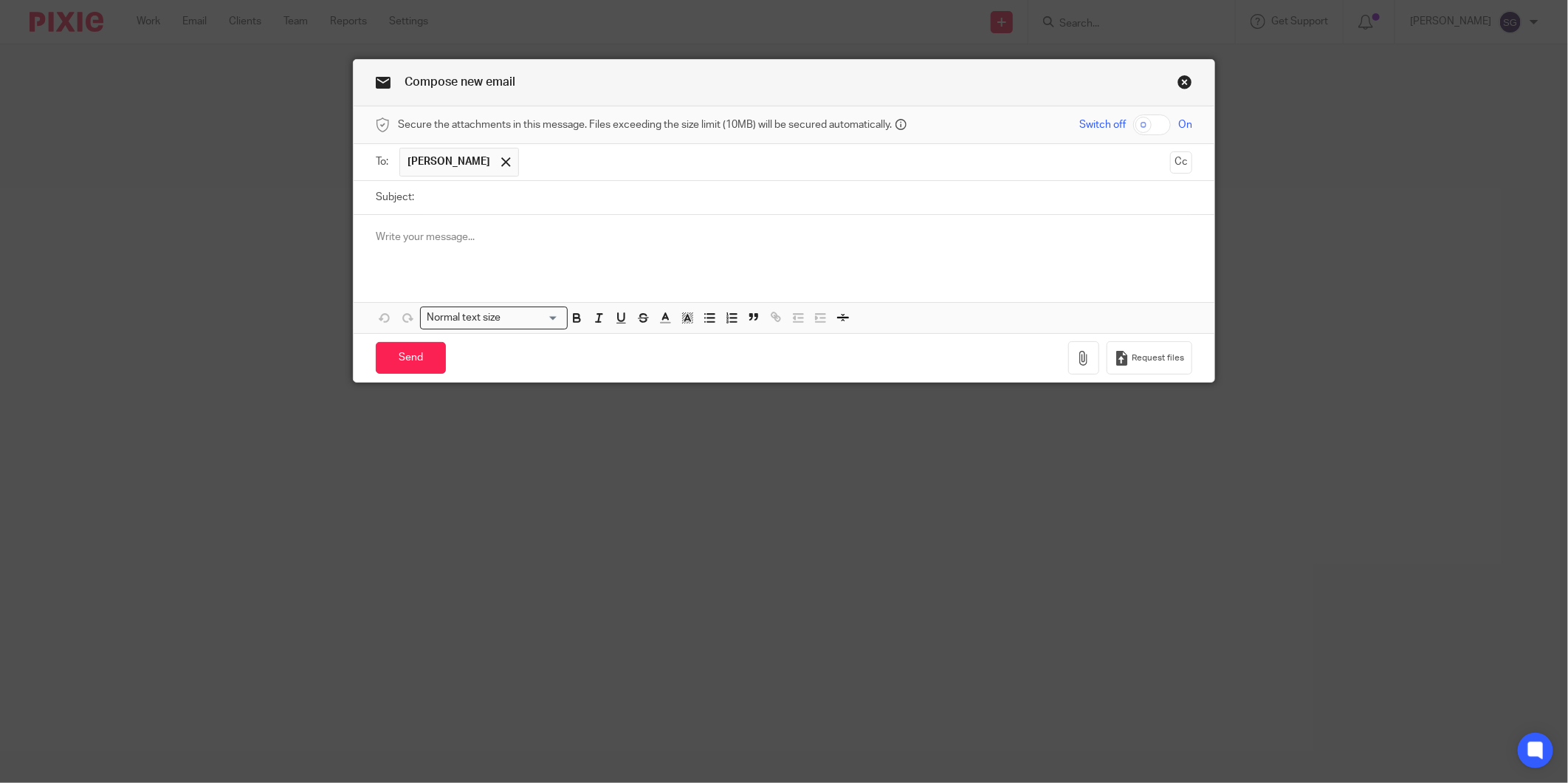
click at [557, 196] on input "Subject:" at bounding box center [807, 197] width 771 height 33
type input "Payment Run"
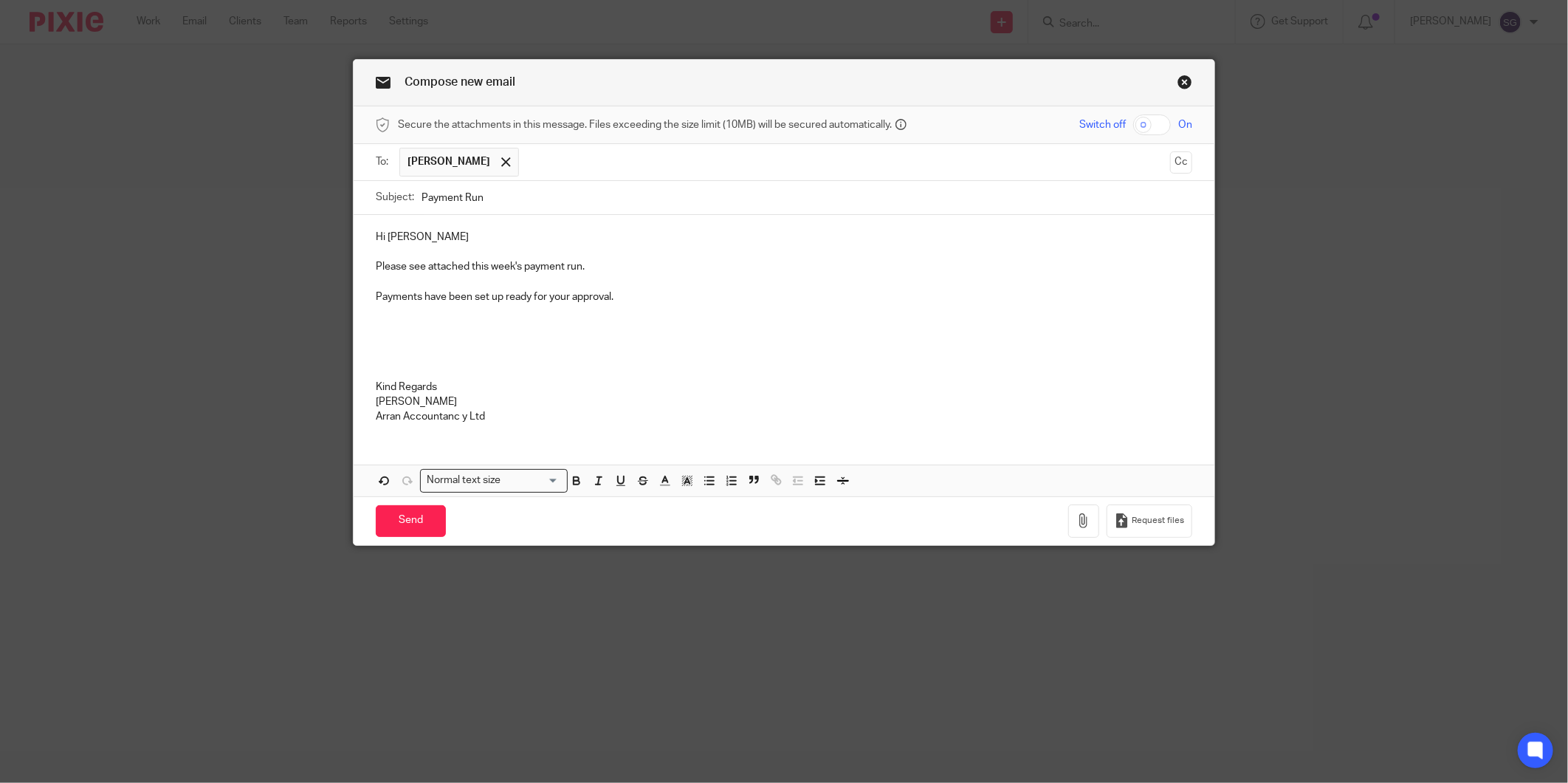
click at [456, 416] on p "Arran Accountanc y Ltd" at bounding box center [784, 416] width 817 height 14
click at [488, 417] on p "Arran Accountancy Ltd" at bounding box center [784, 416] width 817 height 14
click at [1077, 523] on icon "button" at bounding box center [1083, 520] width 14 height 14
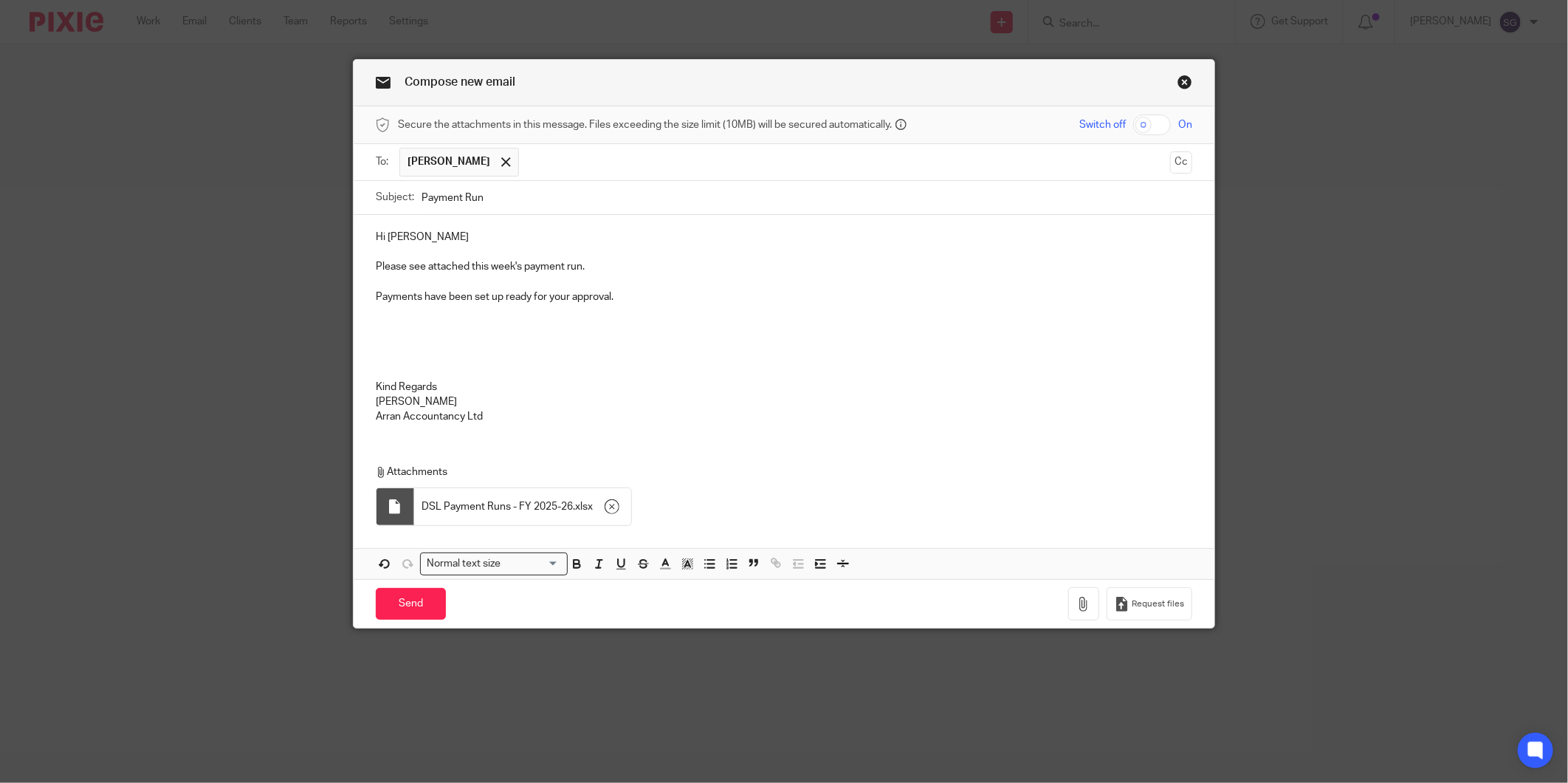
click at [623, 303] on p "Payments have been set up ready for your approval." at bounding box center [784, 297] width 817 height 14
click at [396, 603] on input "Send" at bounding box center [411, 603] width 70 height 32
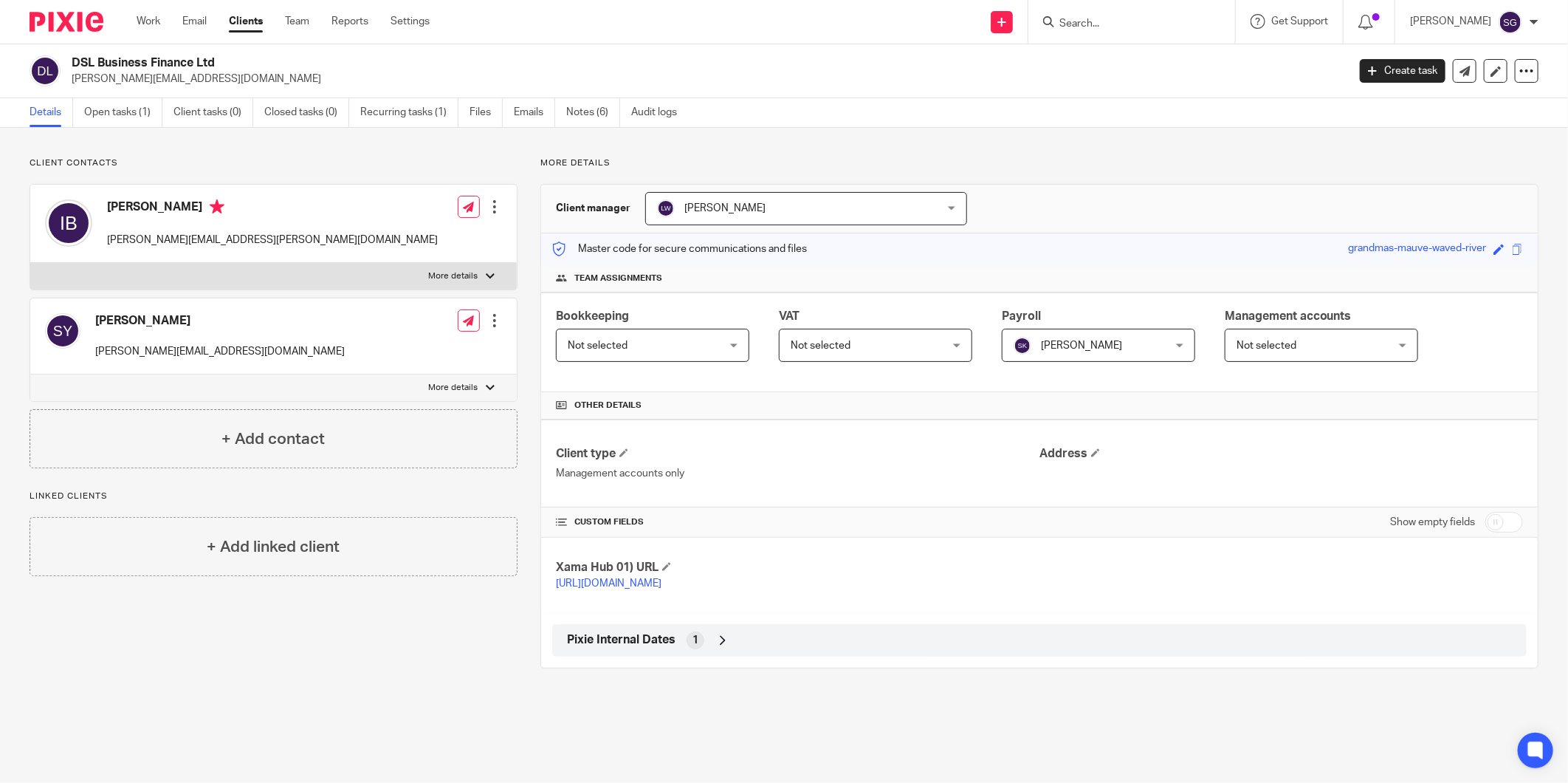
click at [734, 47] on div "DSL Business Finance Ltd [PERSON_NAME][EMAIL_ADDRESS][DOMAIN_NAME] Create task …" at bounding box center [784, 71] width 1568 height 54
click at [201, 24] on link "Email" at bounding box center [194, 20] width 25 height 14
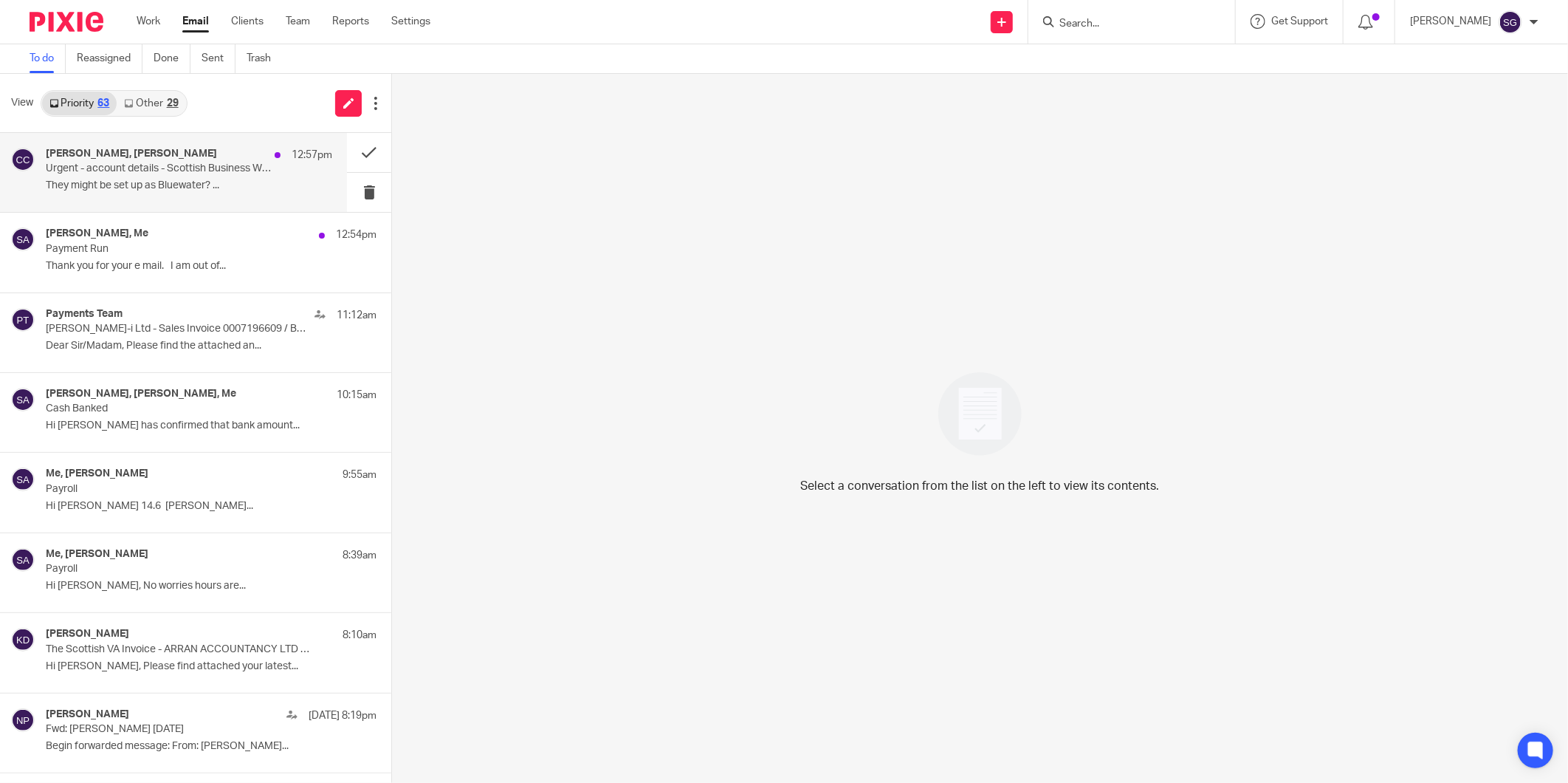
click at [175, 190] on p "They might be set up as Bluewater? ..." at bounding box center [189, 186] width 286 height 13
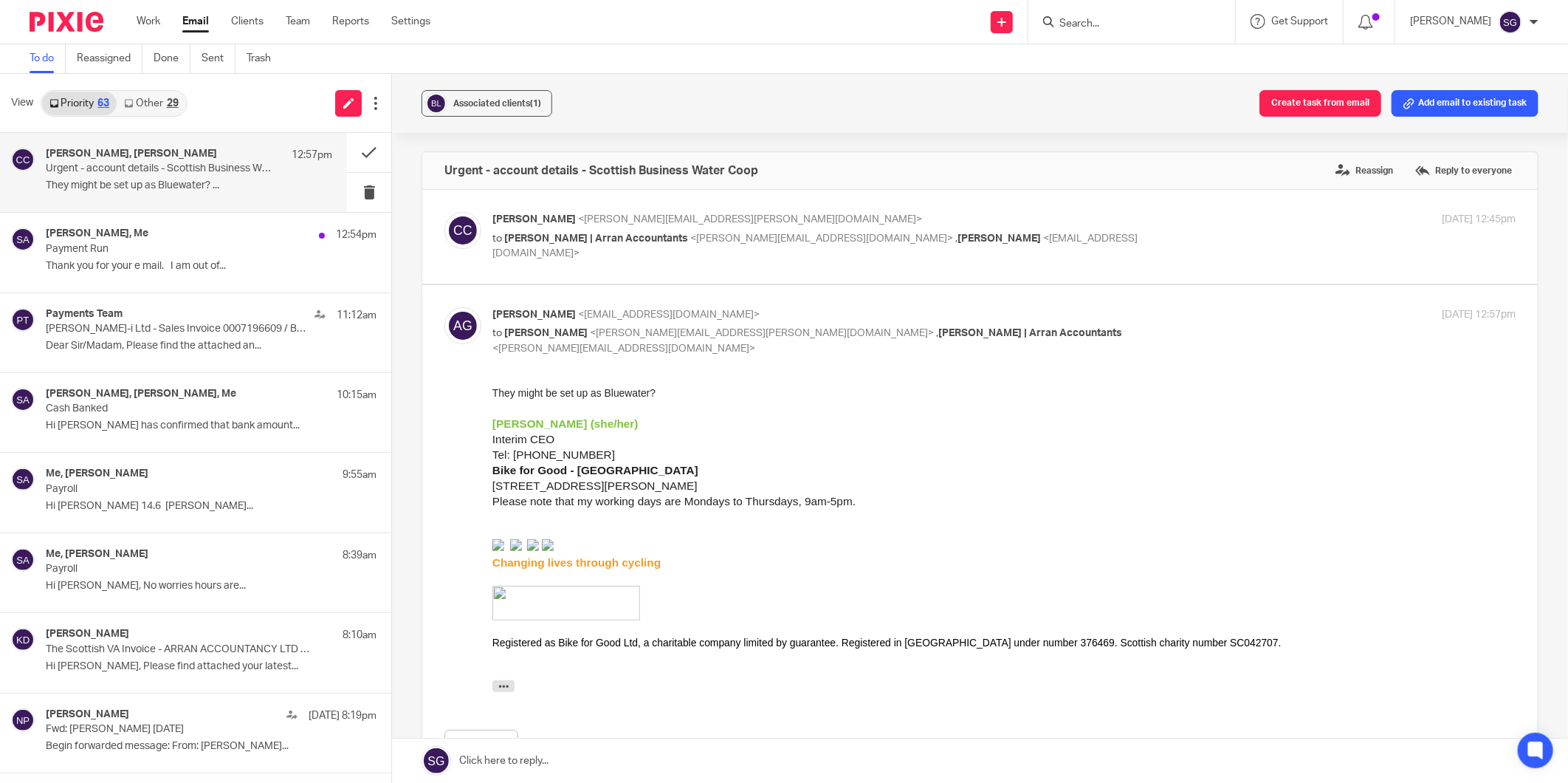
click at [576, 242] on span "Sarah | Arran Accountants" at bounding box center [596, 239] width 184 height 10
checkbox input "true"
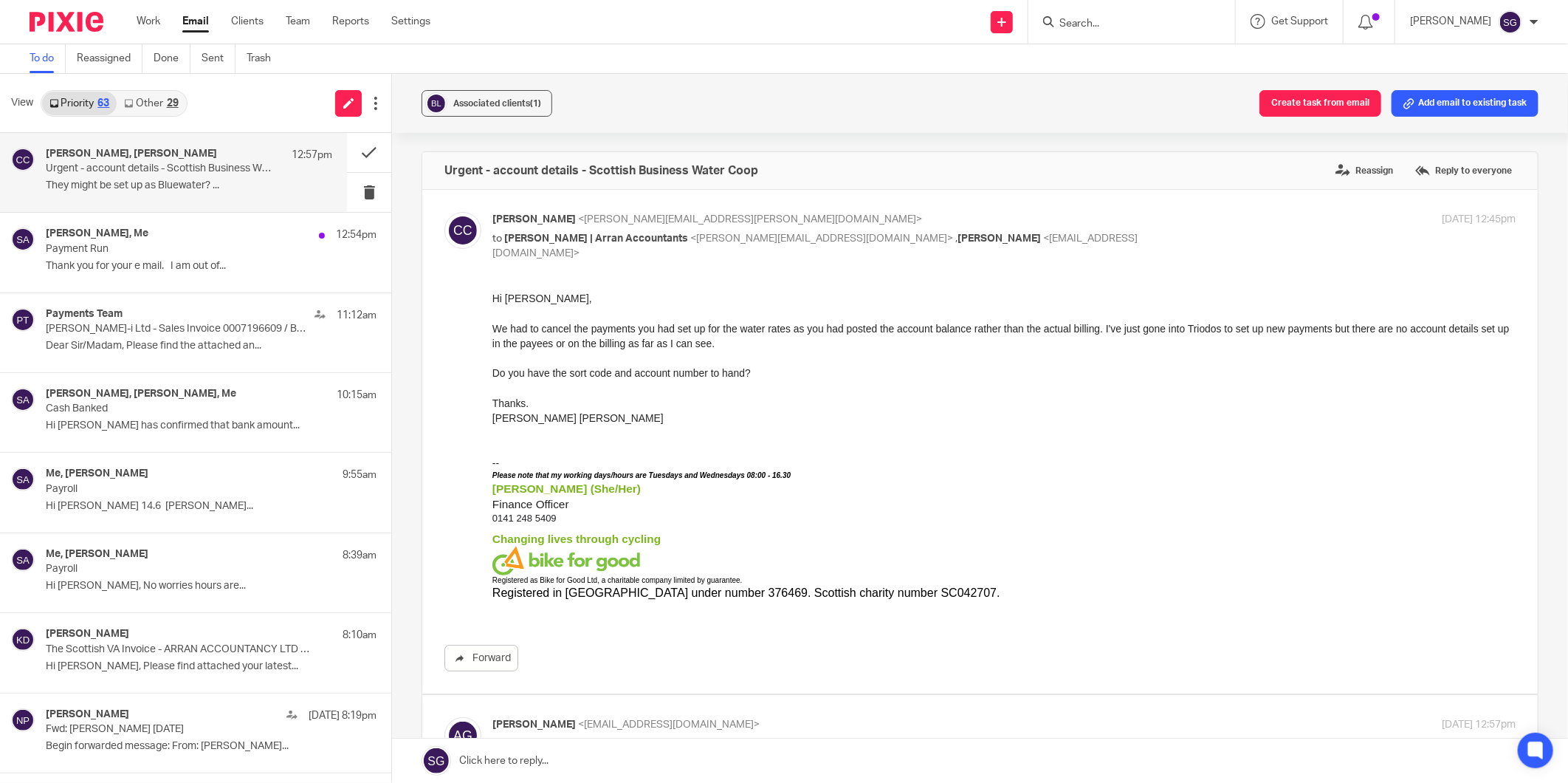
scroll to position [246, 0]
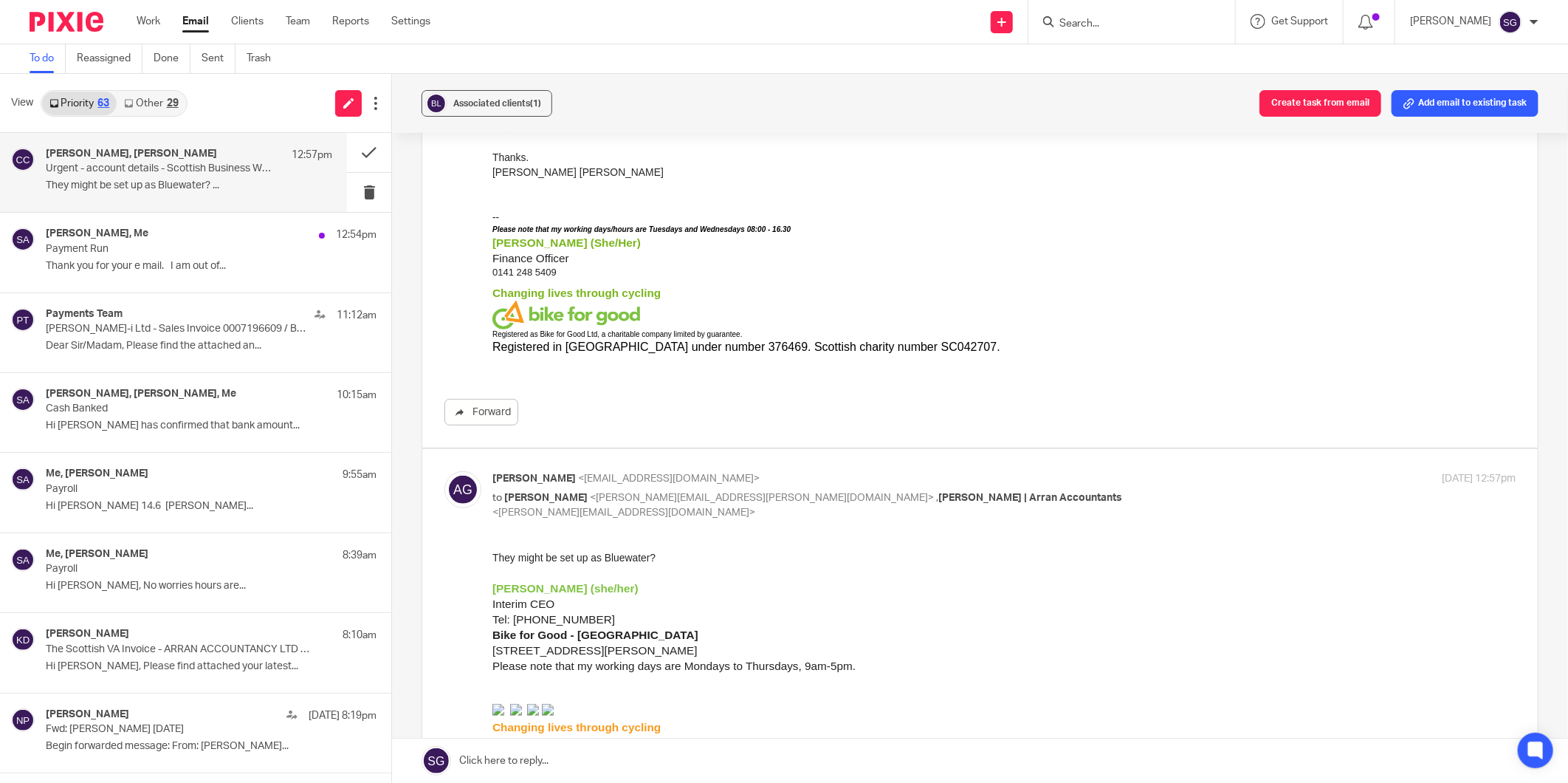
click at [646, 751] on link at bounding box center [979, 761] width 1176 height 44
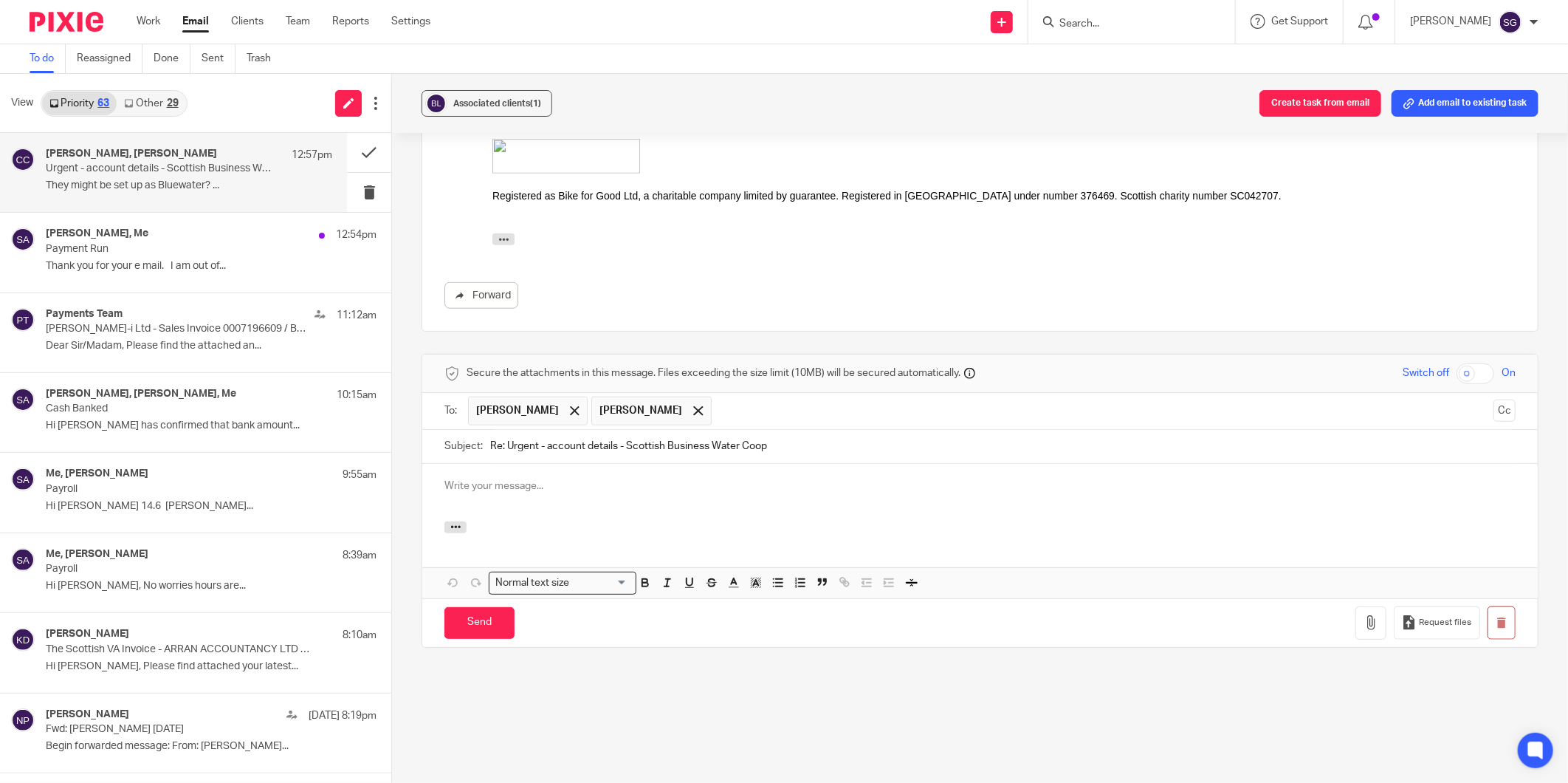
scroll to position [0, 0]
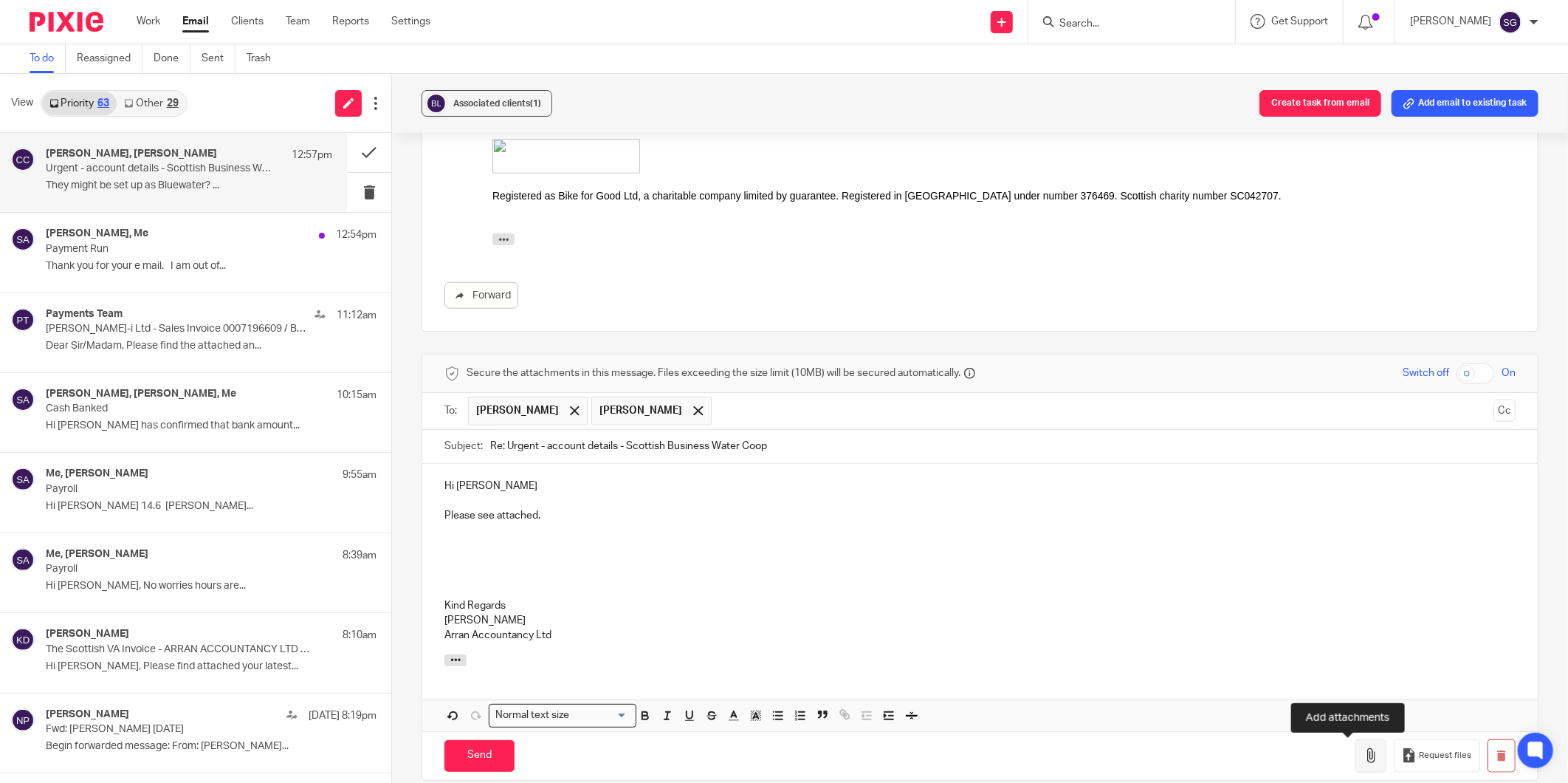
click at [1364, 753] on icon "button" at bounding box center [1370, 755] width 14 height 14
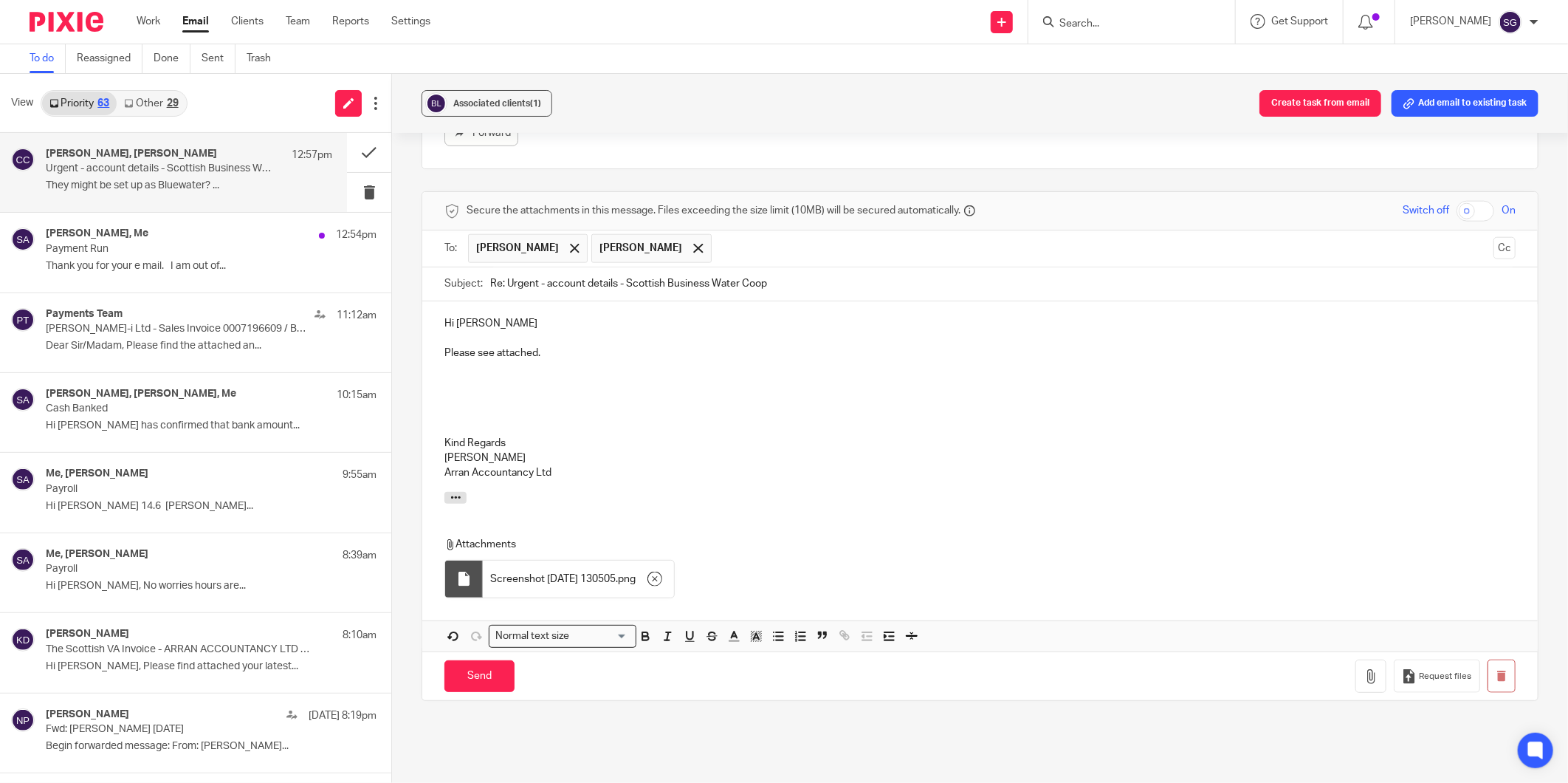
scroll to position [1022, 0]
click at [469, 682] on input "Send" at bounding box center [480, 674] width 70 height 32
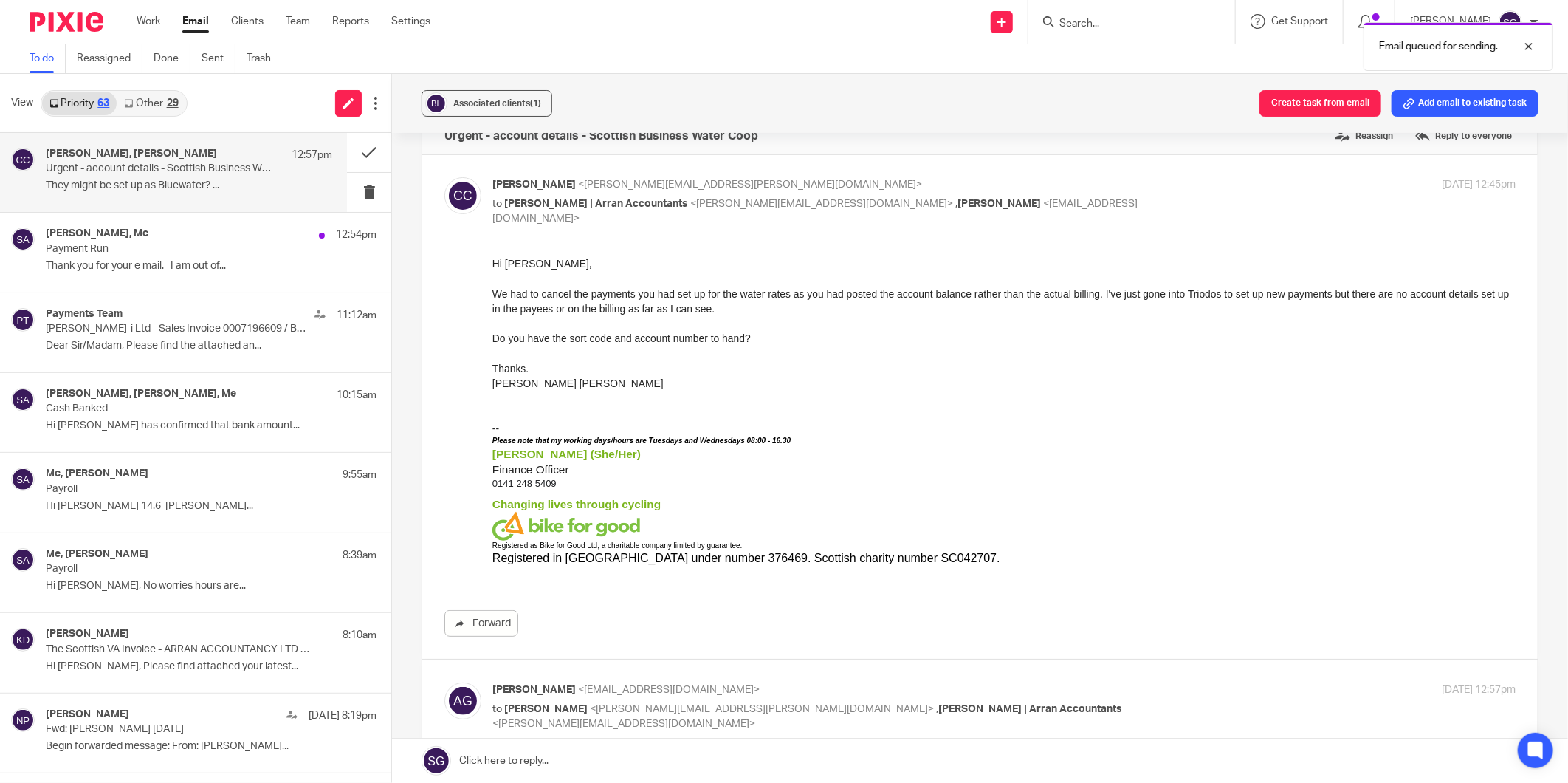
scroll to position [0, 0]
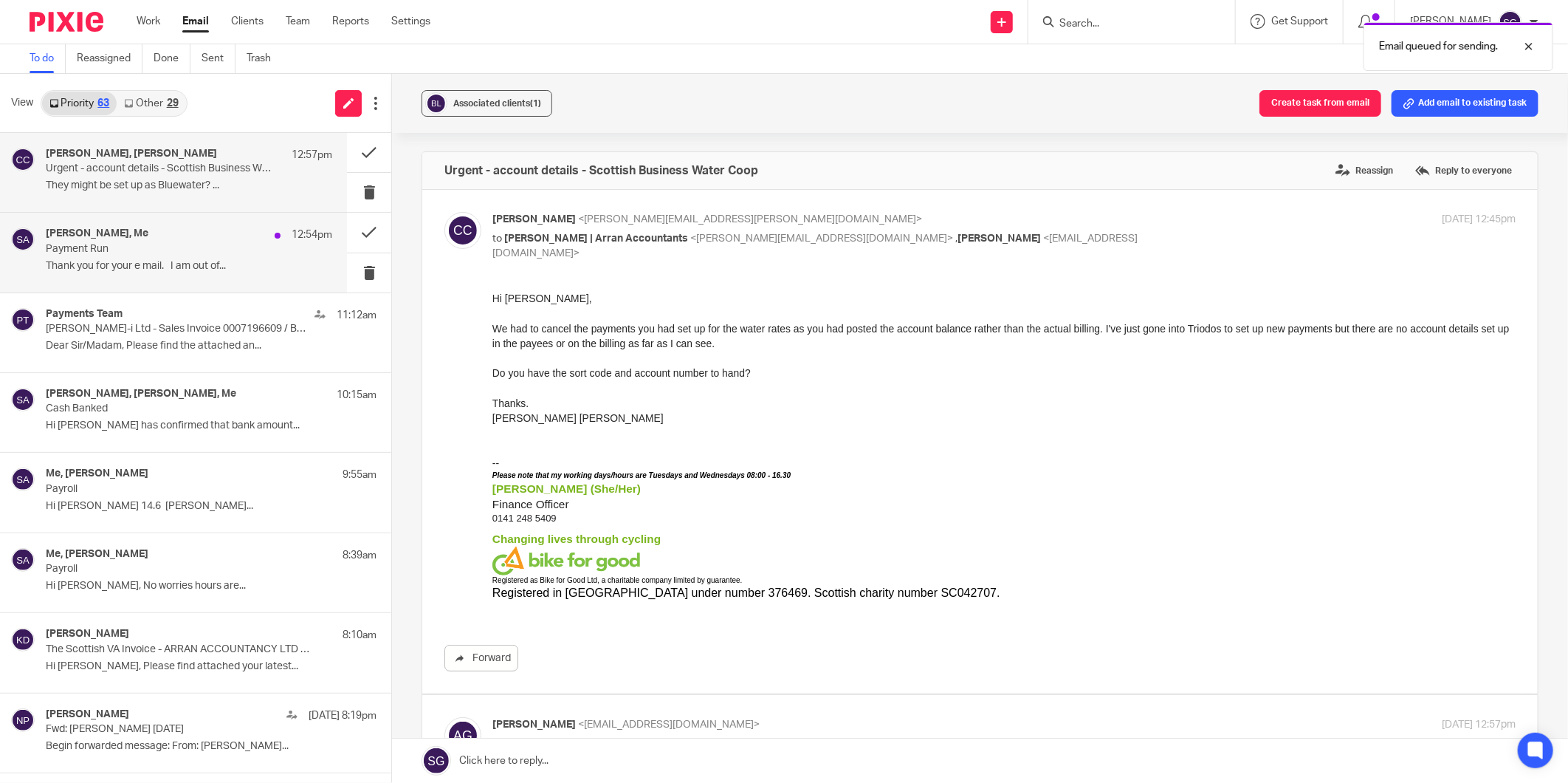
click at [181, 245] on p "Payment Run" at bounding box center [160, 249] width 229 height 13
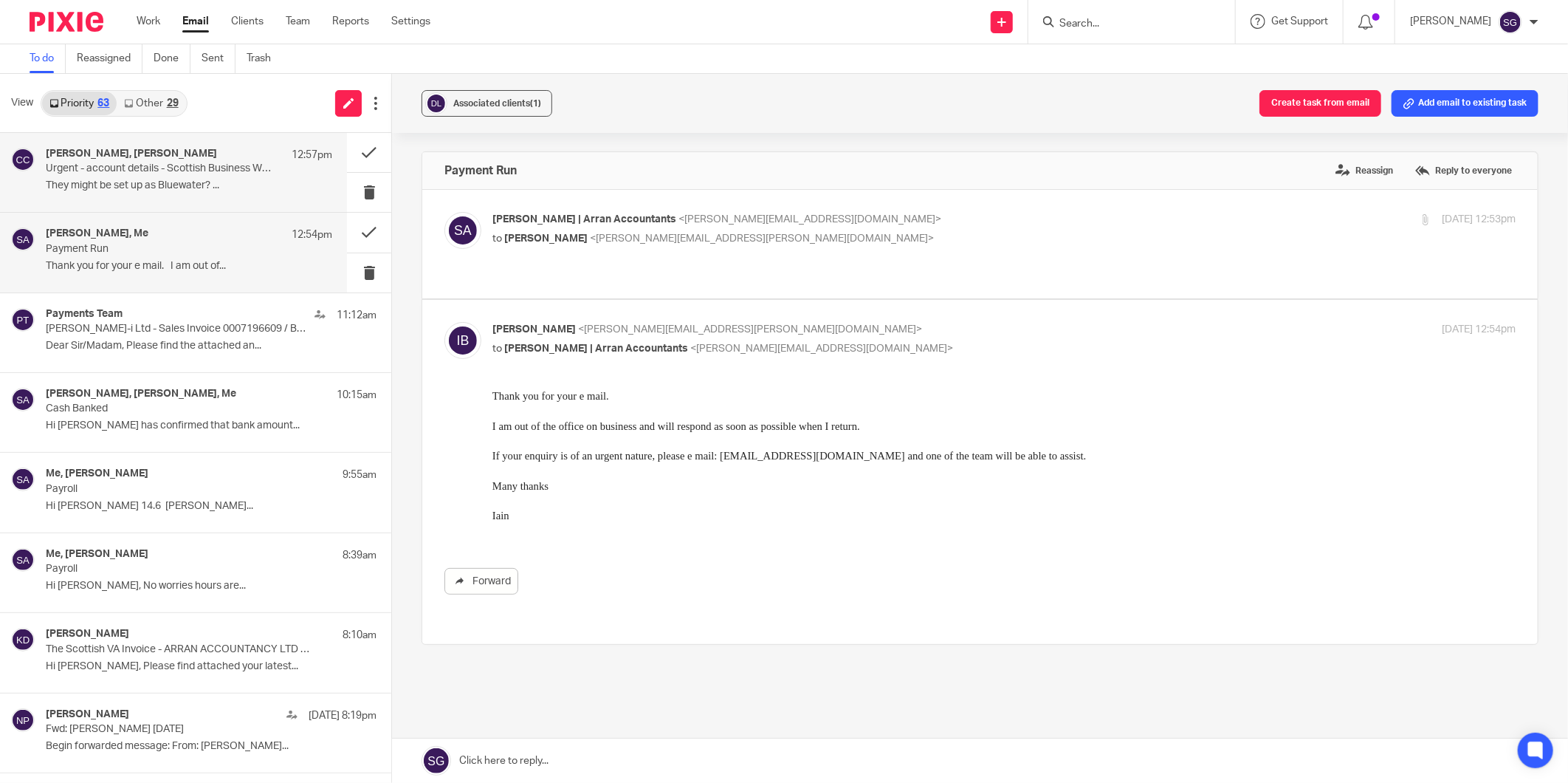
click at [141, 147] on div "Alberta Gutteridge, Carol-Ann Cormack 12:57pm Urgent - account details - Scotti…" at bounding box center [173, 172] width 347 height 79
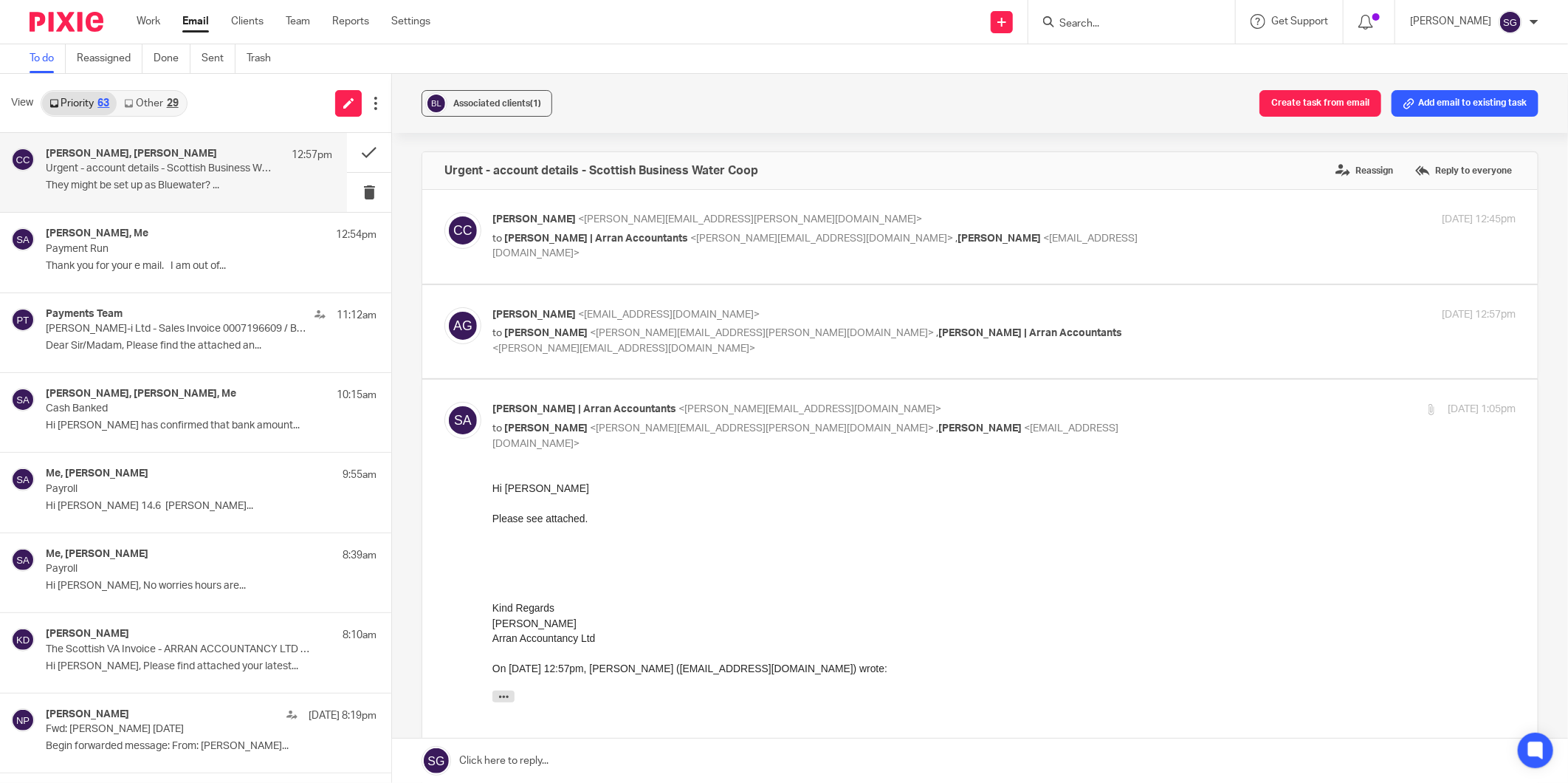
drag, startPoint x: 151, startPoint y: 101, endPoint x: 101, endPoint y: 101, distance: 50.0
click at [151, 101] on link "Other 29" at bounding box center [151, 103] width 69 height 24
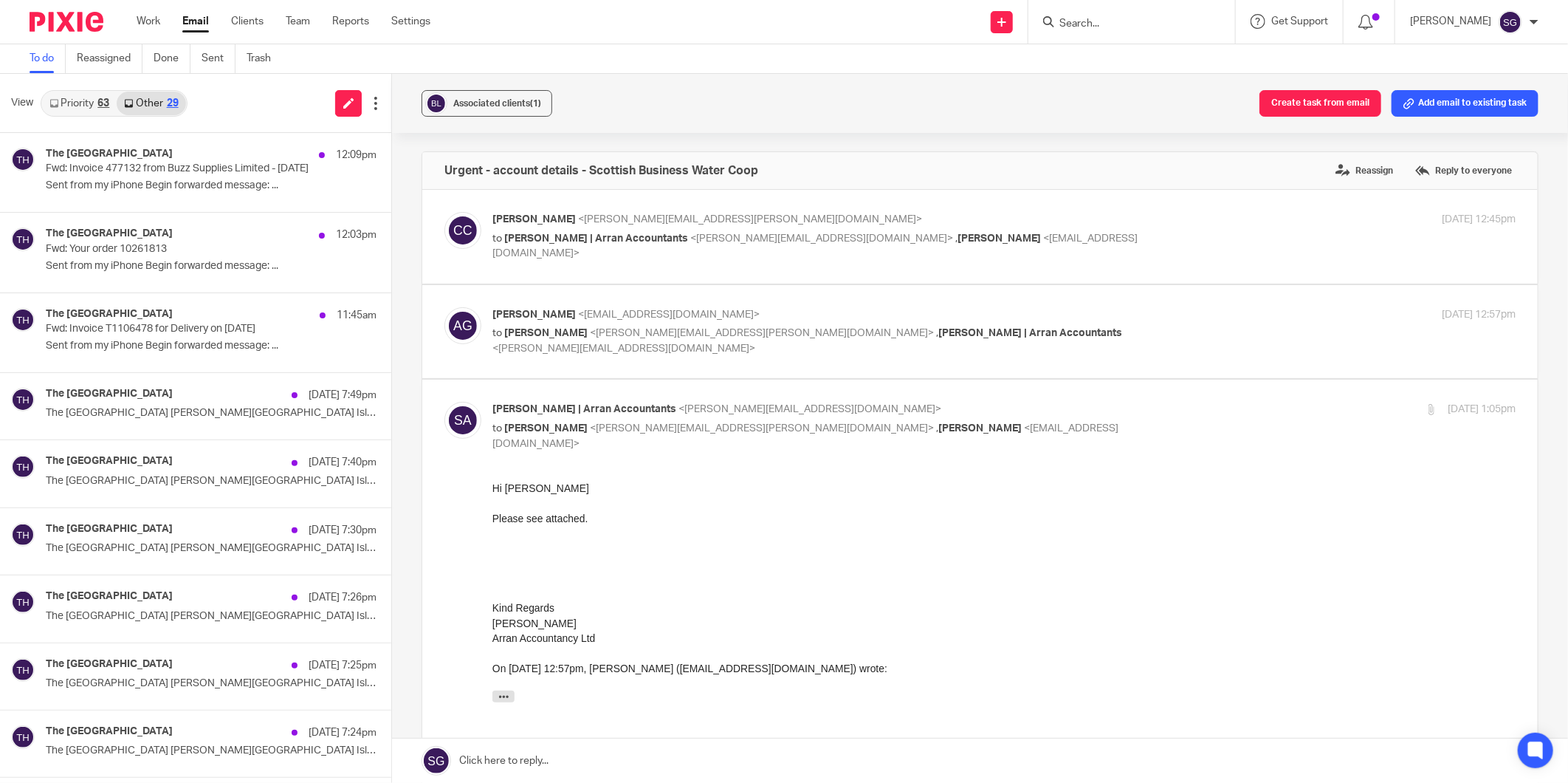
click at [78, 101] on link "Priority 63" at bounding box center [79, 103] width 75 height 24
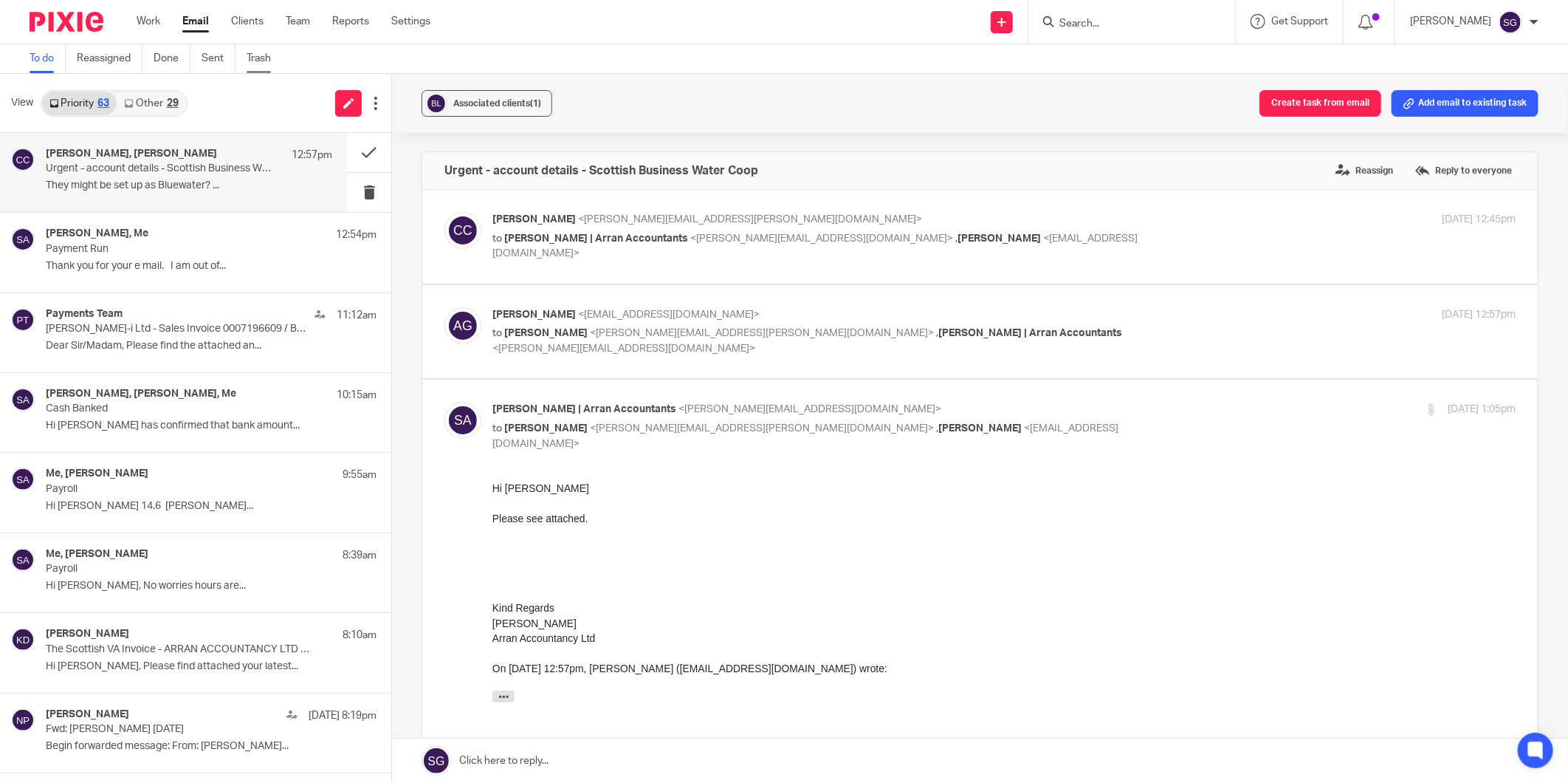
drag, startPoint x: 239, startPoint y: 91, endPoint x: 262, endPoint y: 53, distance: 44.4
click at [239, 91] on div "View Priority 63 Other 29" at bounding box center [195, 103] width 391 height 59
click at [898, 496] on div "Hi Carol Please see attached. Kind Regards Sarah Gillingham Arran Accountancy L…" at bounding box center [1002, 595] width 1023 height 229
click at [141, 102] on link "Other 29" at bounding box center [151, 103] width 69 height 24
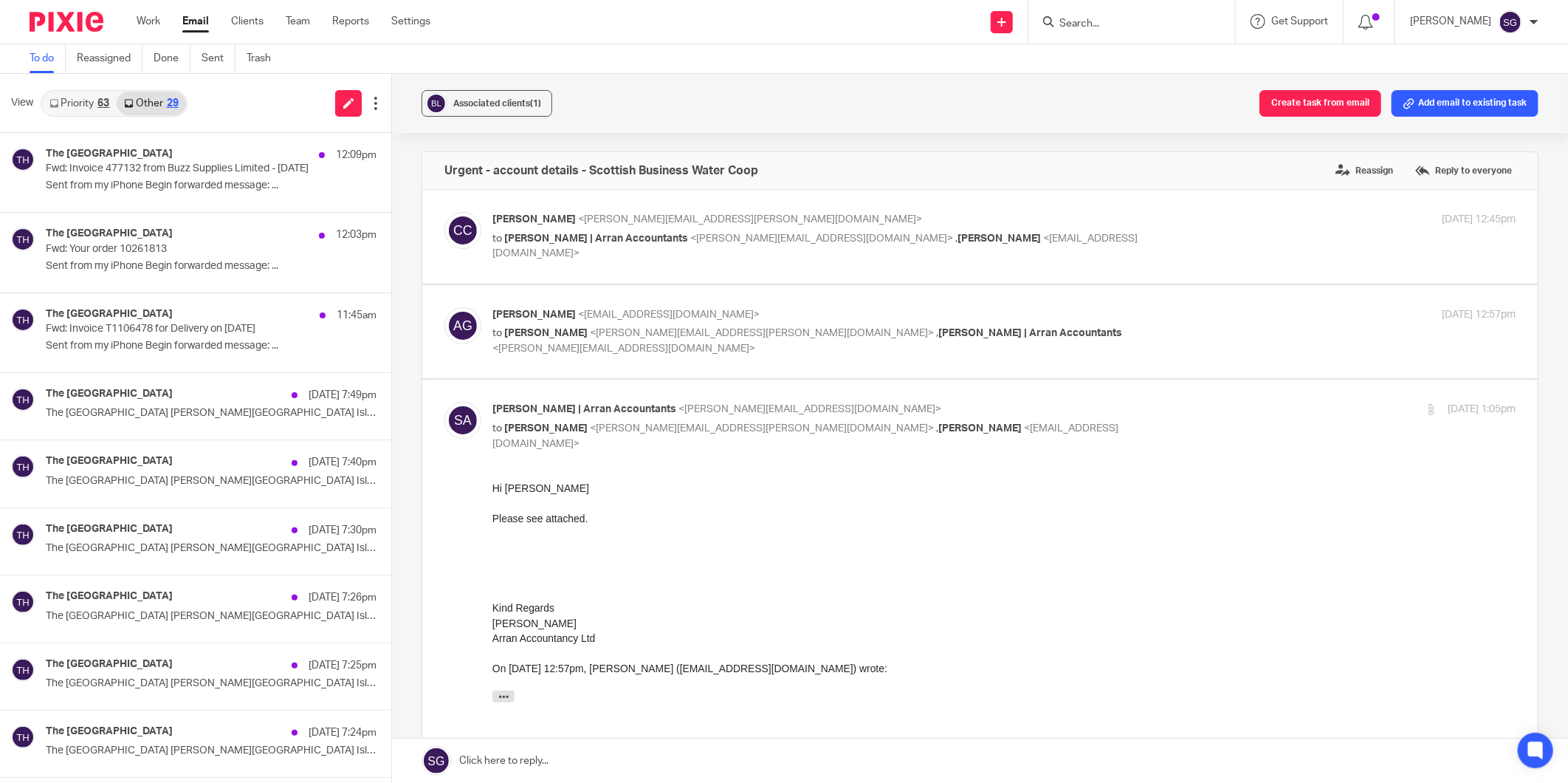
click at [91, 105] on link "Priority 63" at bounding box center [79, 103] width 75 height 24
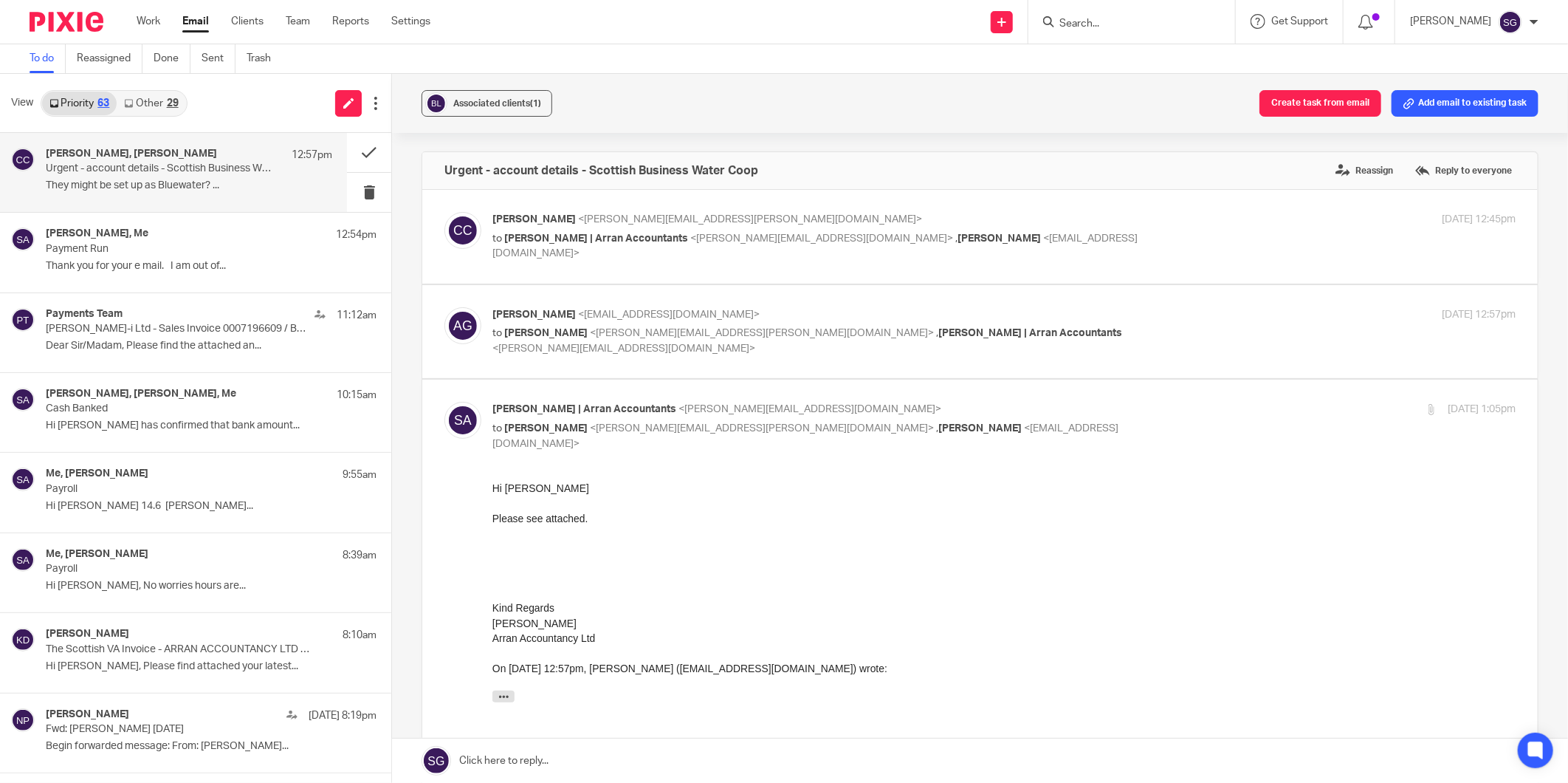
click at [221, 101] on div "View Priority 63 Other 29" at bounding box center [195, 103] width 391 height 59
click at [217, 241] on div "Iain Burnside, Me 12:54pm" at bounding box center [189, 234] width 286 height 14
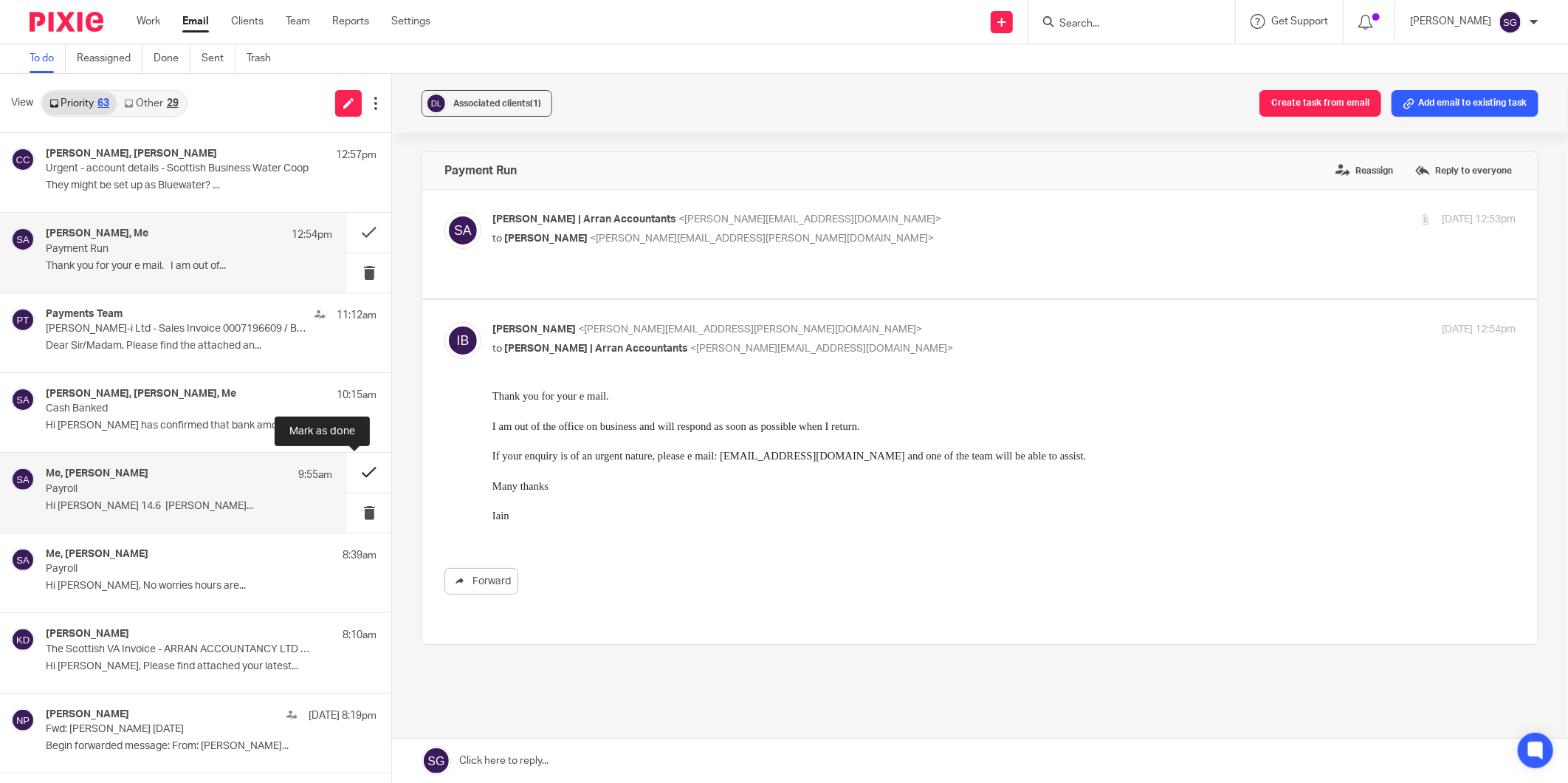
click at [348, 475] on button at bounding box center [369, 472] width 44 height 39
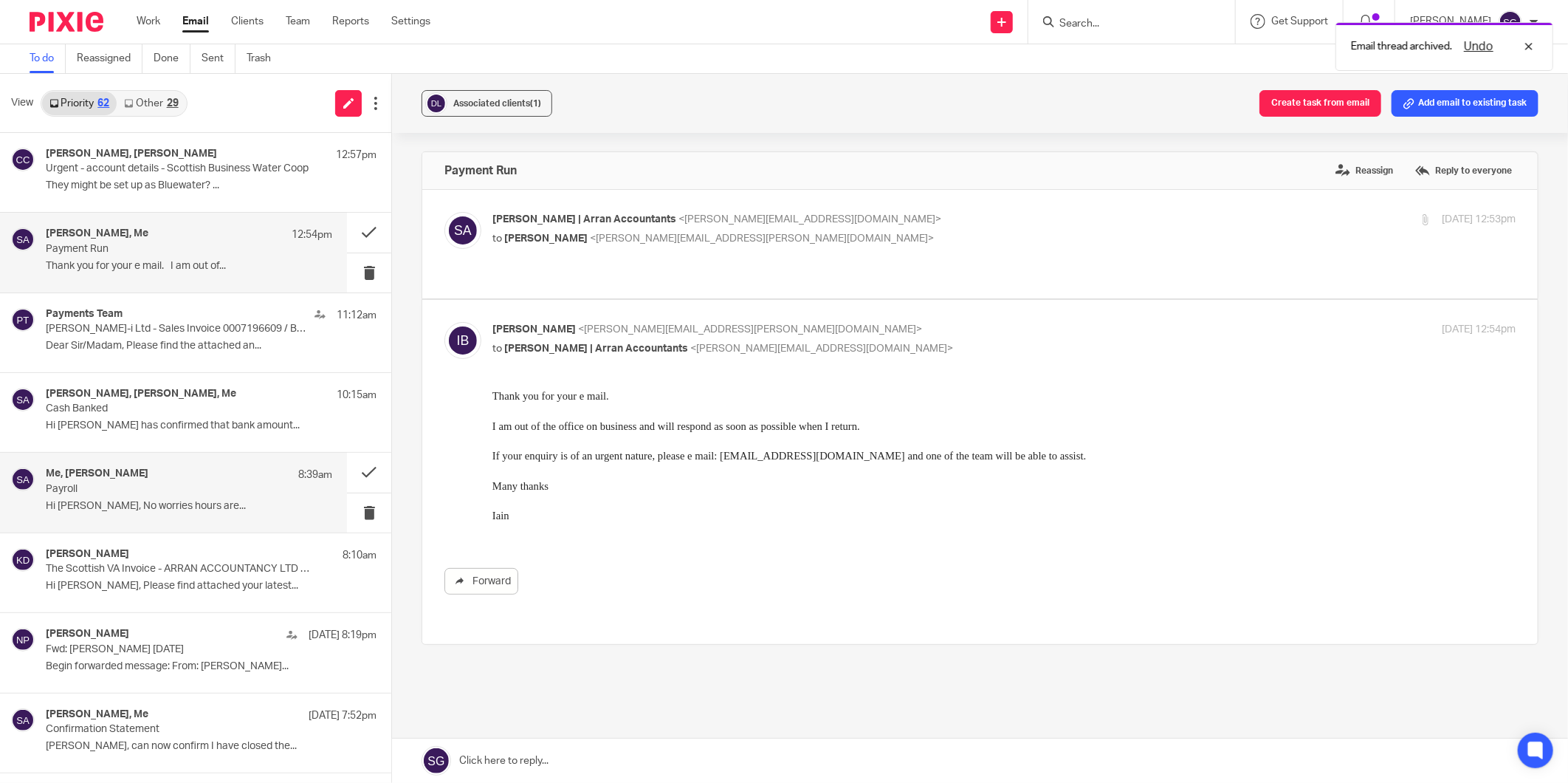
click at [220, 481] on div "Me, Ian Howie 8:39am" at bounding box center [189, 475] width 286 height 14
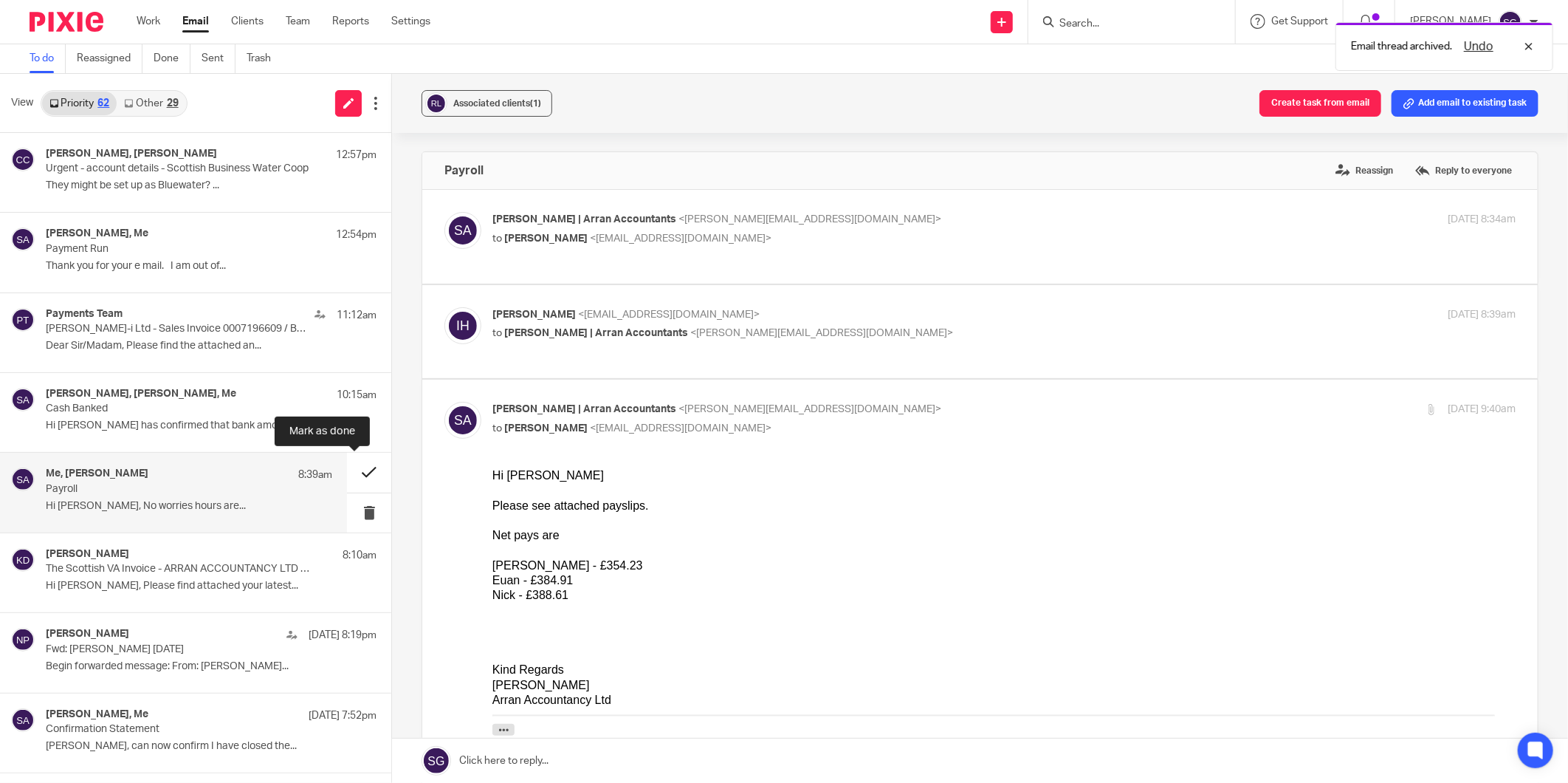
click at [350, 463] on button at bounding box center [369, 472] width 44 height 39
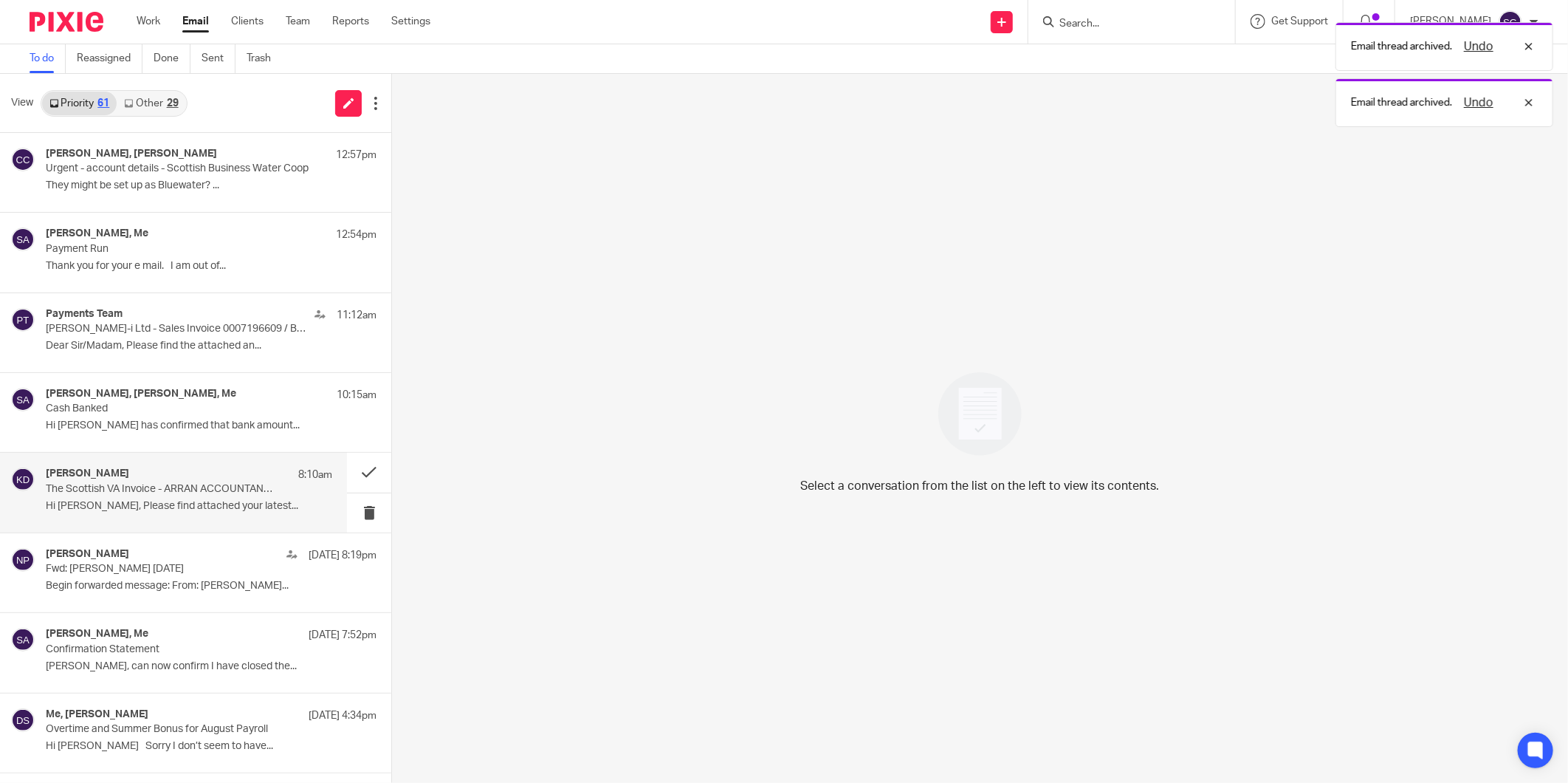
click at [145, 496] on div "Kaitlin Daniels 8:10am The Scottish VA Invoice - ARRAN ACCOUNTANCY LTD 010 Hi L…" at bounding box center [189, 492] width 286 height 49
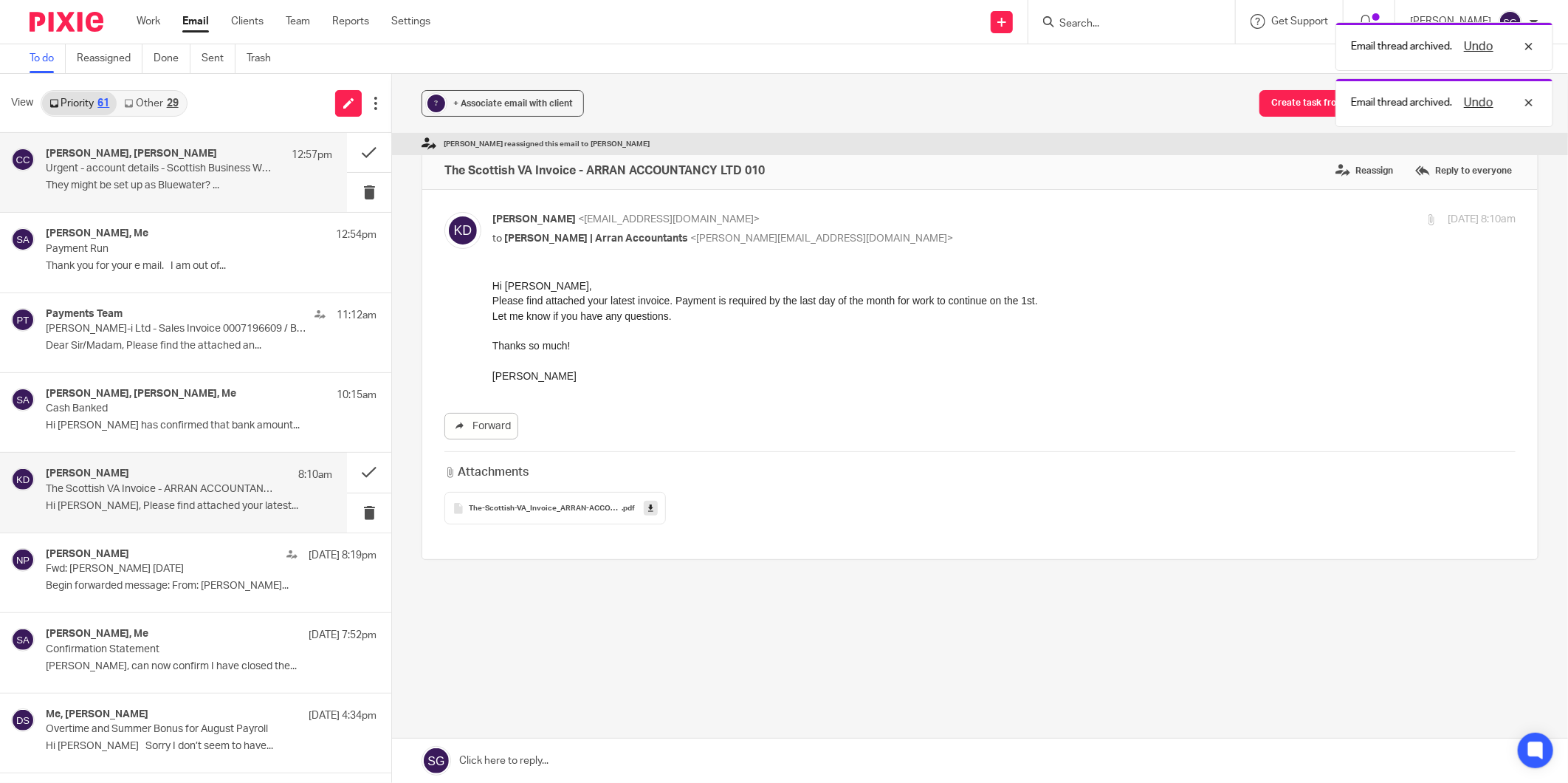
click at [149, 186] on p "They might be set up as Bluewater? ..." at bounding box center [189, 186] width 286 height 13
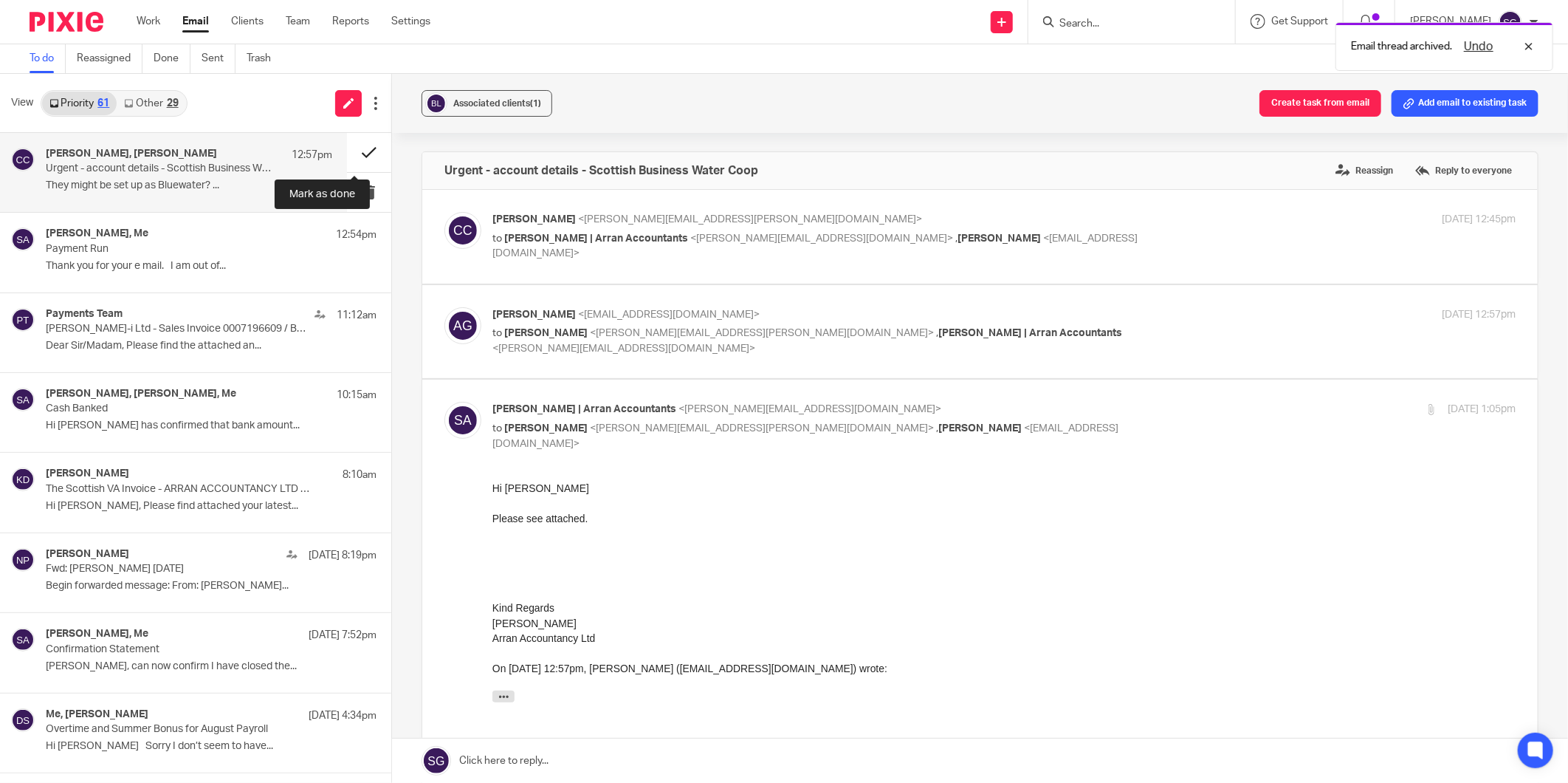
click at [359, 149] on button at bounding box center [369, 153] width 44 height 39
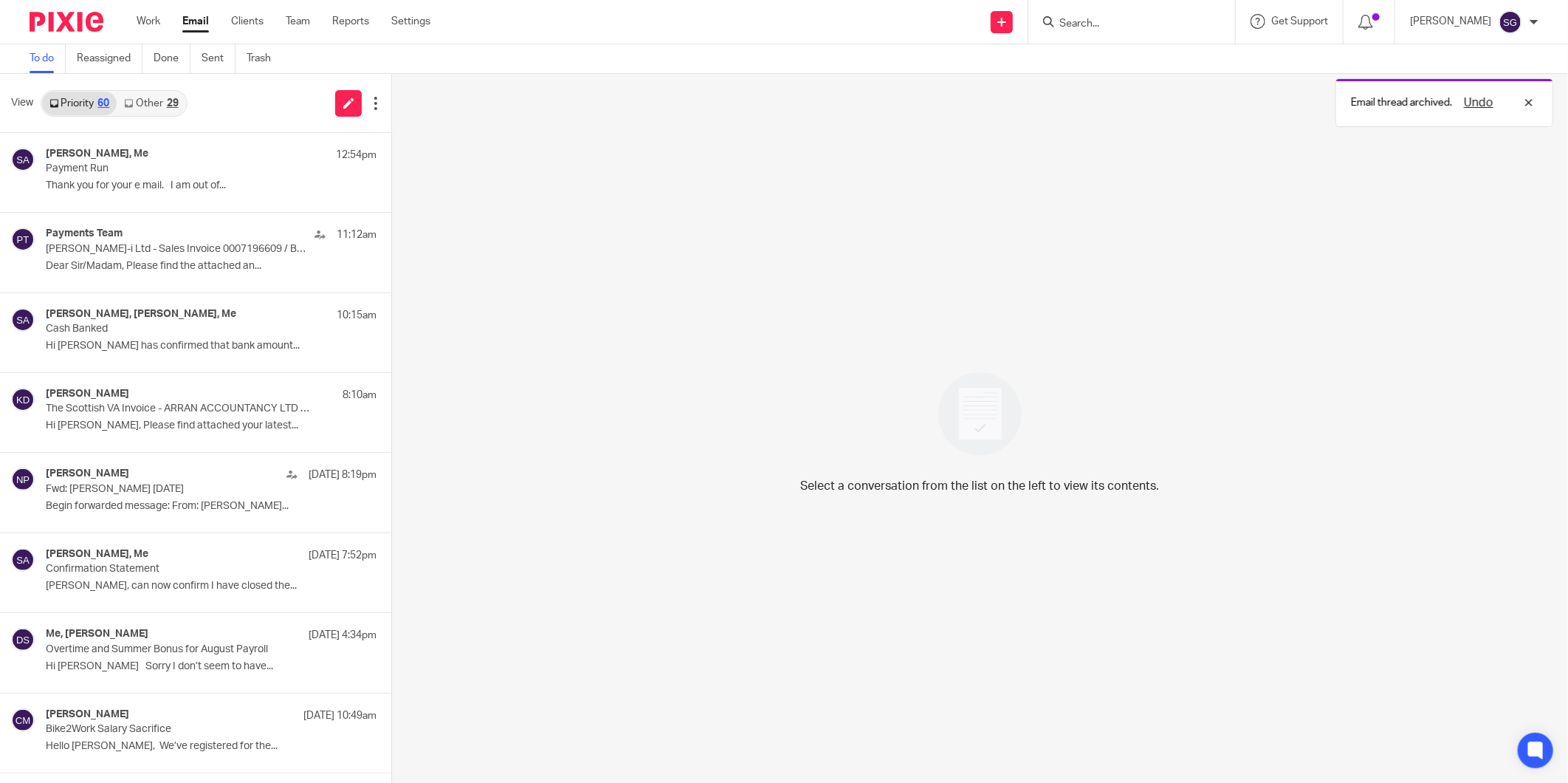
click at [147, 109] on link "Other 29" at bounding box center [151, 103] width 69 height 24
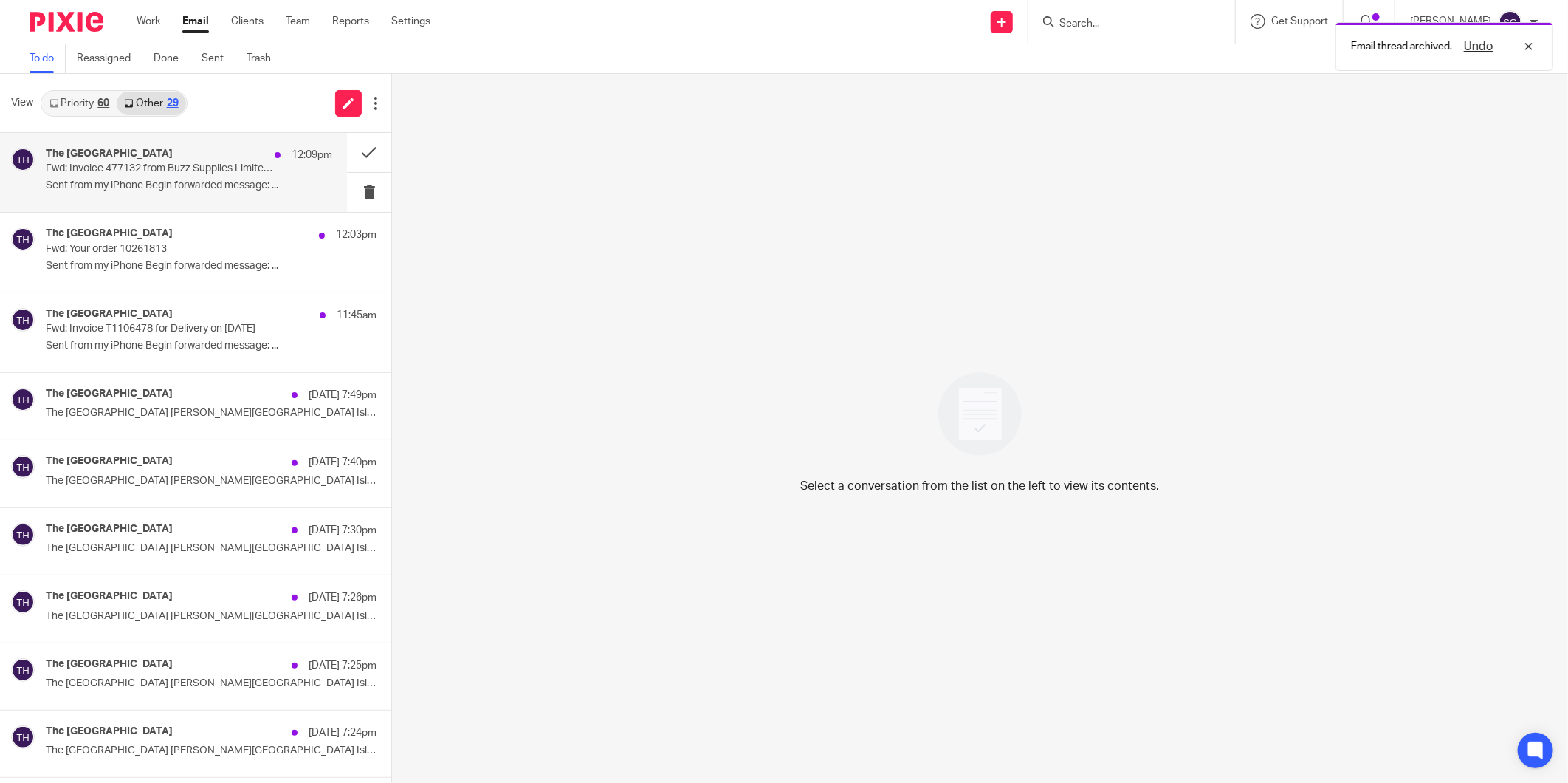
click at [141, 181] on p "Sent from my iPhone Begin forwarded message: ..." at bounding box center [189, 186] width 286 height 13
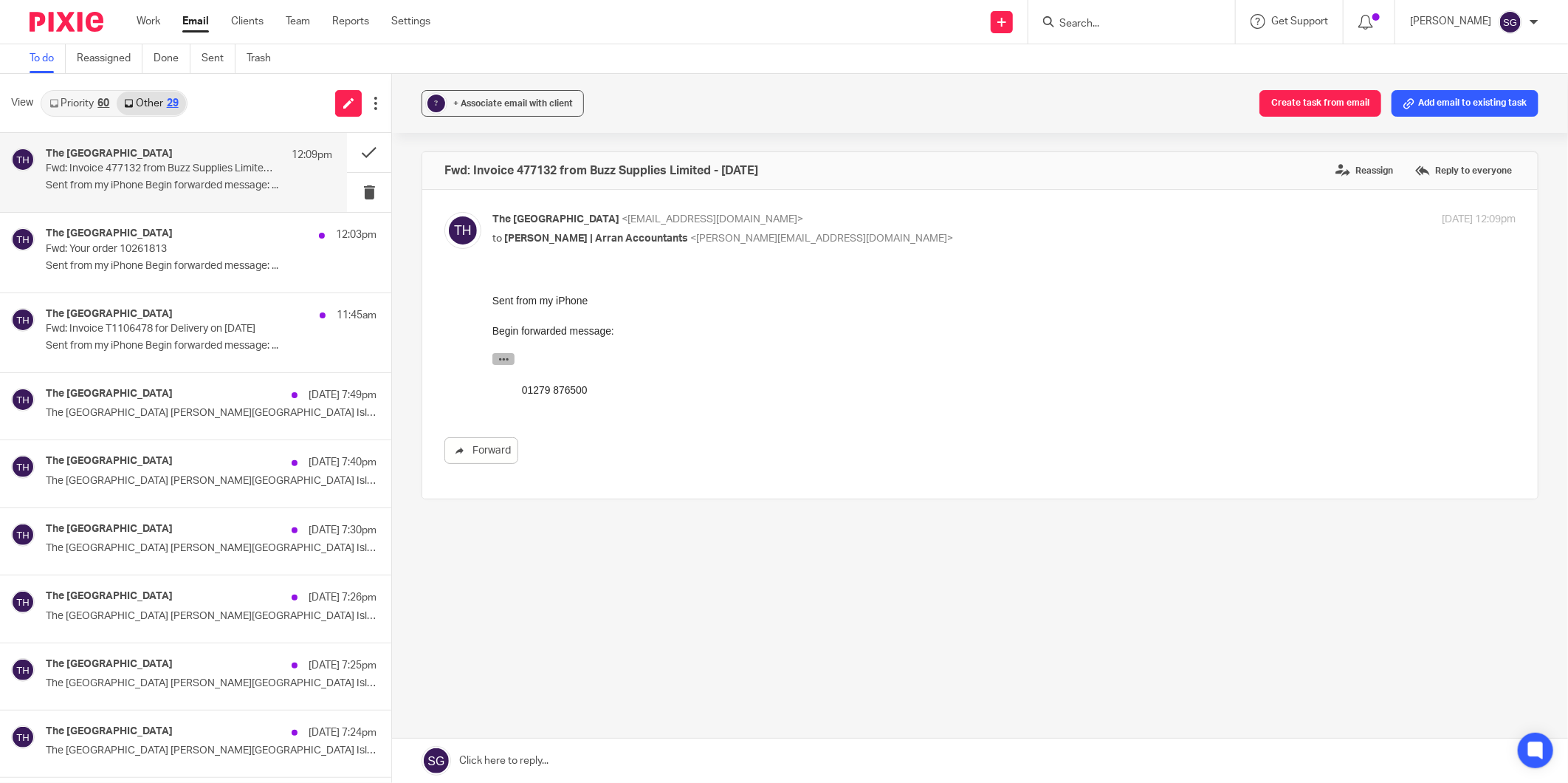
click at [497, 359] on icon "button" at bounding box center [503, 358] width 11 height 11
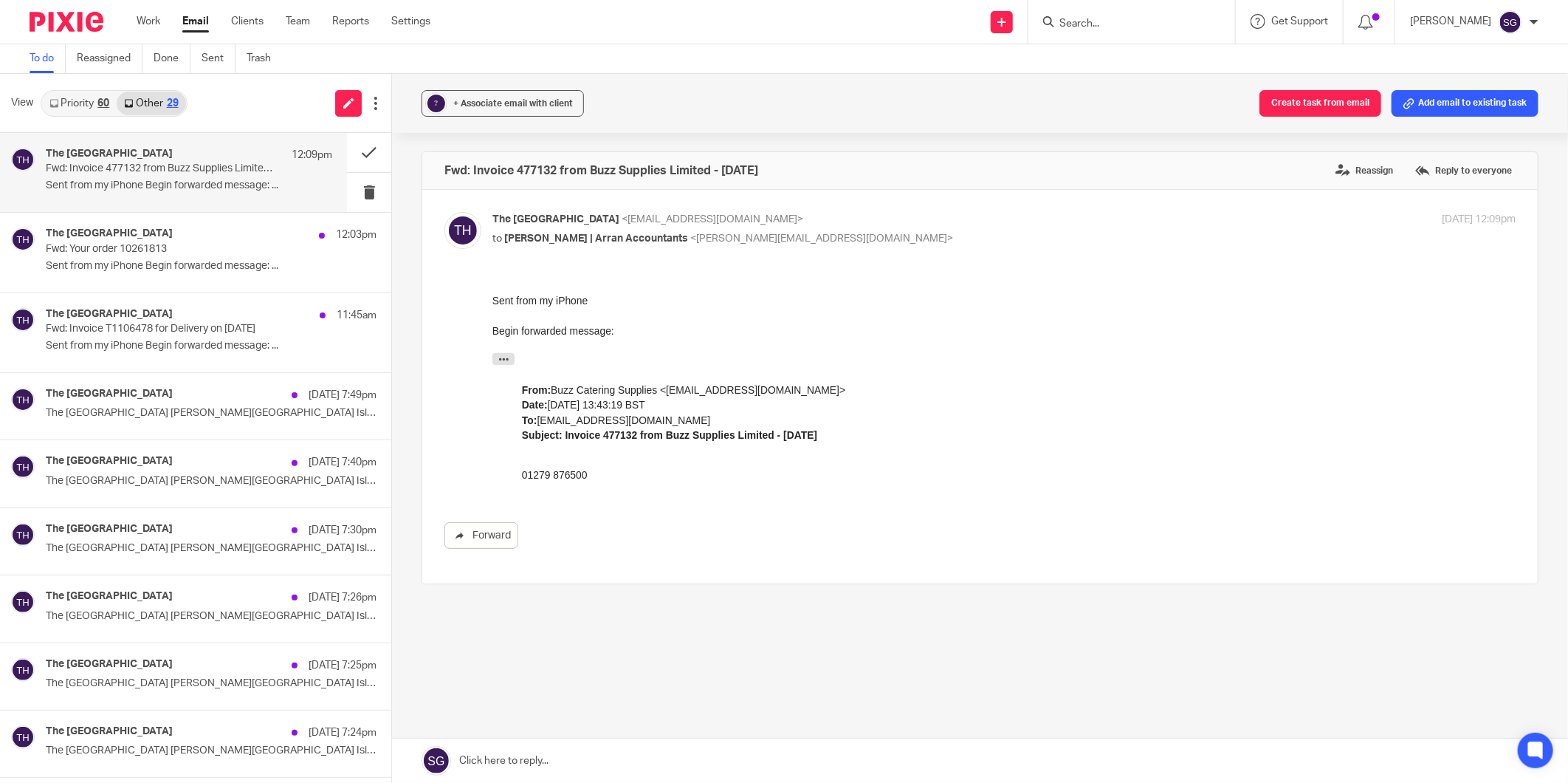
click at [842, 411] on div "From: Buzz Catering Supplies <noreply@buzzsupplies.co.uk> Date: 1 May 2025 at 1…" at bounding box center [1003, 419] width 964 height 75
drag, startPoint x: 213, startPoint y: 104, endPoint x: 332, endPoint y: 5, distance: 154.8
click at [212, 103] on div "View Priority 60 Other 29" at bounding box center [195, 103] width 391 height 59
click at [143, 18] on link "Work" at bounding box center [148, 20] width 24 height 14
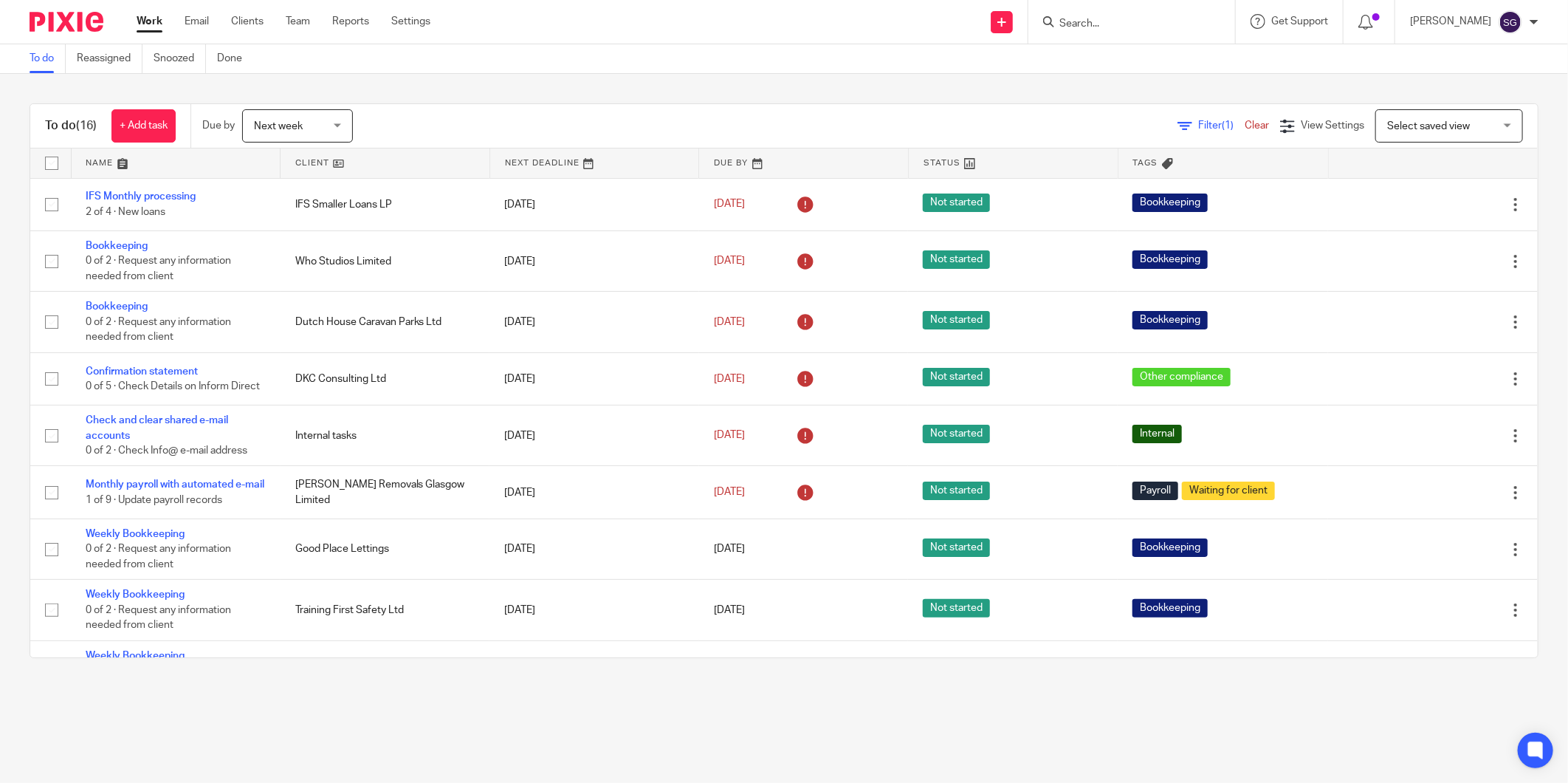
click at [1244, 122] on link "Clear" at bounding box center [1256, 125] width 25 height 10
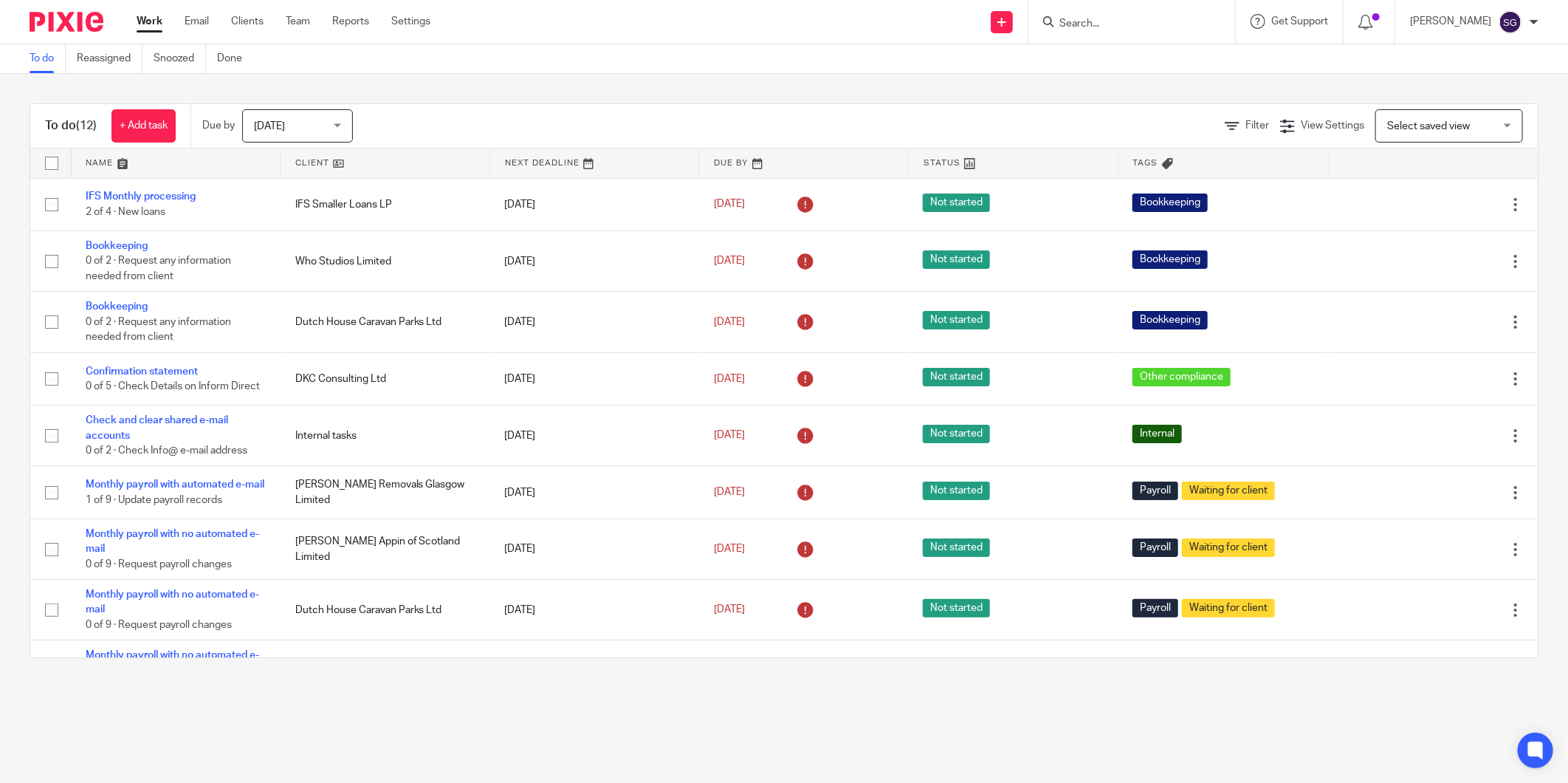
click at [121, 170] on link at bounding box center [175, 163] width 209 height 30
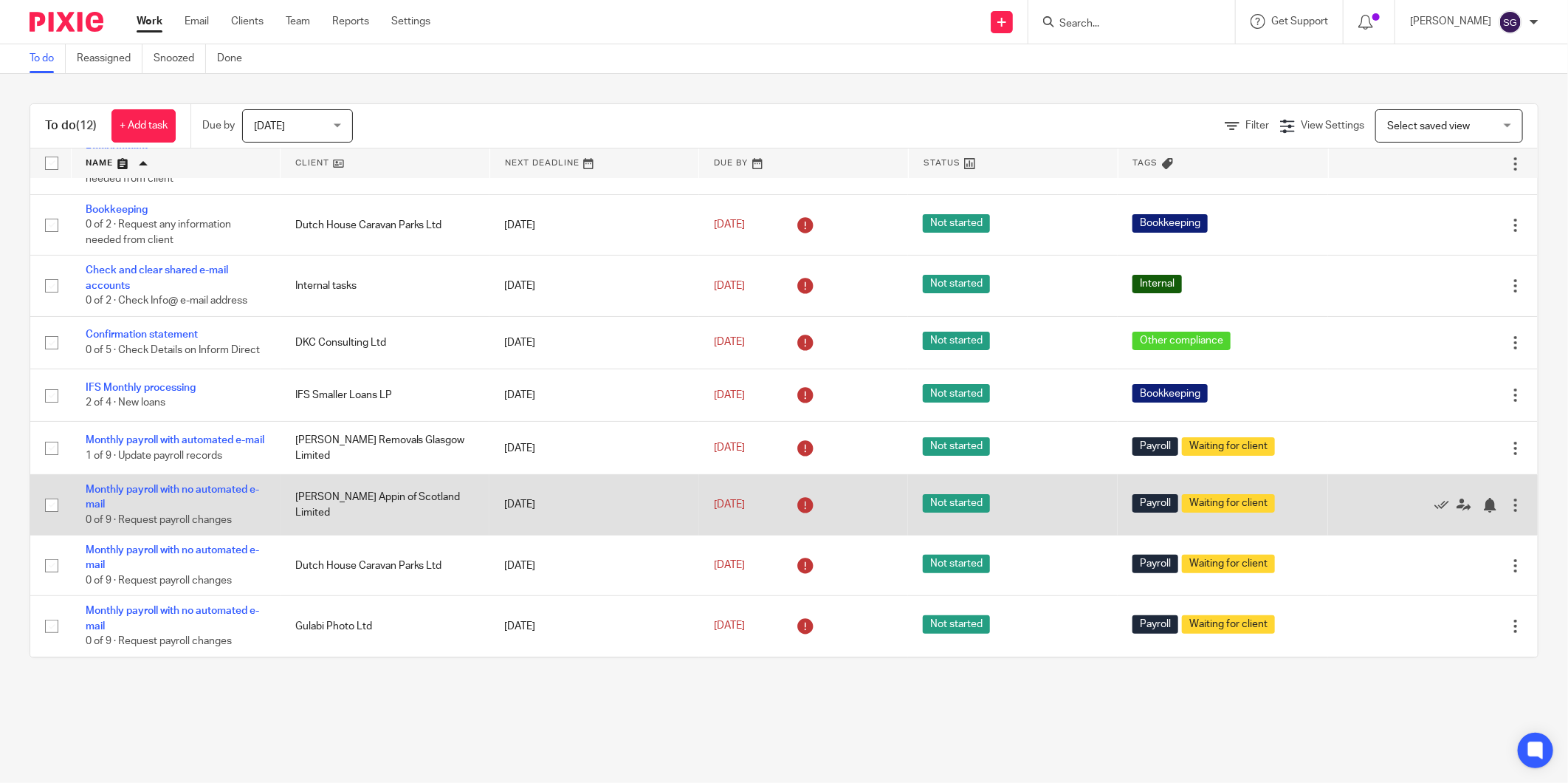
scroll to position [82, 0]
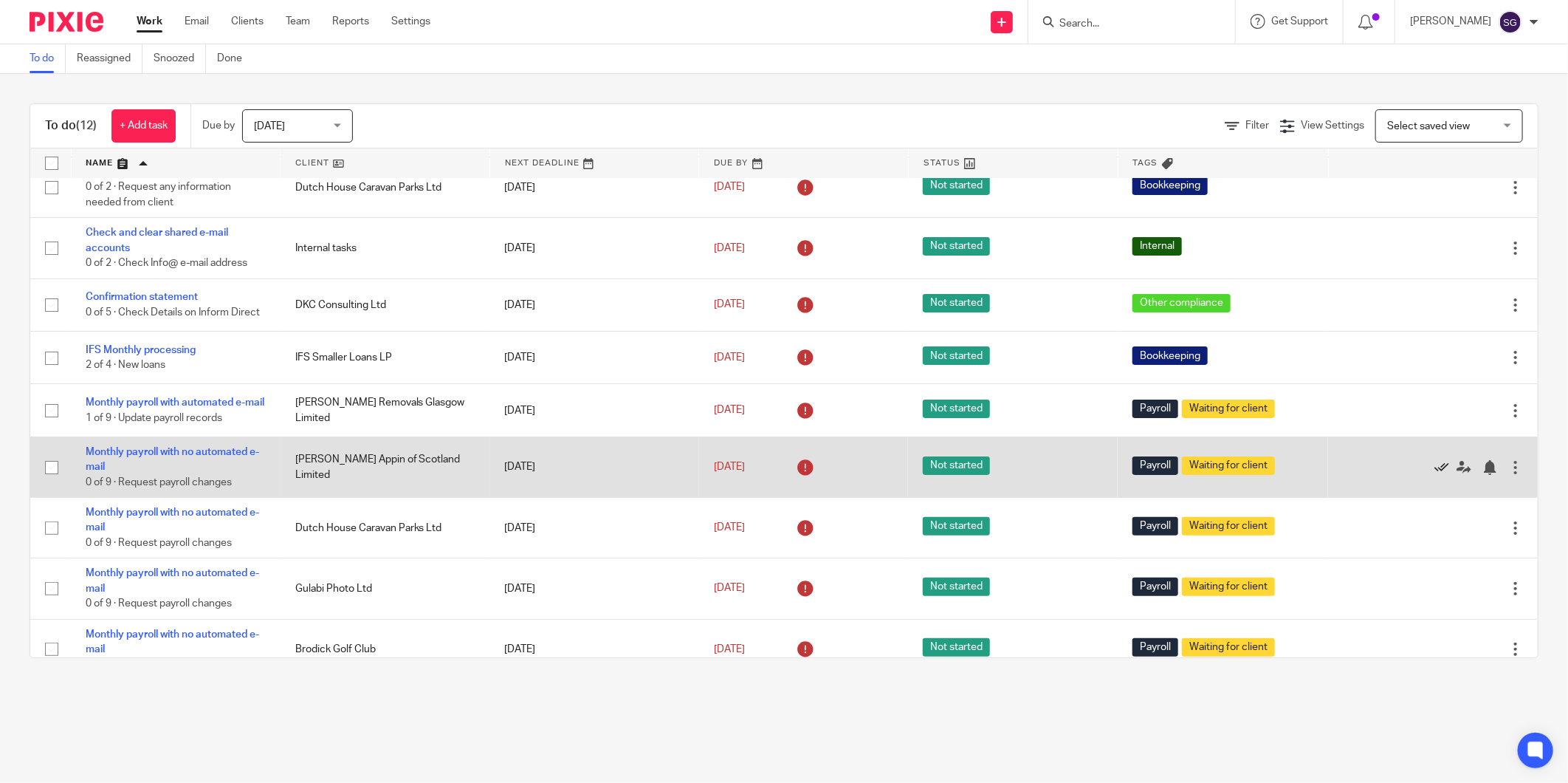
click at [1434, 475] on icon at bounding box center [1441, 467] width 14 height 14
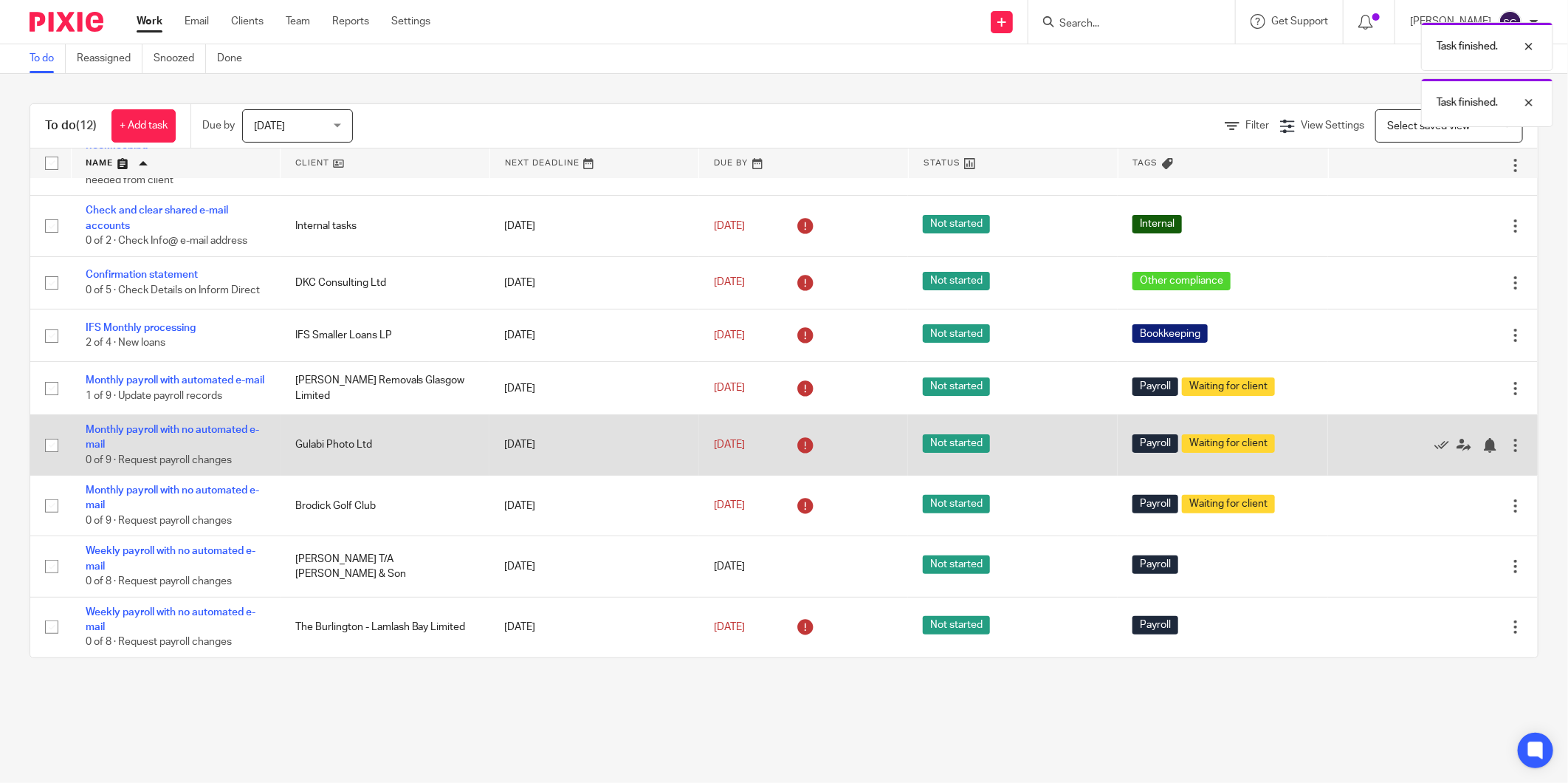
scroll to position [125, 0]
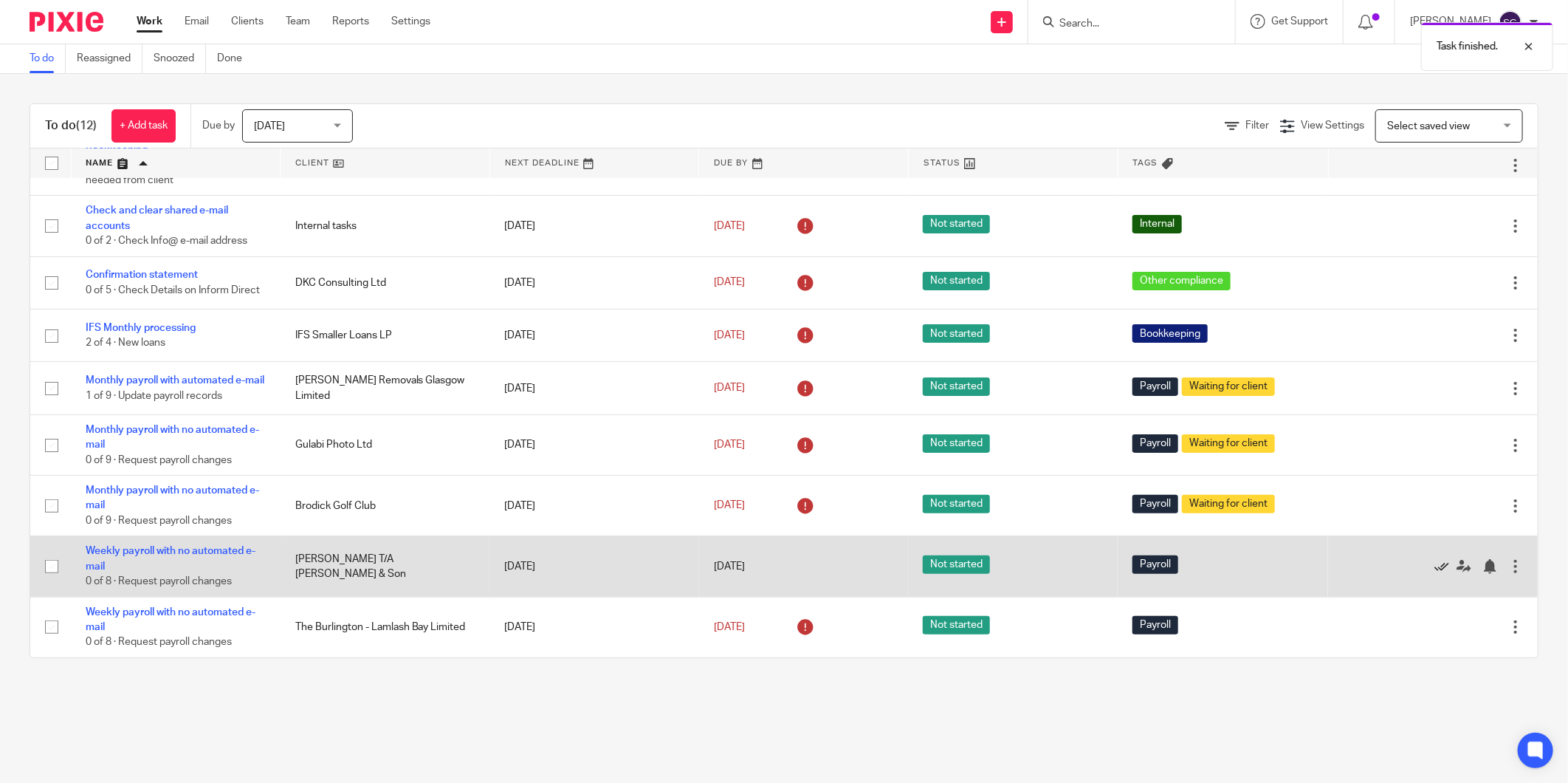
click at [1434, 566] on icon at bounding box center [1441, 566] width 14 height 14
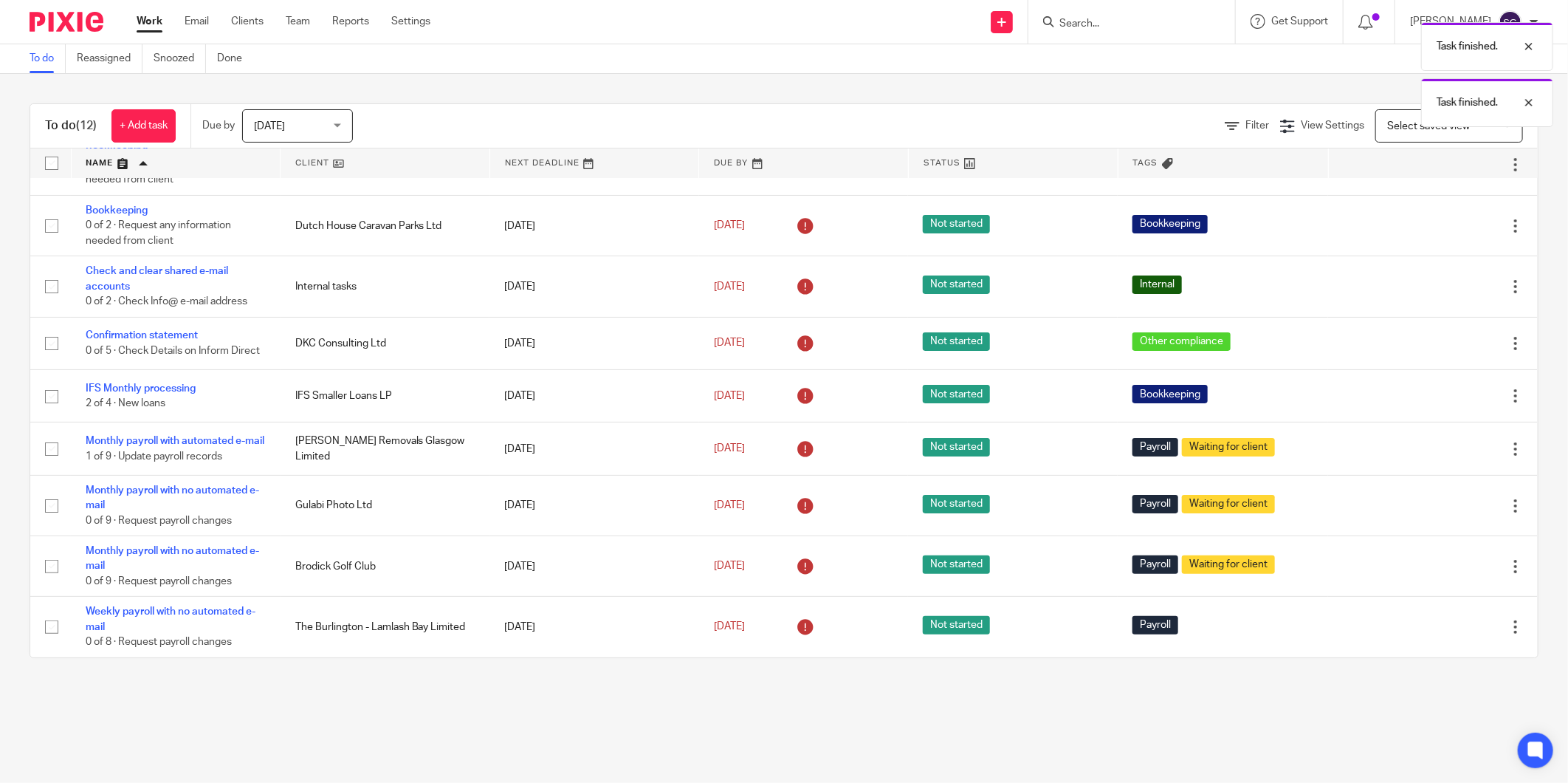
scroll to position [64, 0]
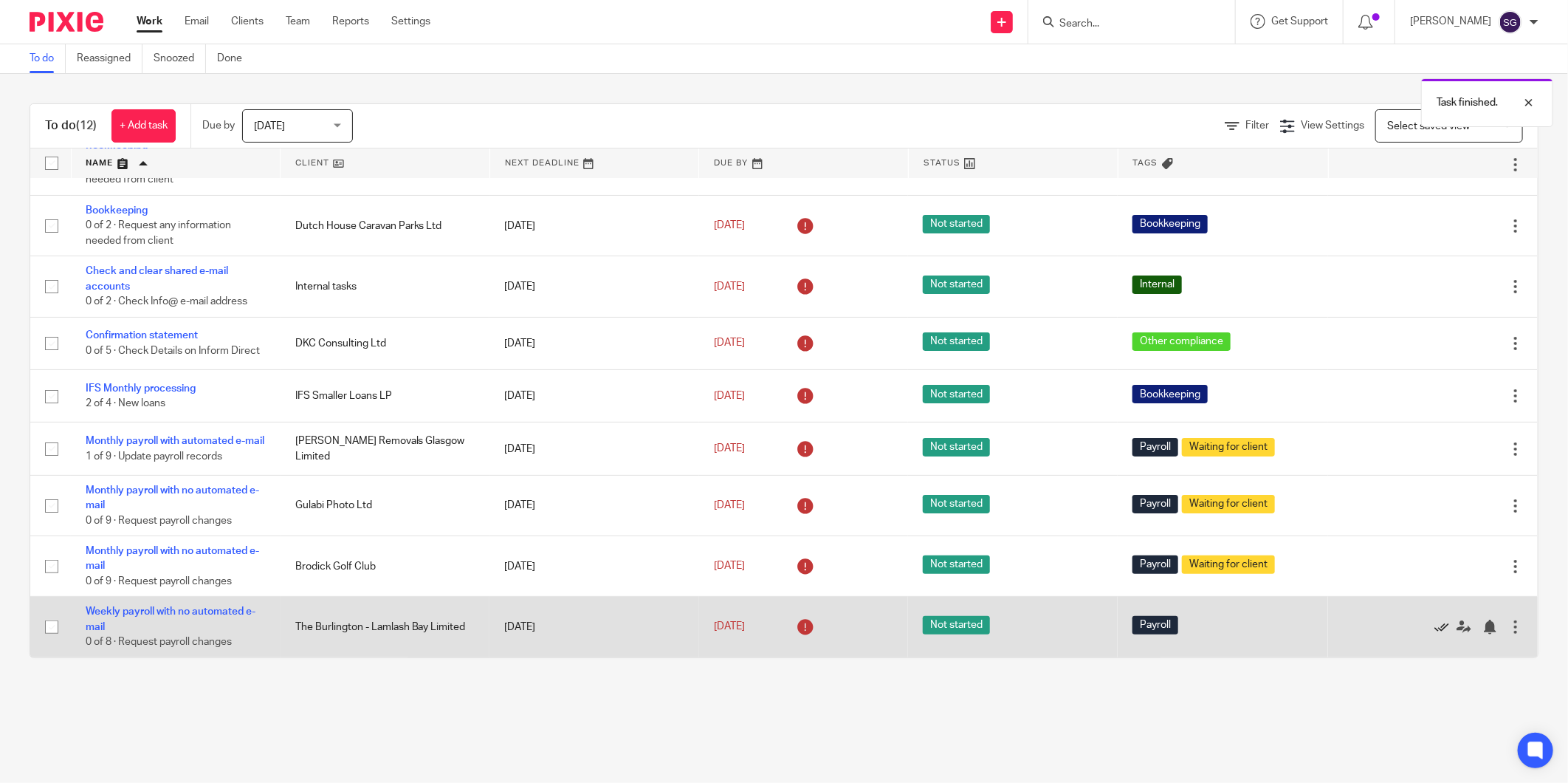
click at [1434, 625] on icon at bounding box center [1441, 626] width 14 height 14
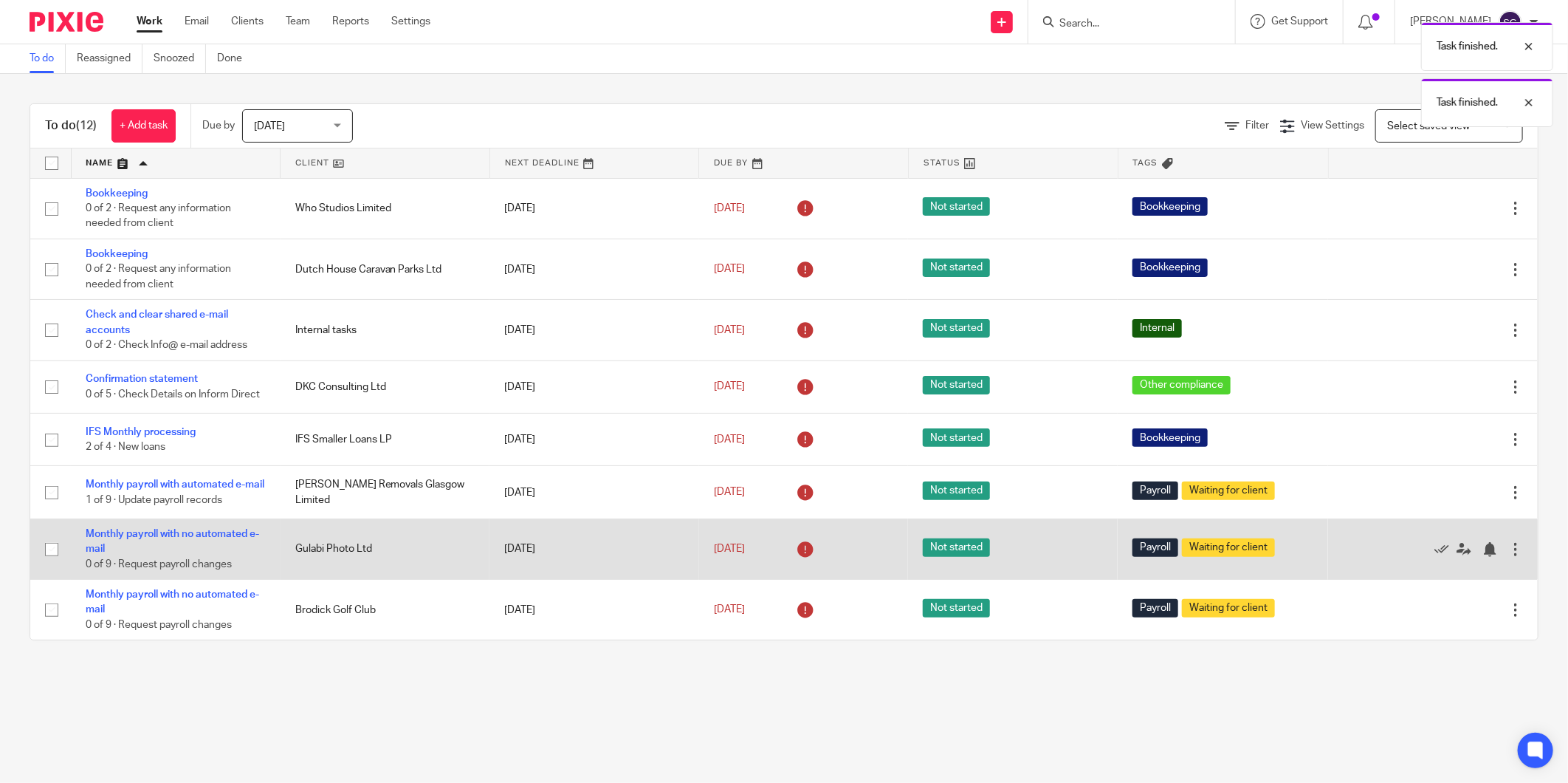
scroll to position [0, 0]
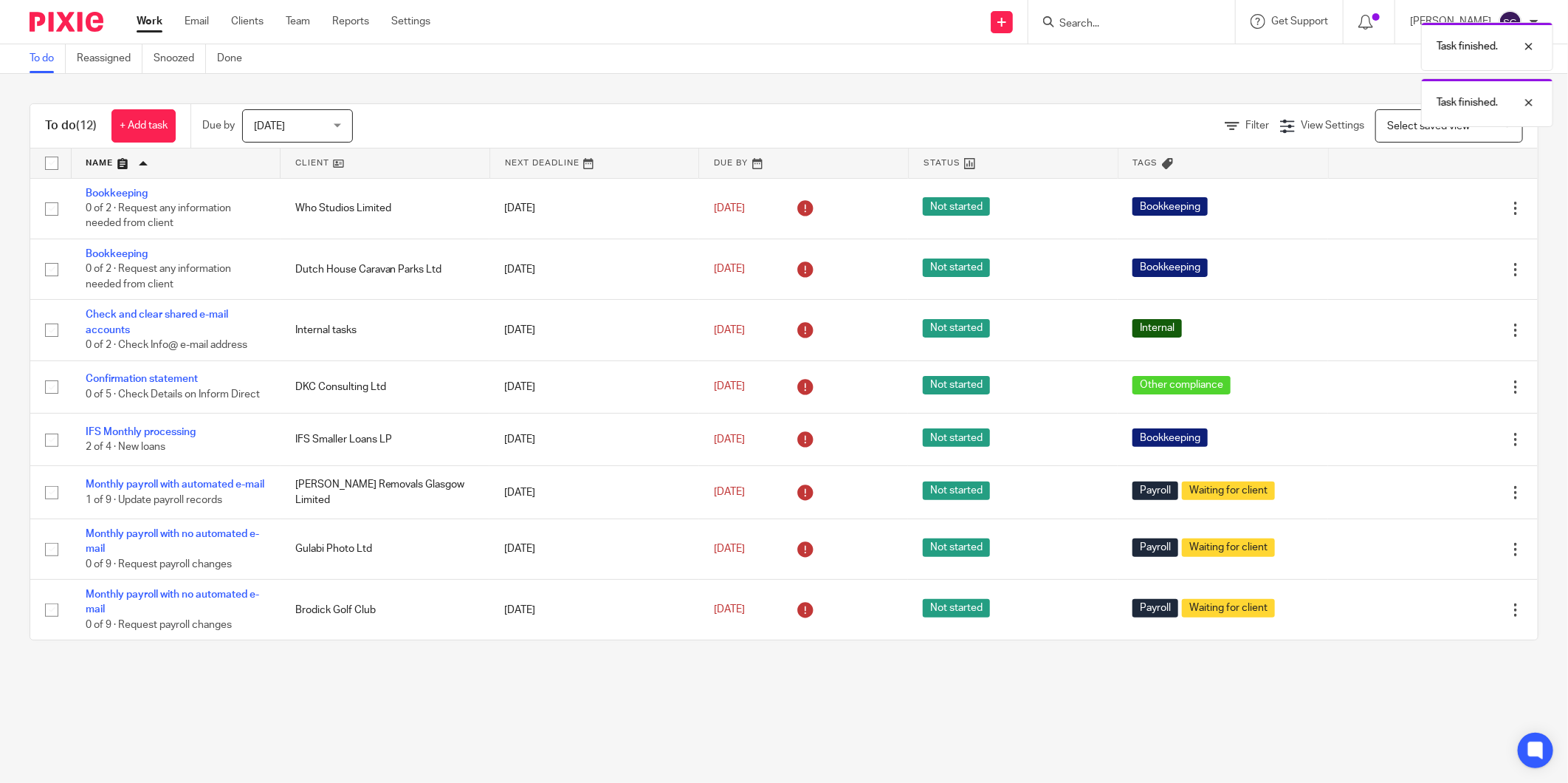
click at [330, 124] on span "[DATE]" at bounding box center [293, 125] width 78 height 31
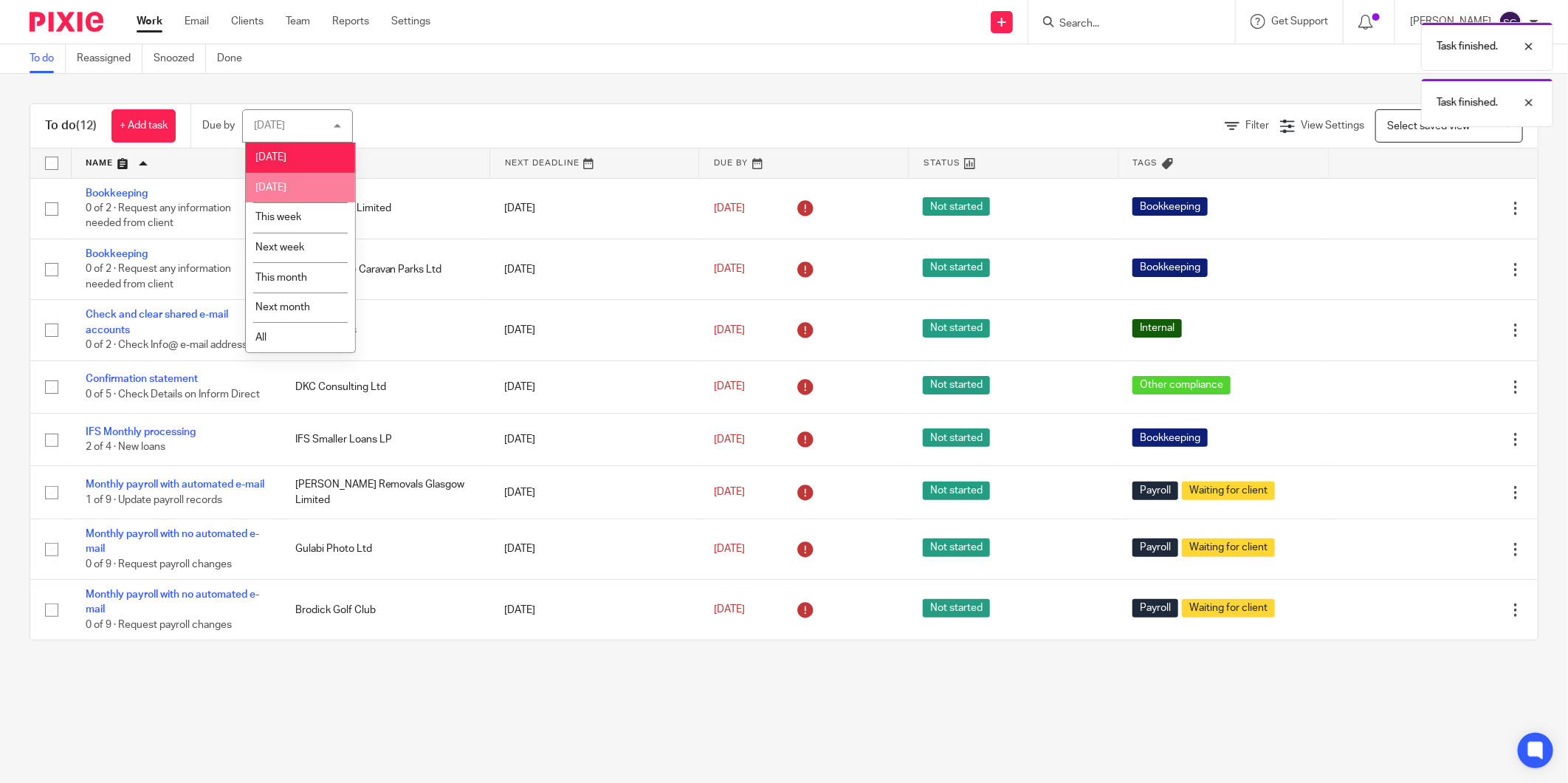
click at [319, 180] on li "[DATE]" at bounding box center [301, 188] width 109 height 31
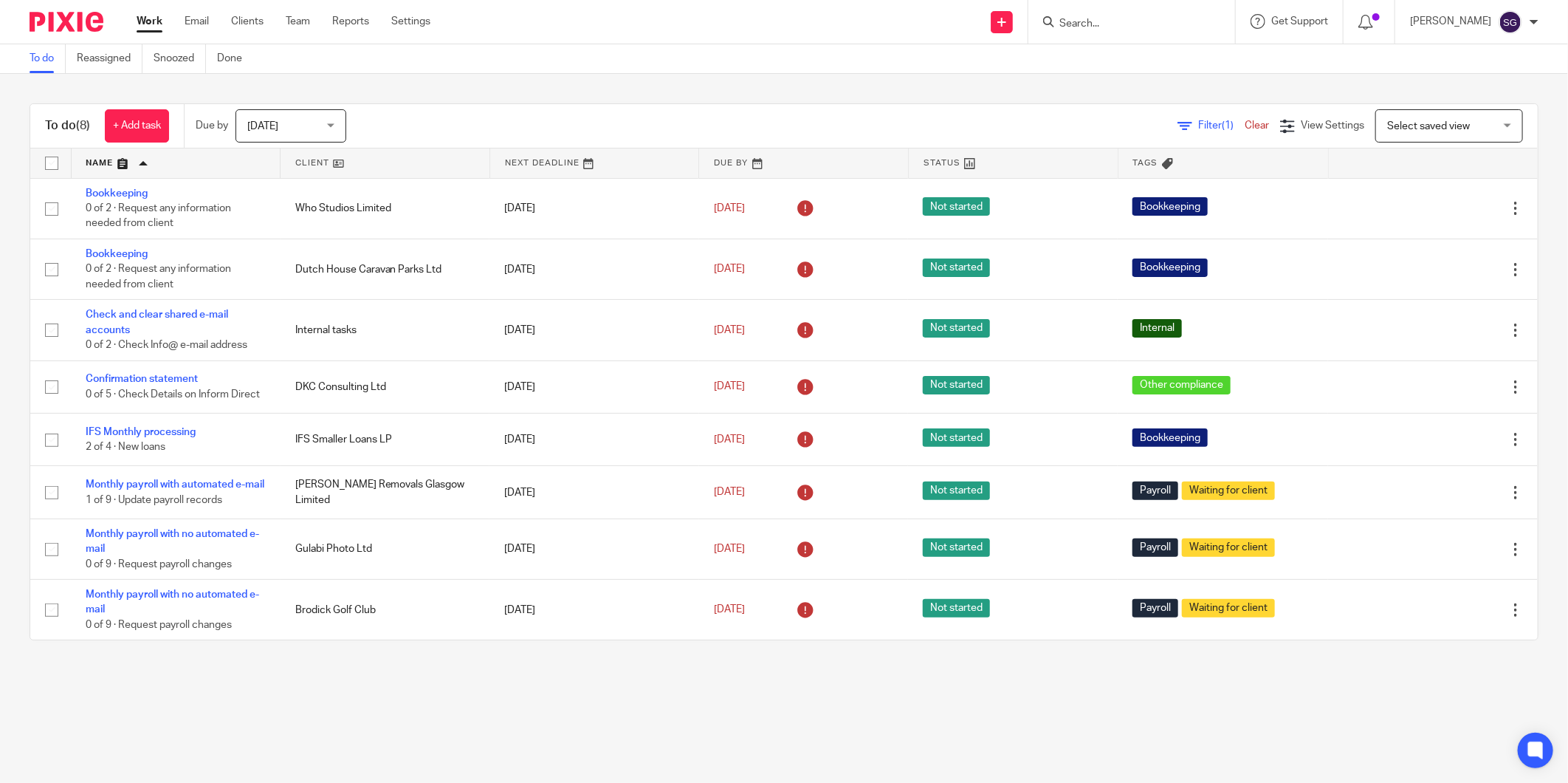
click at [322, 128] on span "[DATE]" at bounding box center [286, 125] width 78 height 31
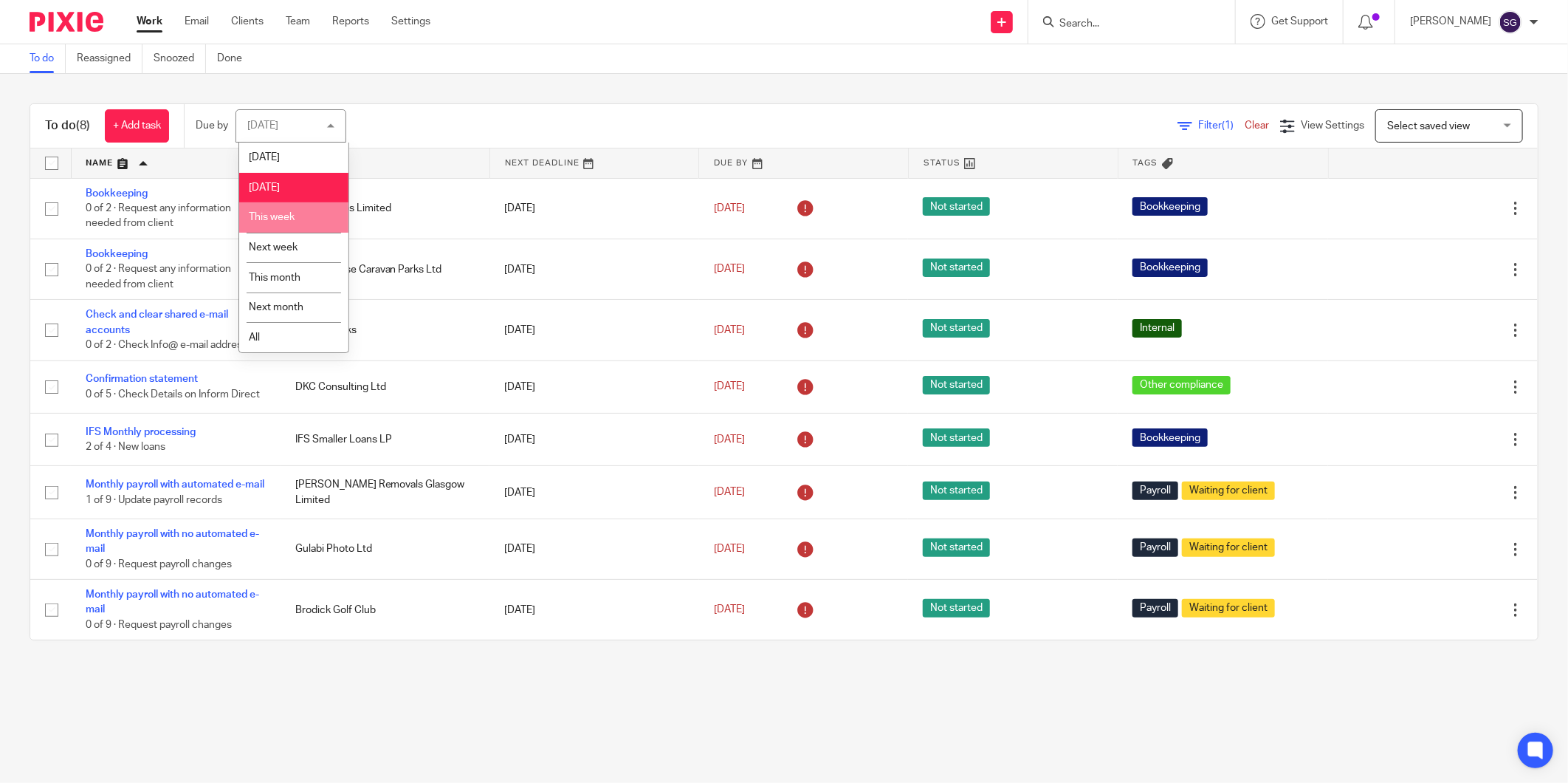
click at [310, 214] on li "This week" at bounding box center [294, 218] width 109 height 31
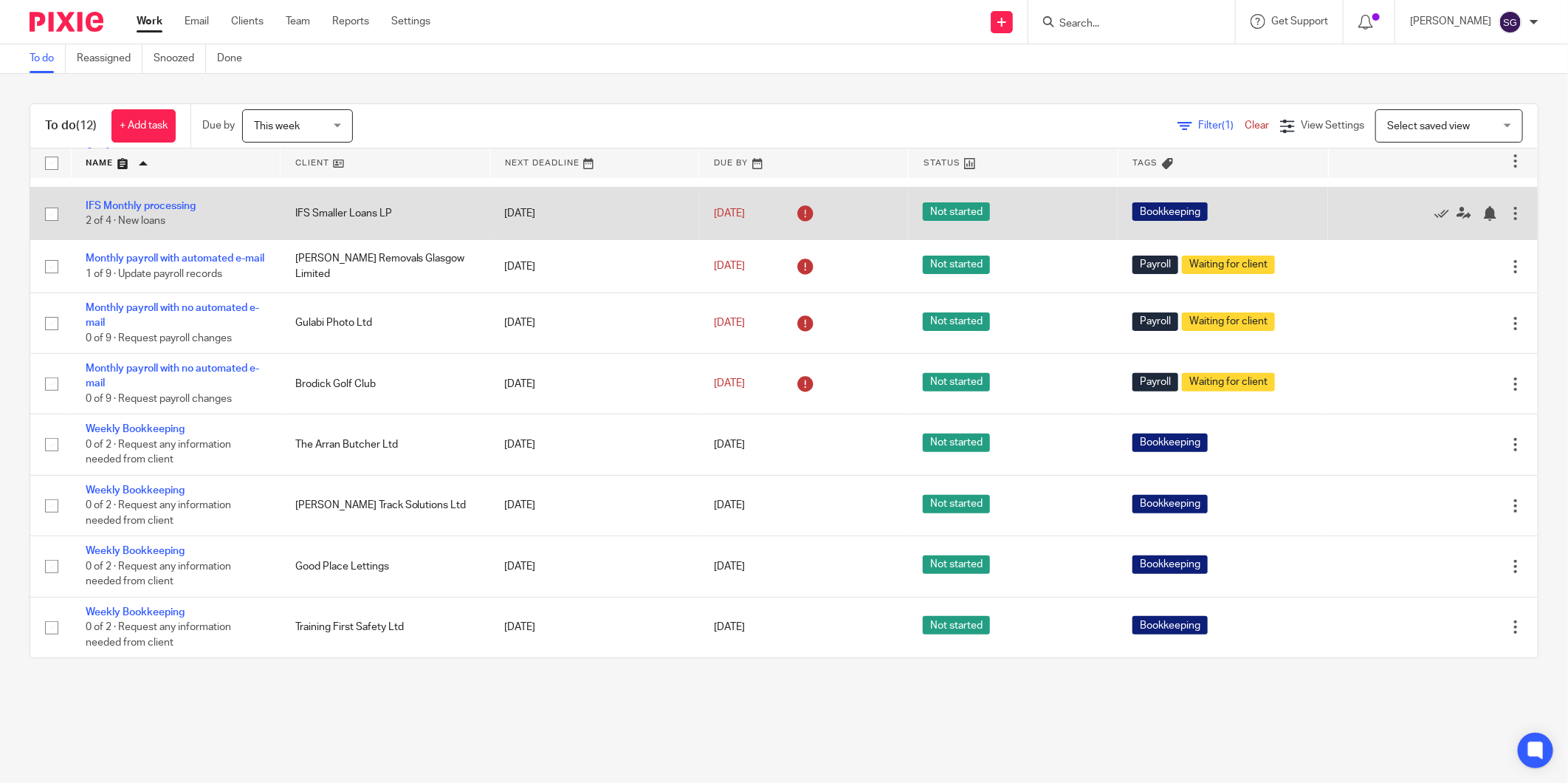
scroll to position [249, 0]
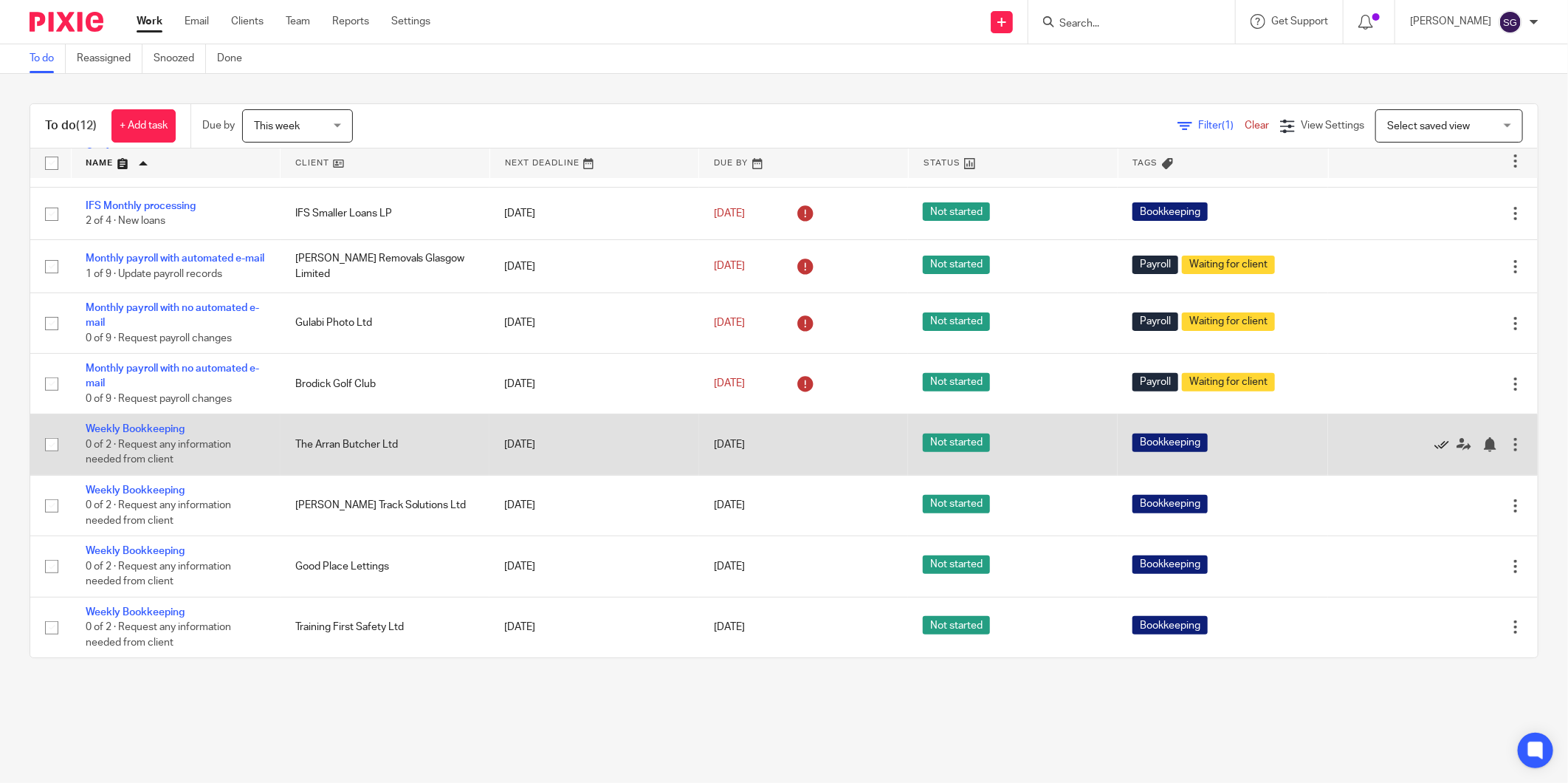
click at [1434, 443] on icon at bounding box center [1441, 444] width 14 height 14
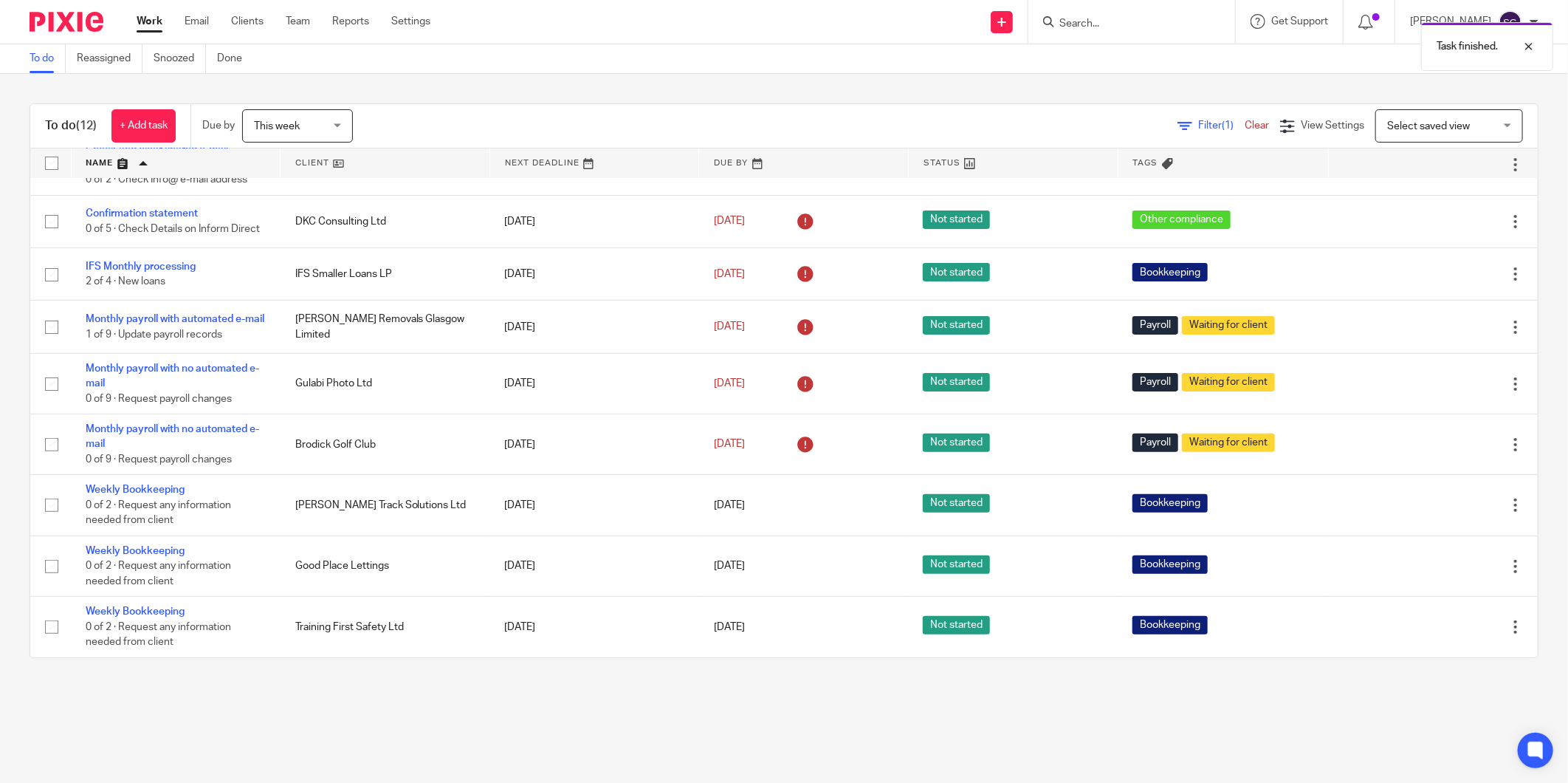
click at [673, 55] on div "To do Reassigned Snoozed Done" at bounding box center [784, 59] width 1568 height 30
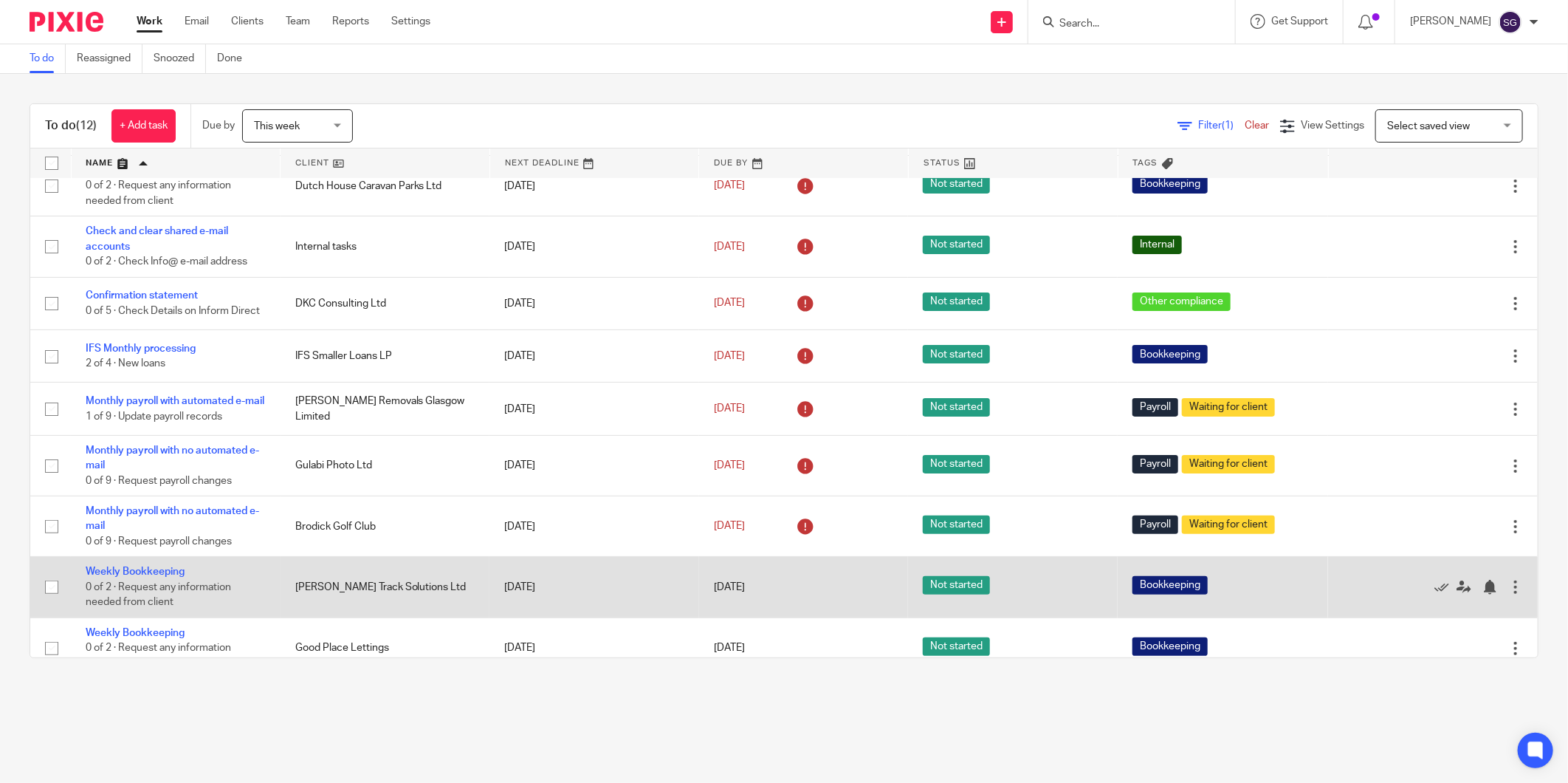
scroll to position [0, 0]
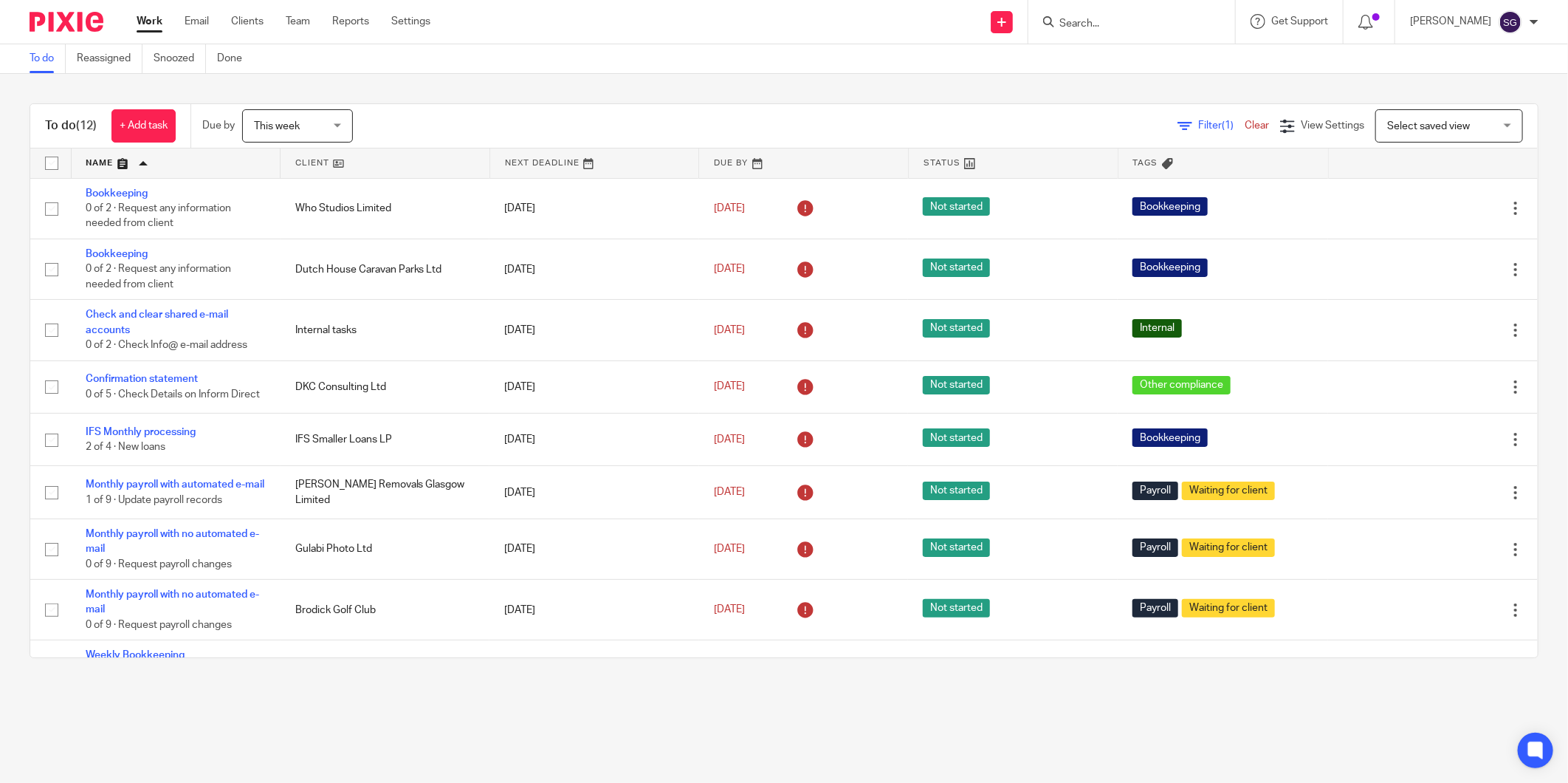
click at [181, 15] on ul "Work Email Clients Team Reports Settings" at bounding box center [294, 20] width 316 height 14
click at [198, 29] on link "Email" at bounding box center [197, 20] width 25 height 14
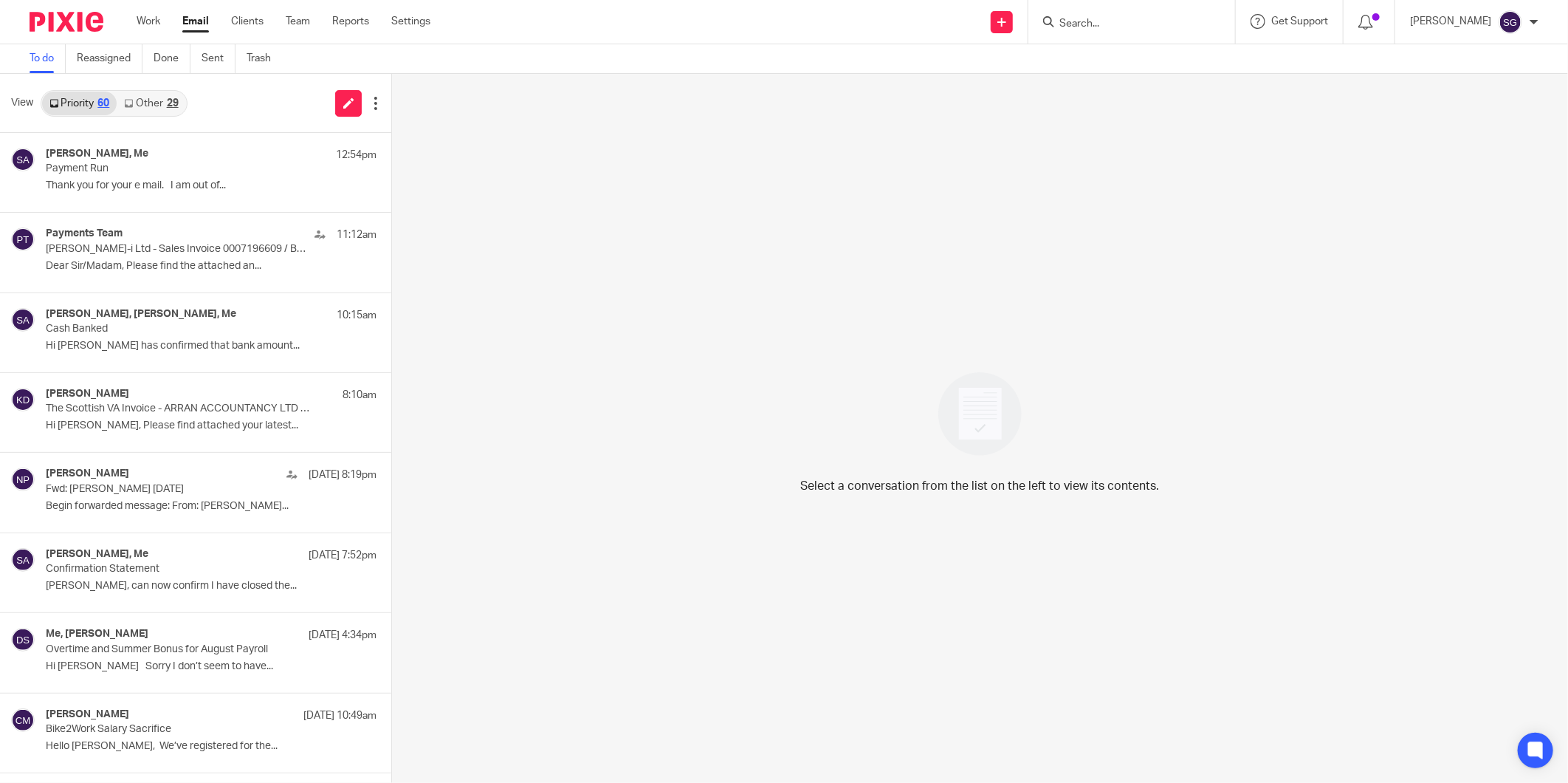
click at [164, 105] on link "Other 29" at bounding box center [151, 103] width 69 height 24
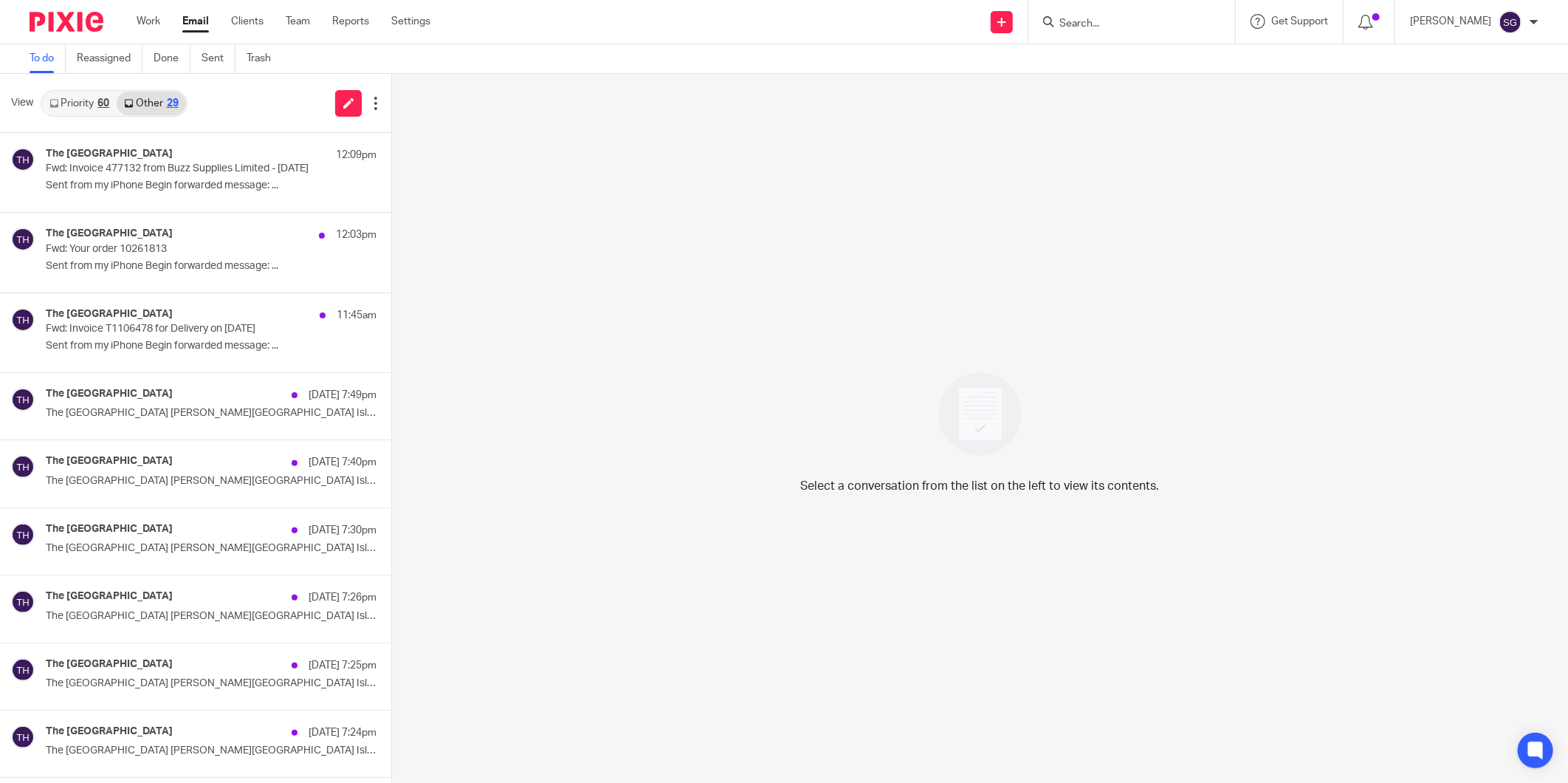
click at [79, 107] on link "Priority 60" at bounding box center [79, 103] width 75 height 24
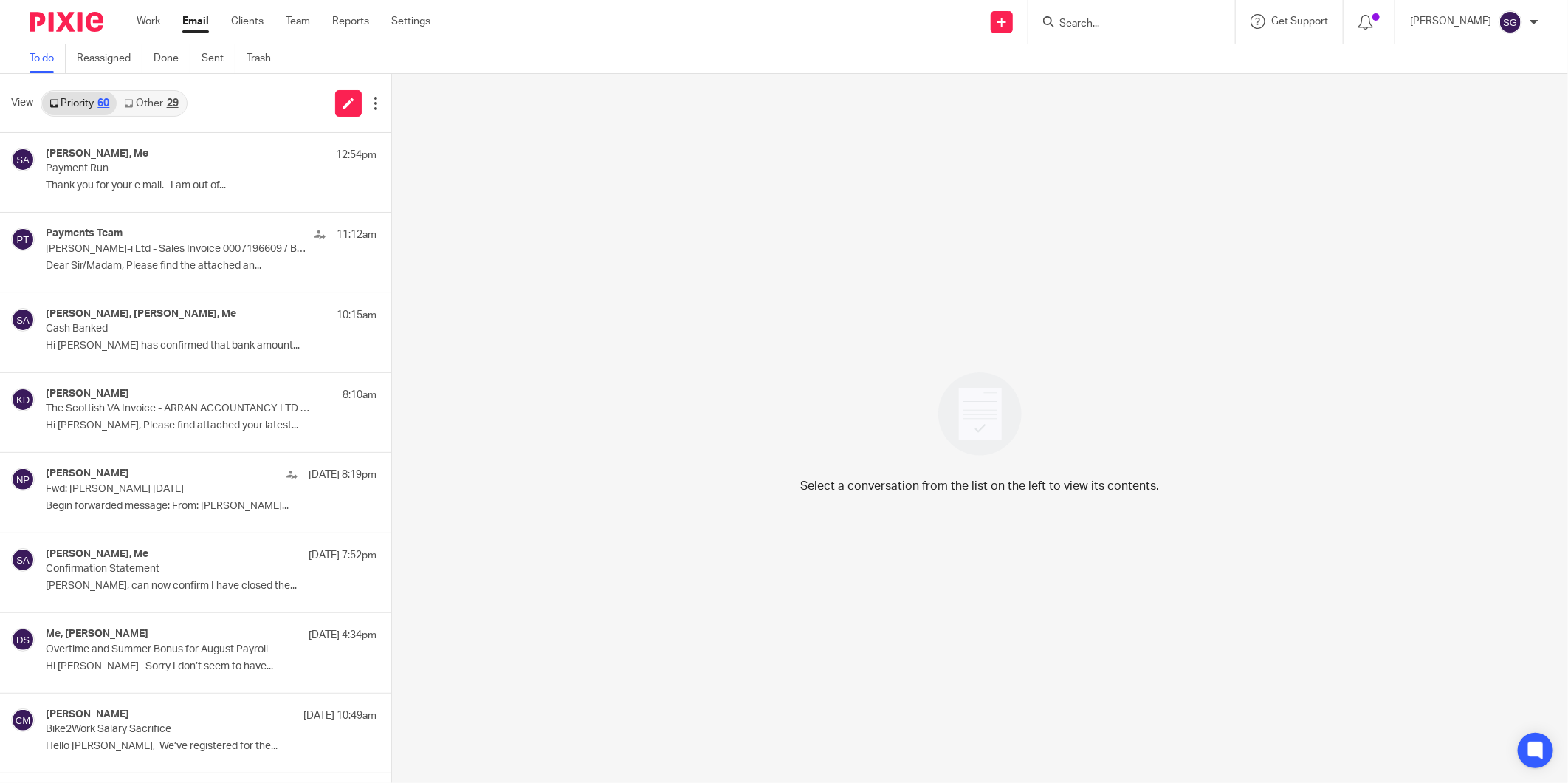
click at [222, 112] on div "View Priority 60 Other 29" at bounding box center [195, 103] width 391 height 59
